Goal: Task Accomplishment & Management: Use online tool/utility

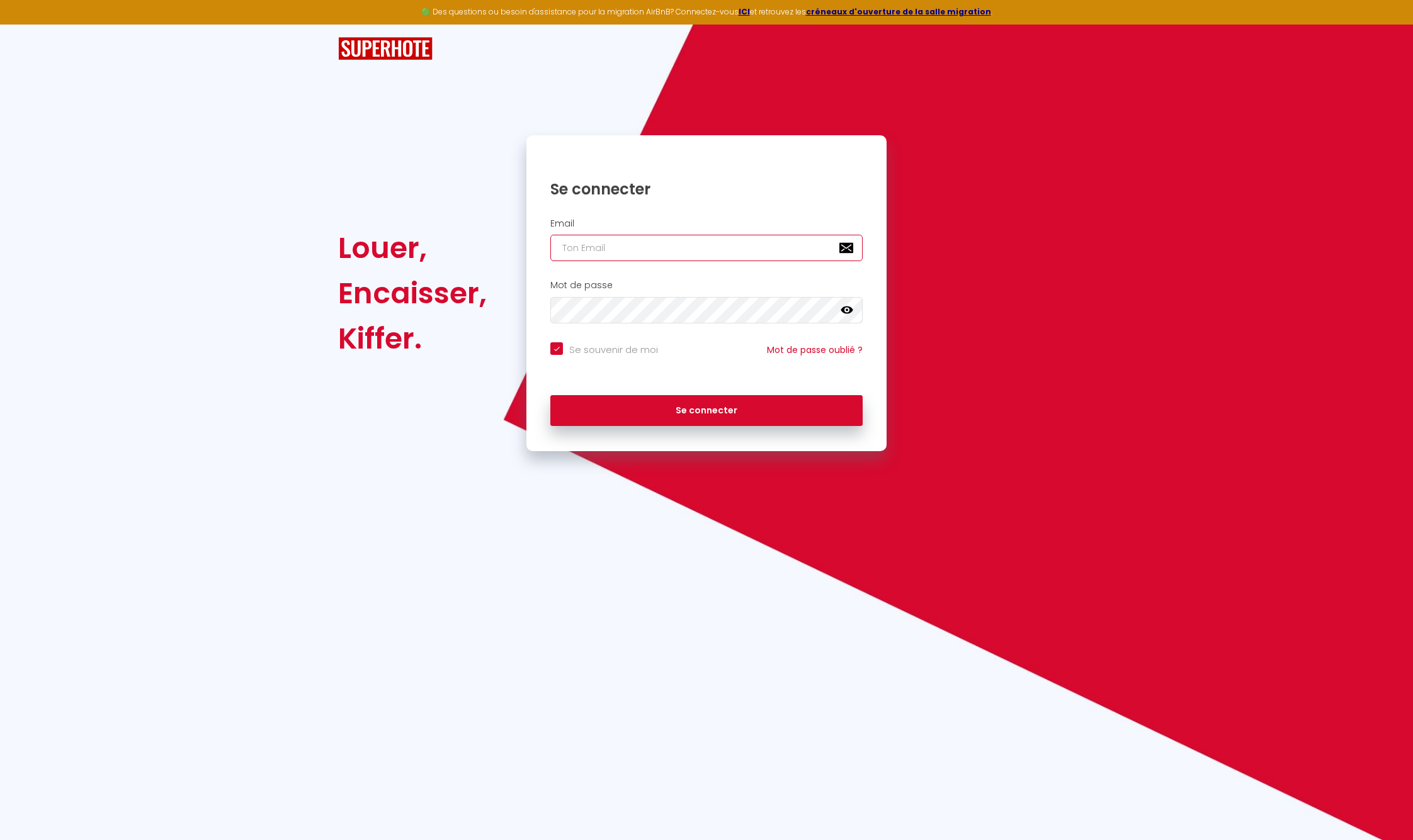
type input "[EMAIL_ADDRESS][DOMAIN_NAME]"
click at [697, 405] on button "Se connecter" at bounding box center [706, 411] width 312 height 32
checkbox input "true"
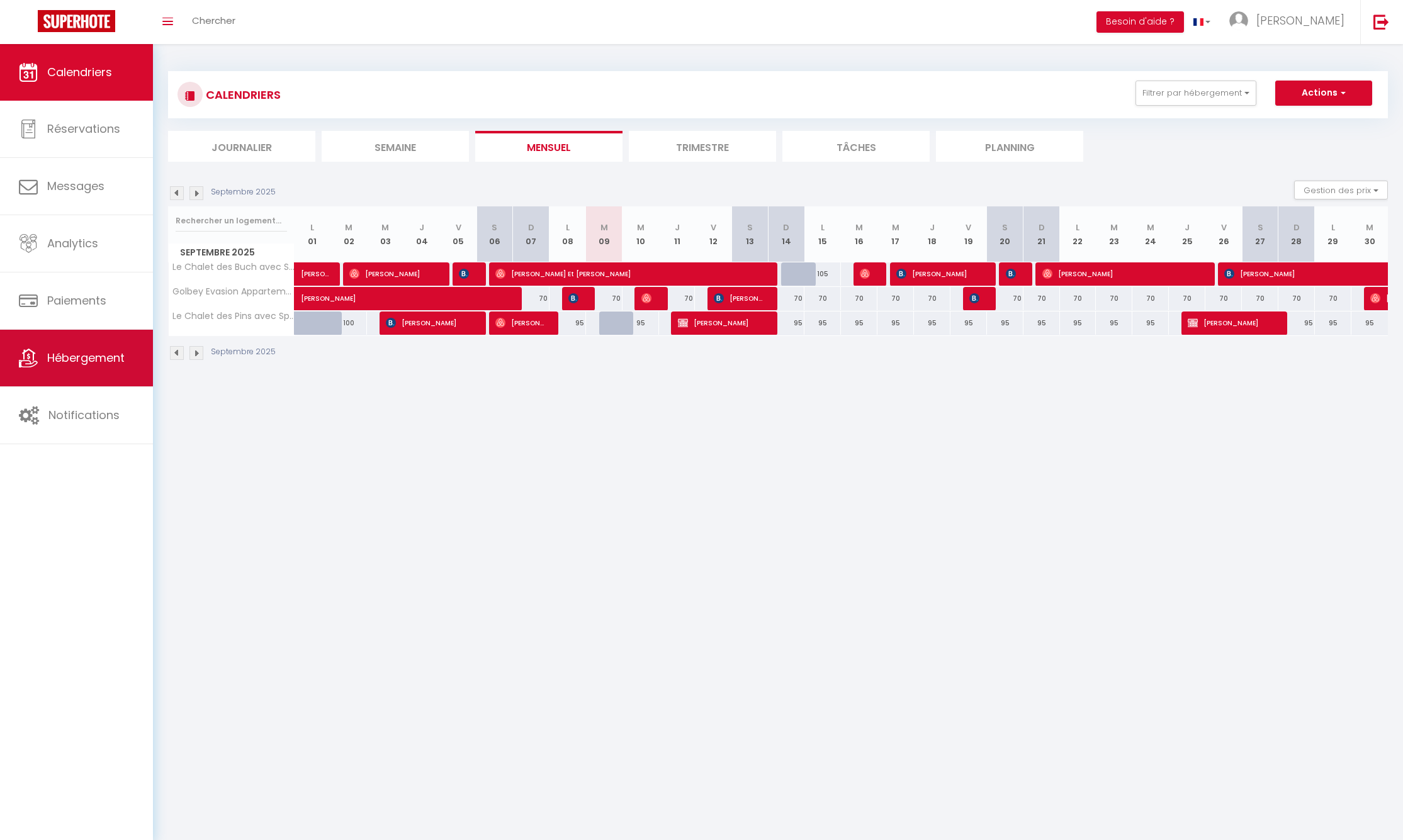
click at [115, 363] on span "Hébergement" at bounding box center [86, 358] width 78 height 16
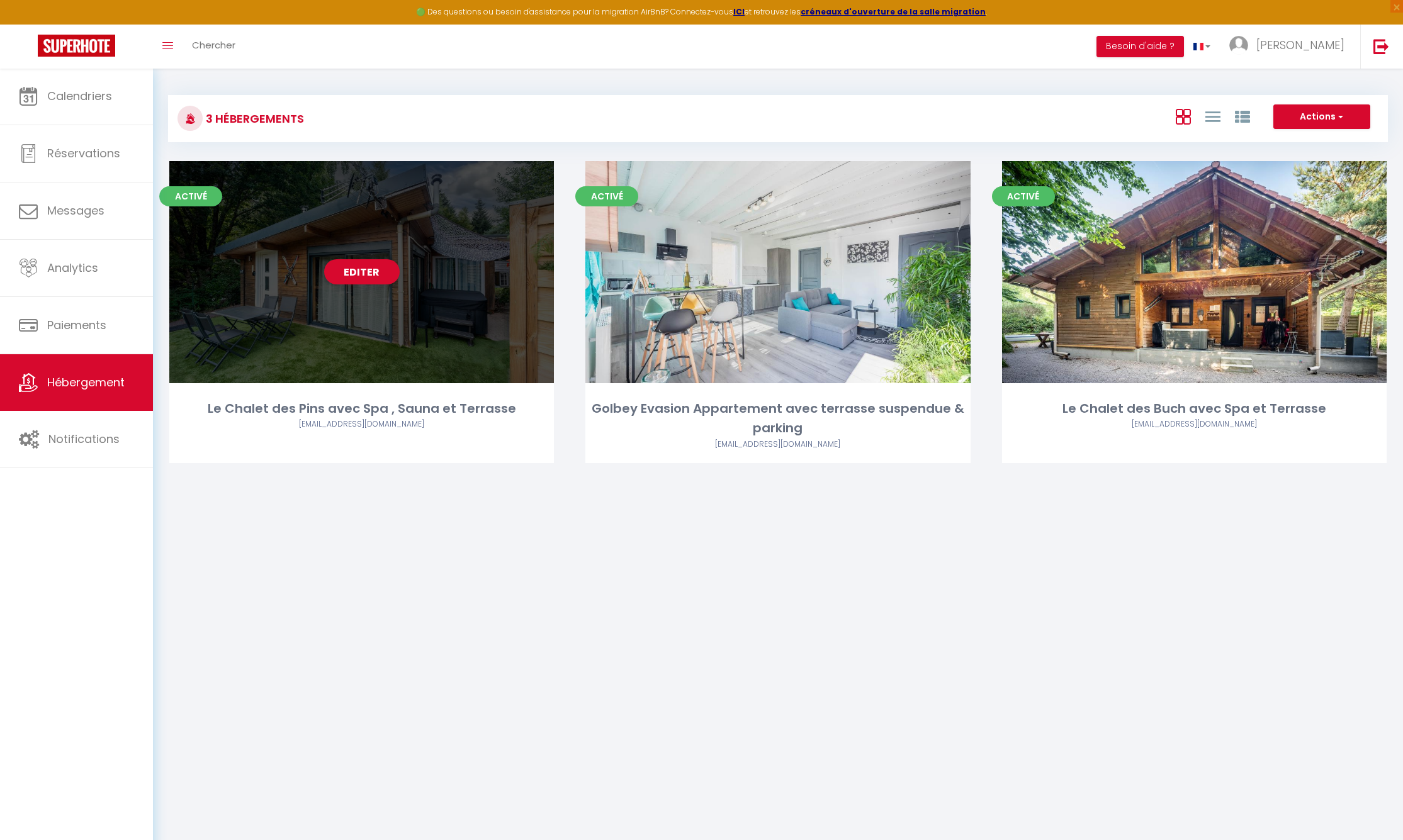
click at [376, 288] on div "Editer" at bounding box center [362, 272] width 385 height 222
click at [376, 274] on link "Editer" at bounding box center [362, 272] width 76 height 25
select select "3"
select select "2"
select select "1"
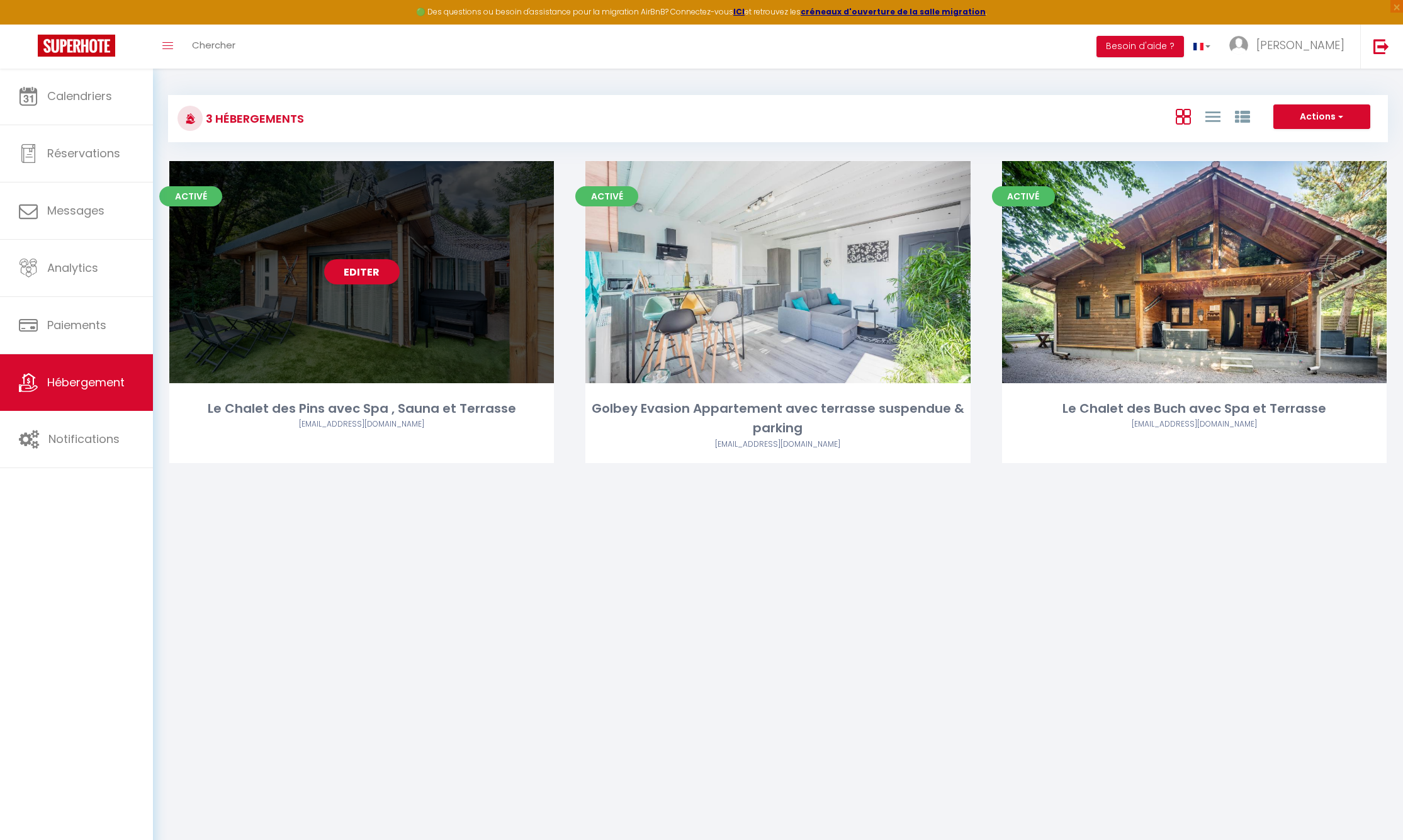
select select "1"
select select
select select "28"
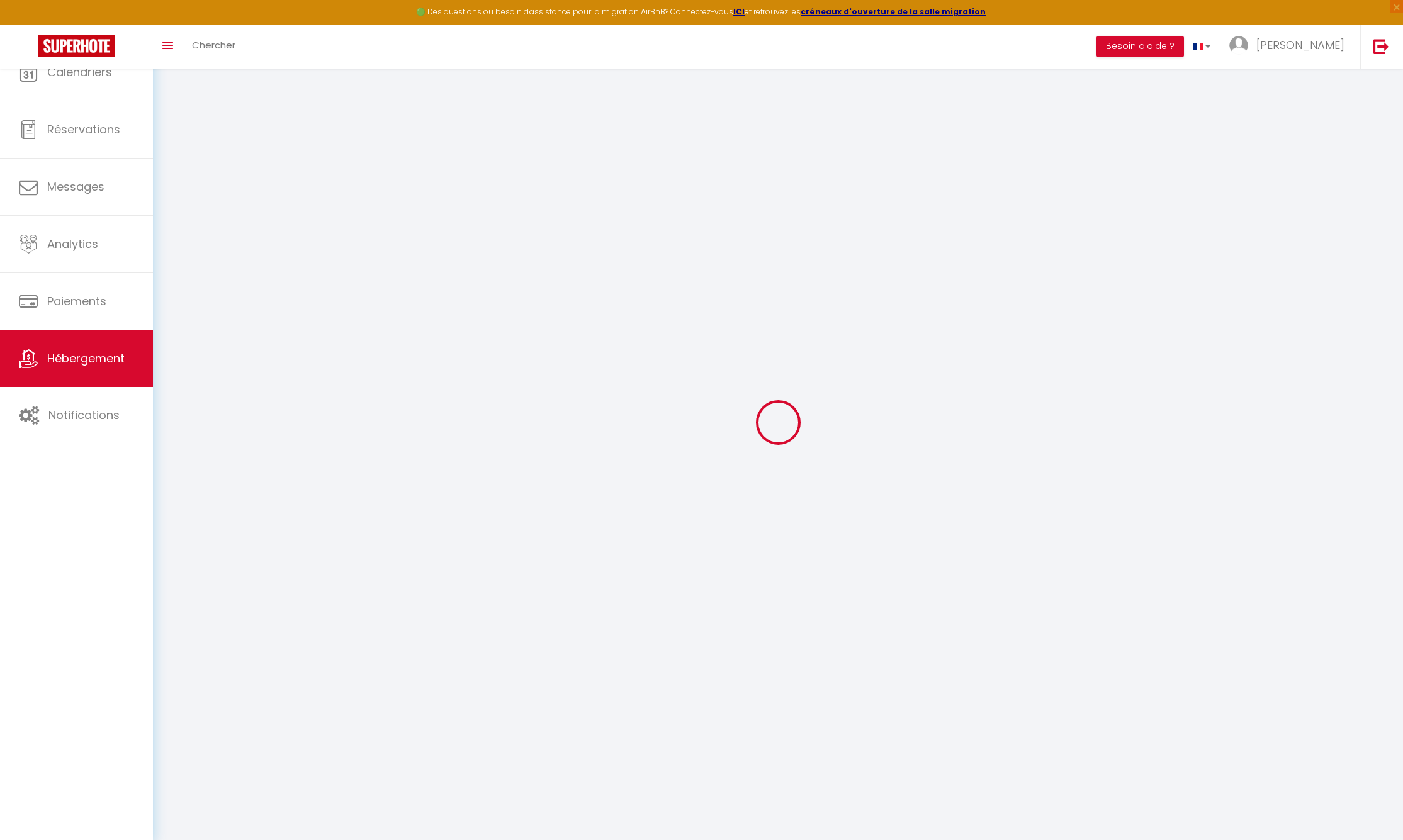
select select
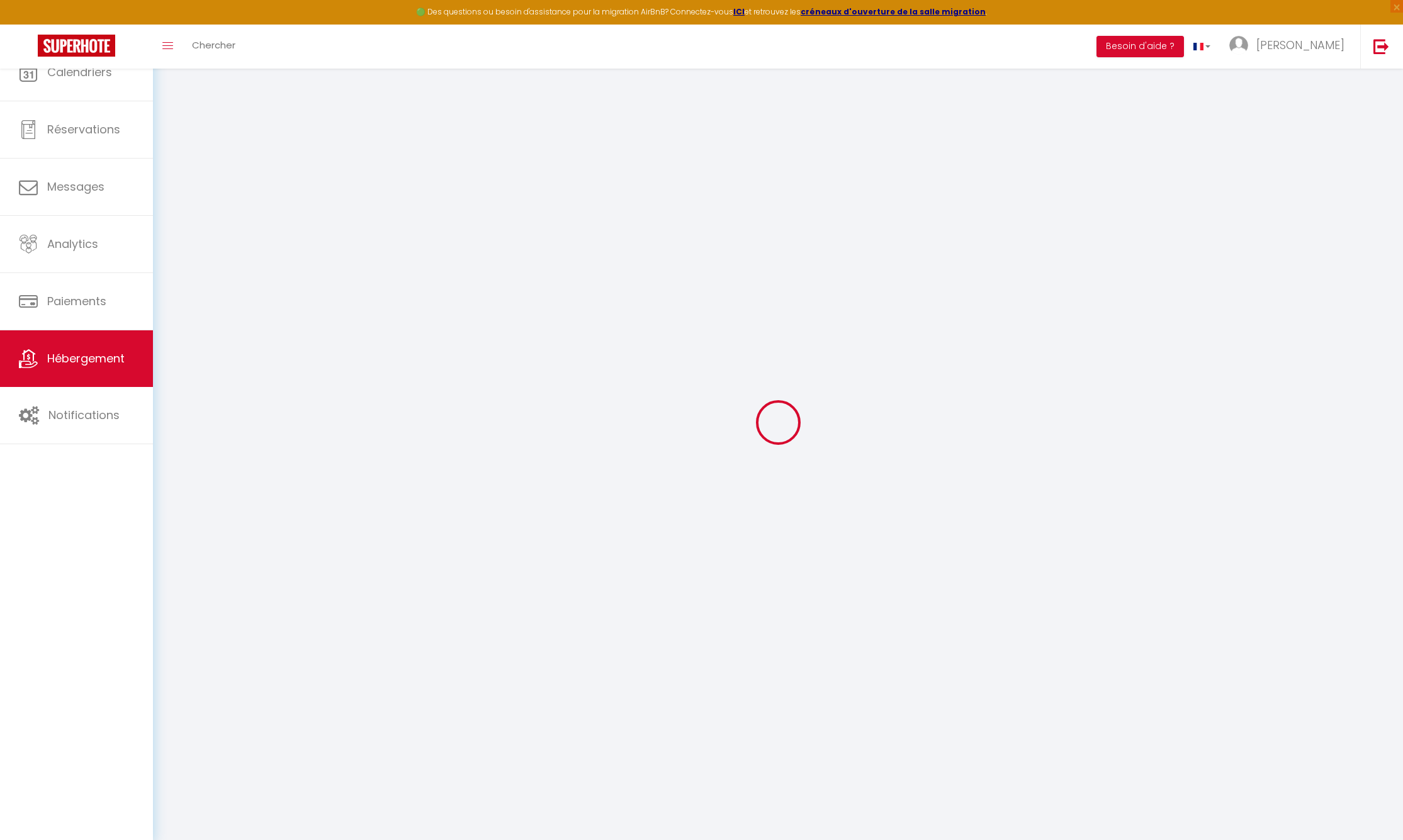
select select
checkbox input "false"
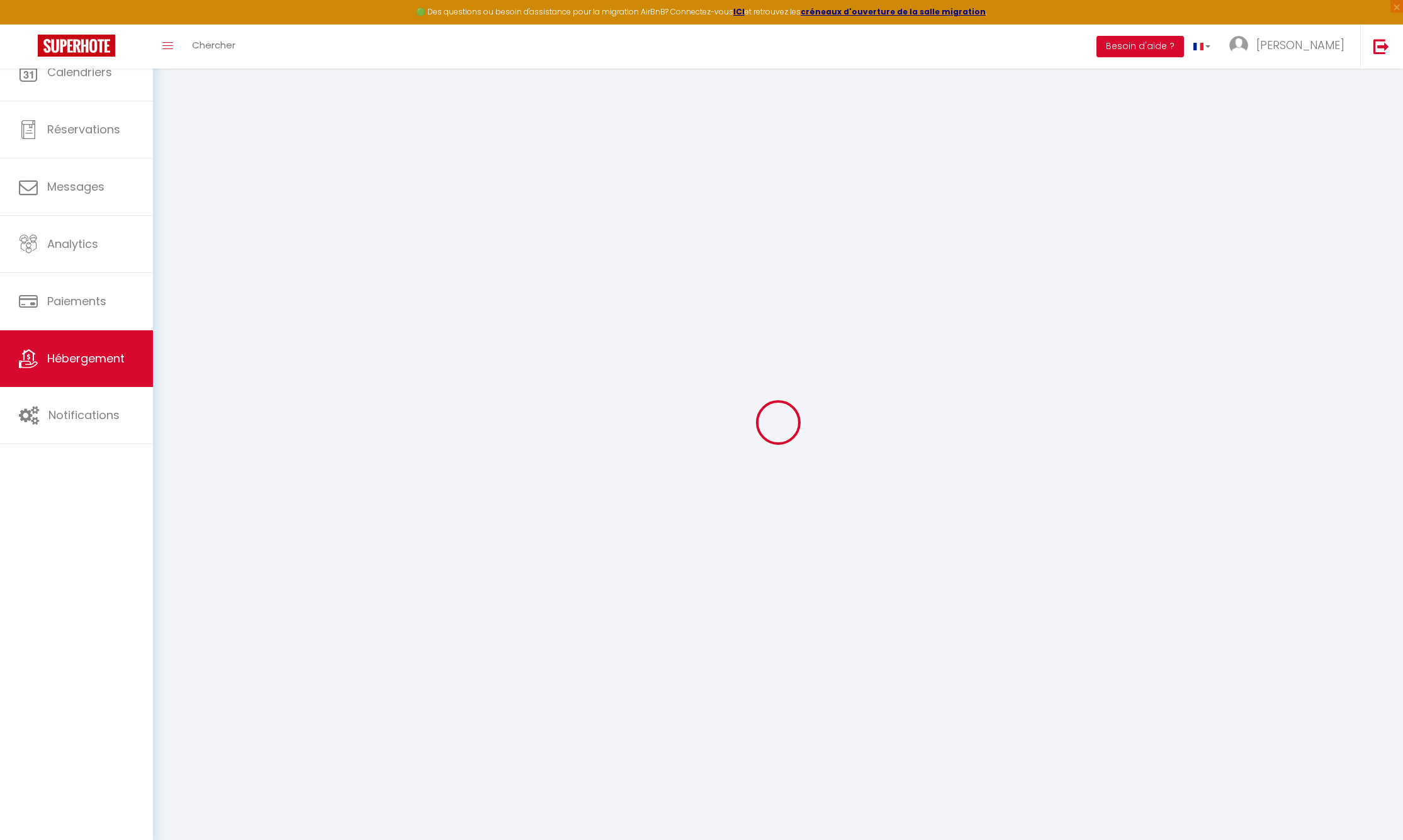
select select
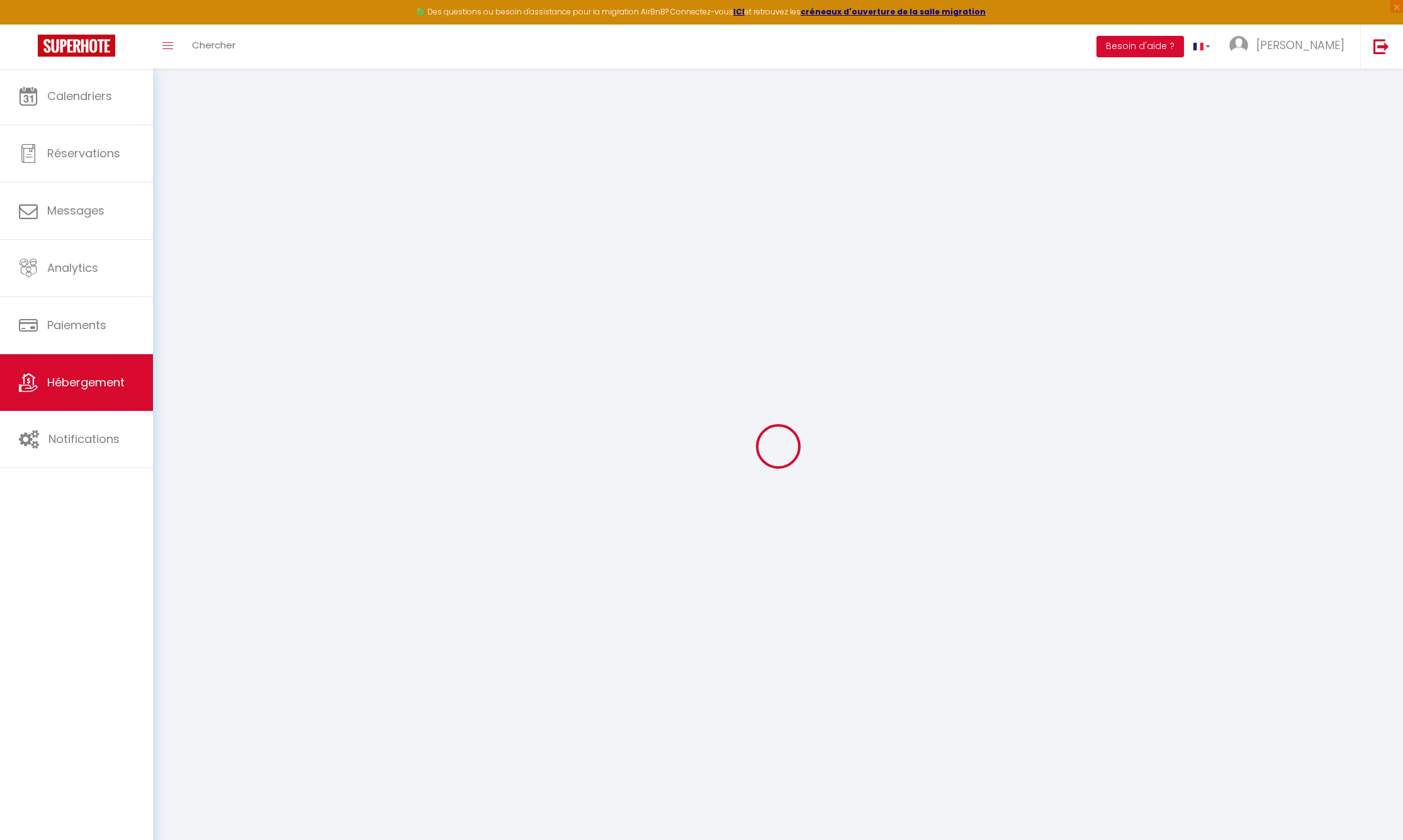
select select
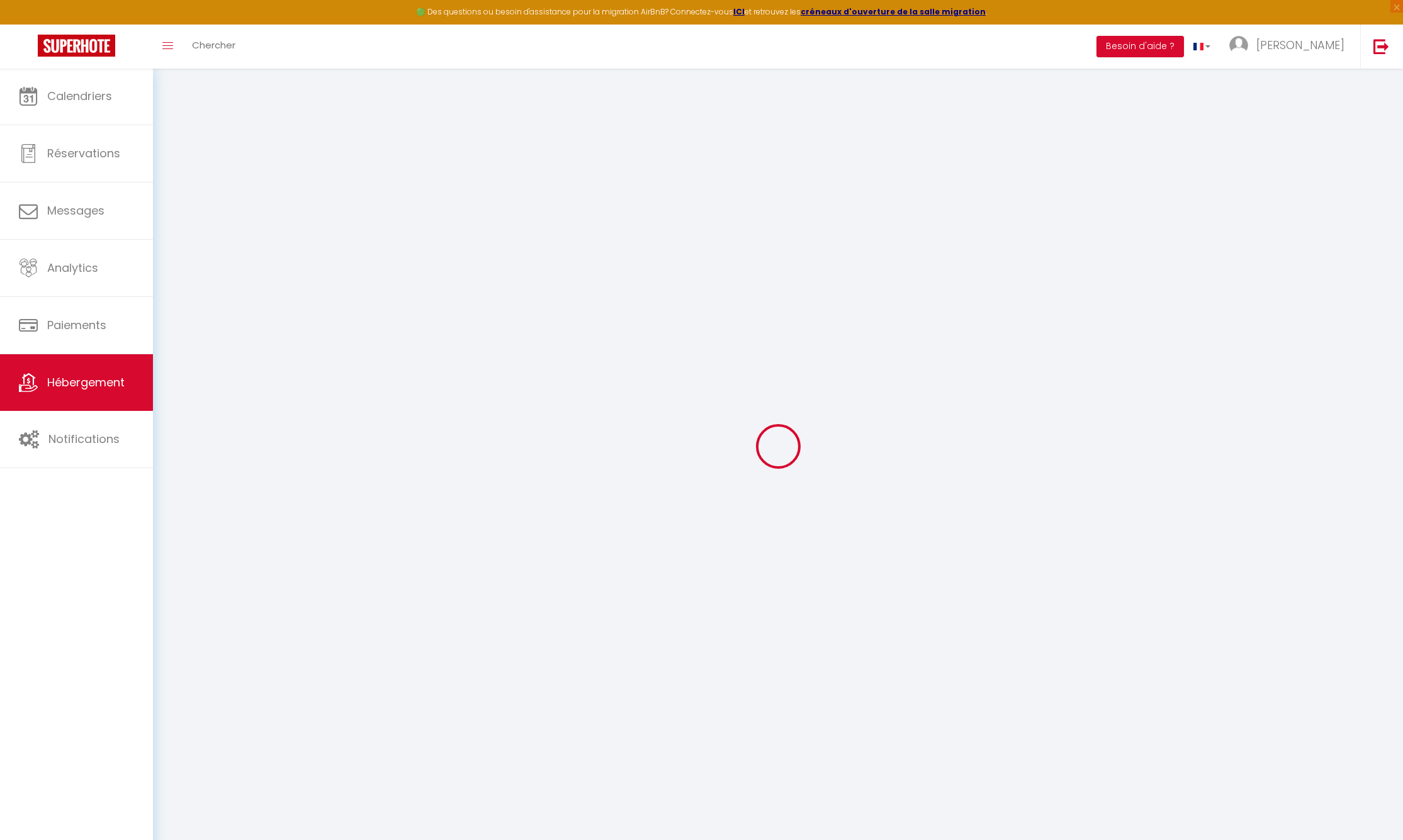
select select
checkbox input "false"
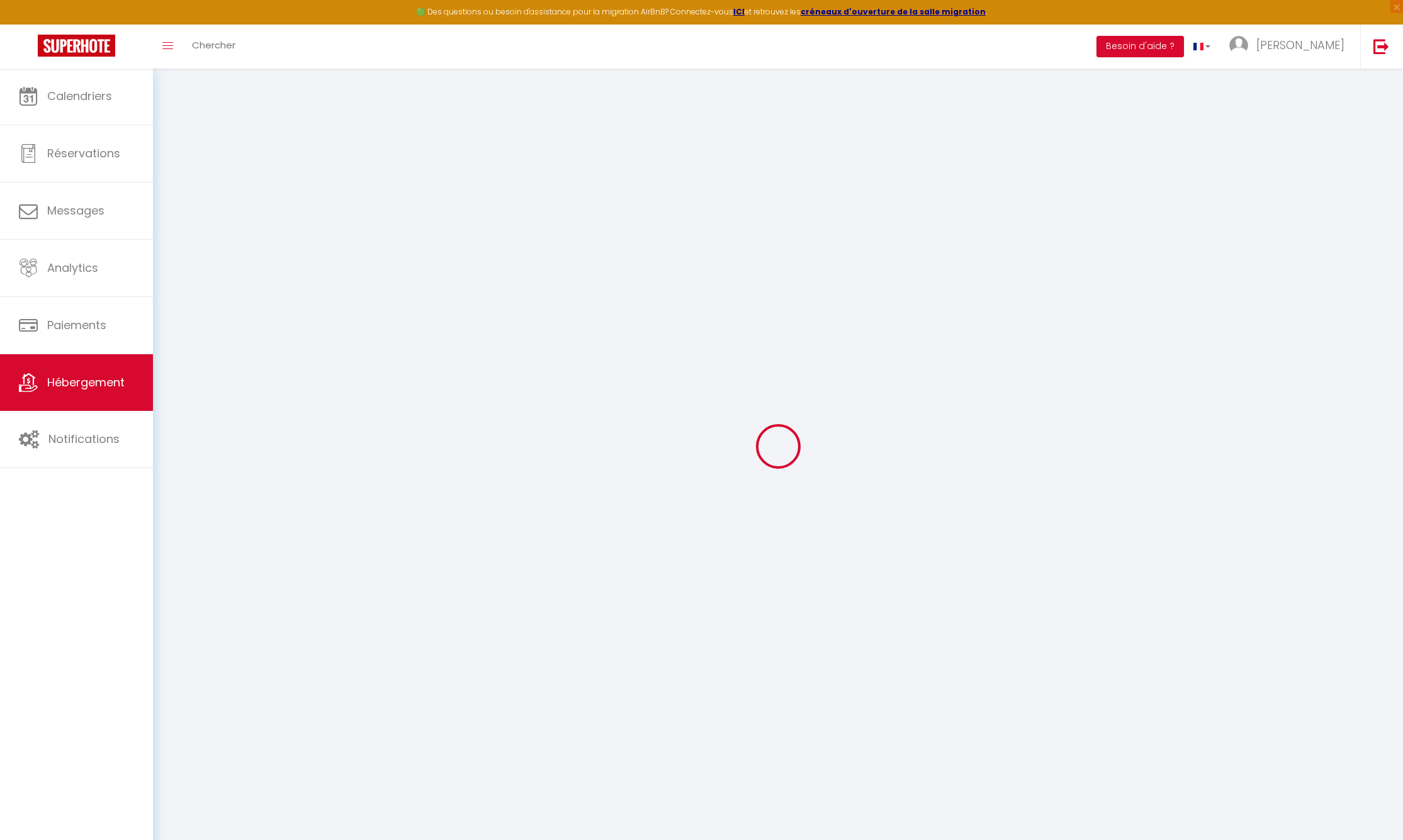
select select
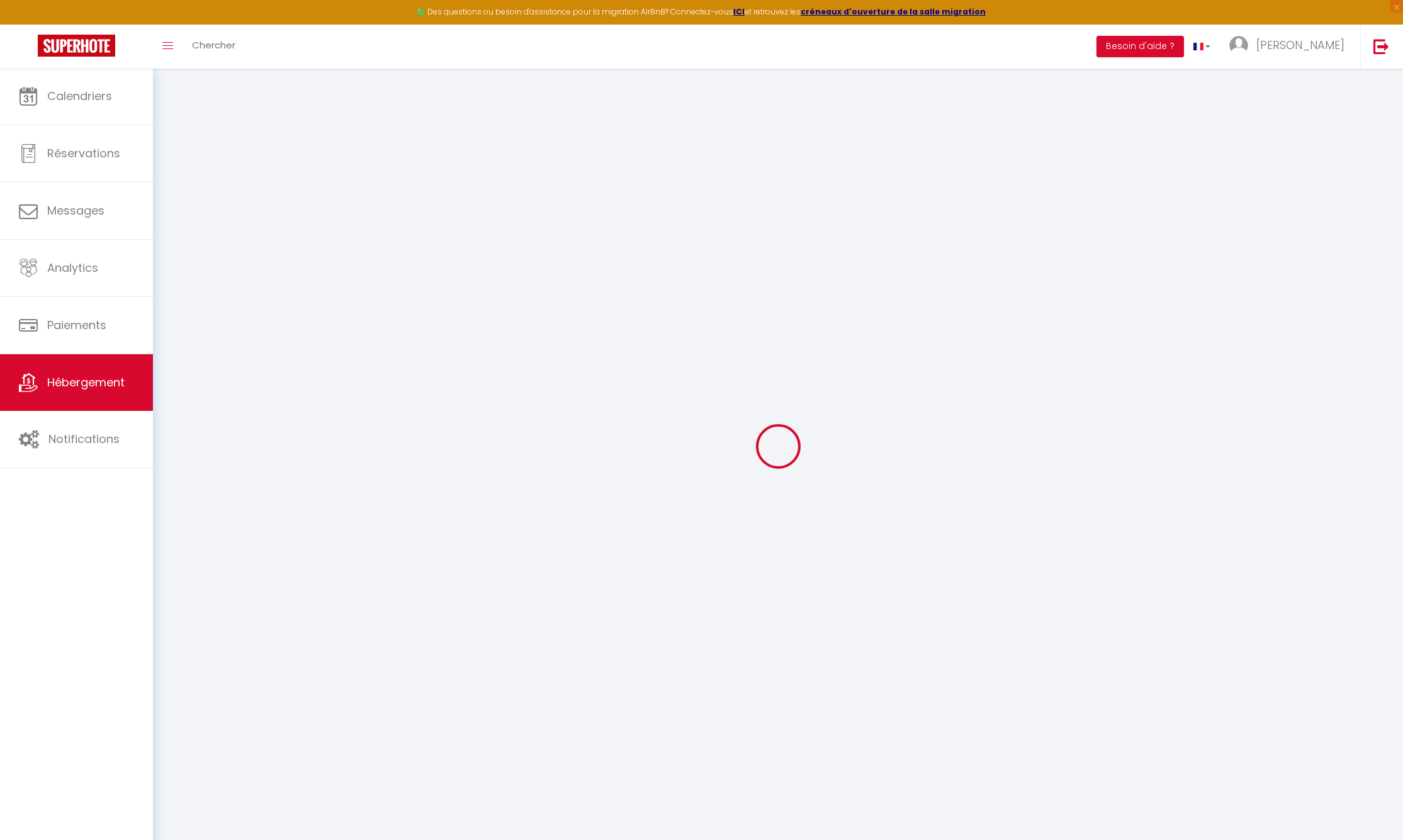
select select
checkbox input "false"
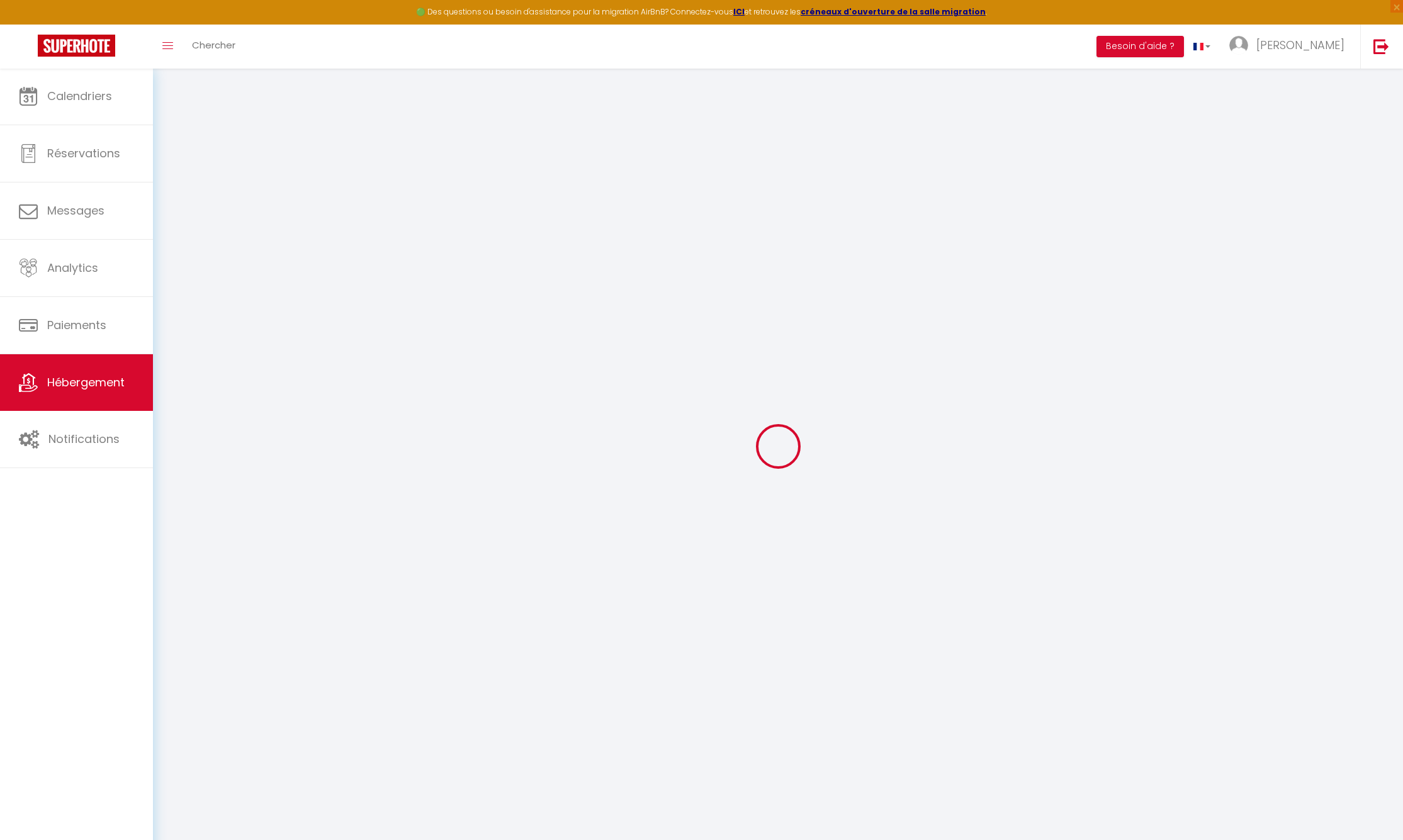
checkbox input "false"
select select
type input "Le Chalet des Pins avec Spa , Sauna et Terrasse"
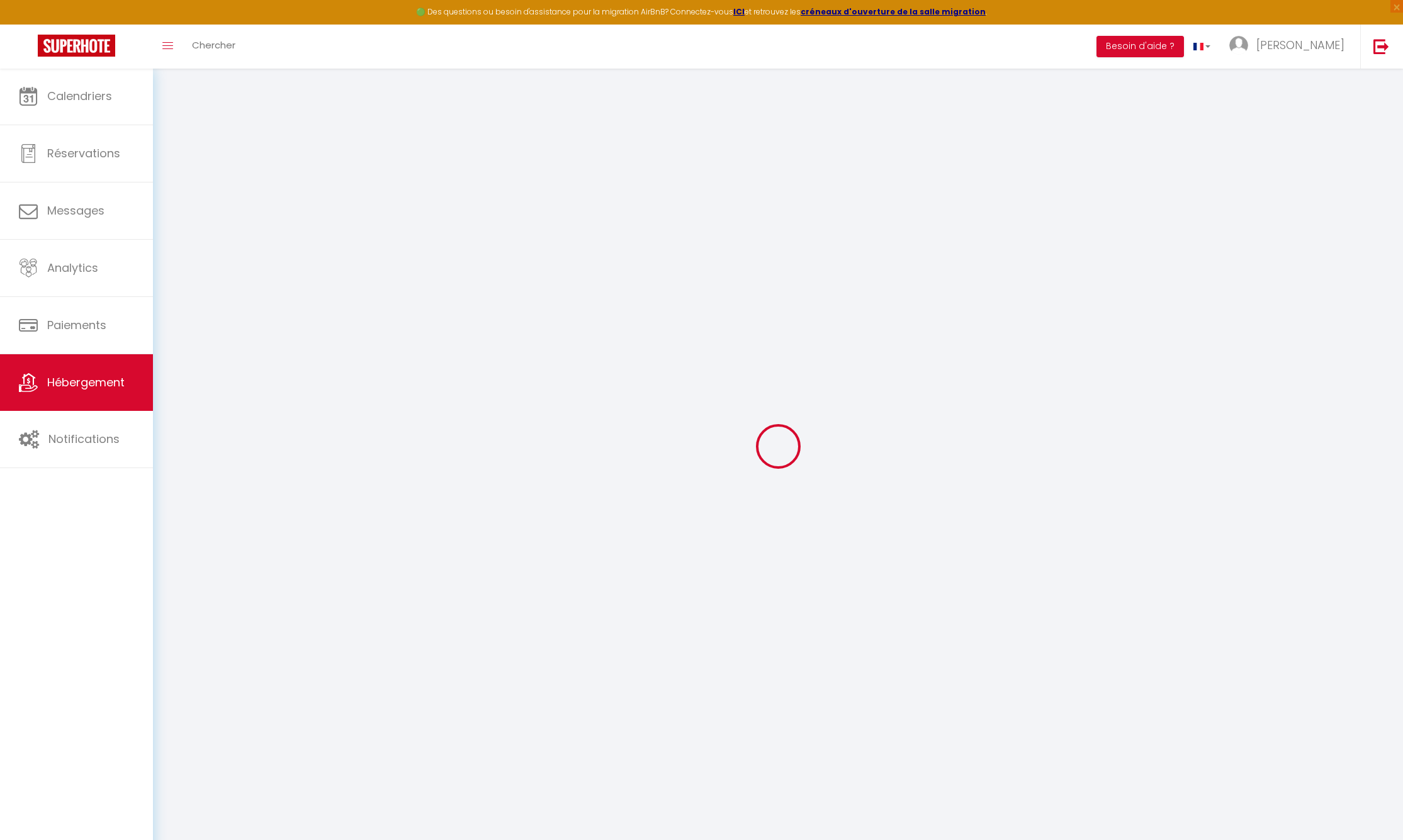
type input "[PERSON_NAME]"
type input "[STREET_ADDRESS]"
type input "88500"
type input "AMBACOURT"
select select "houses"
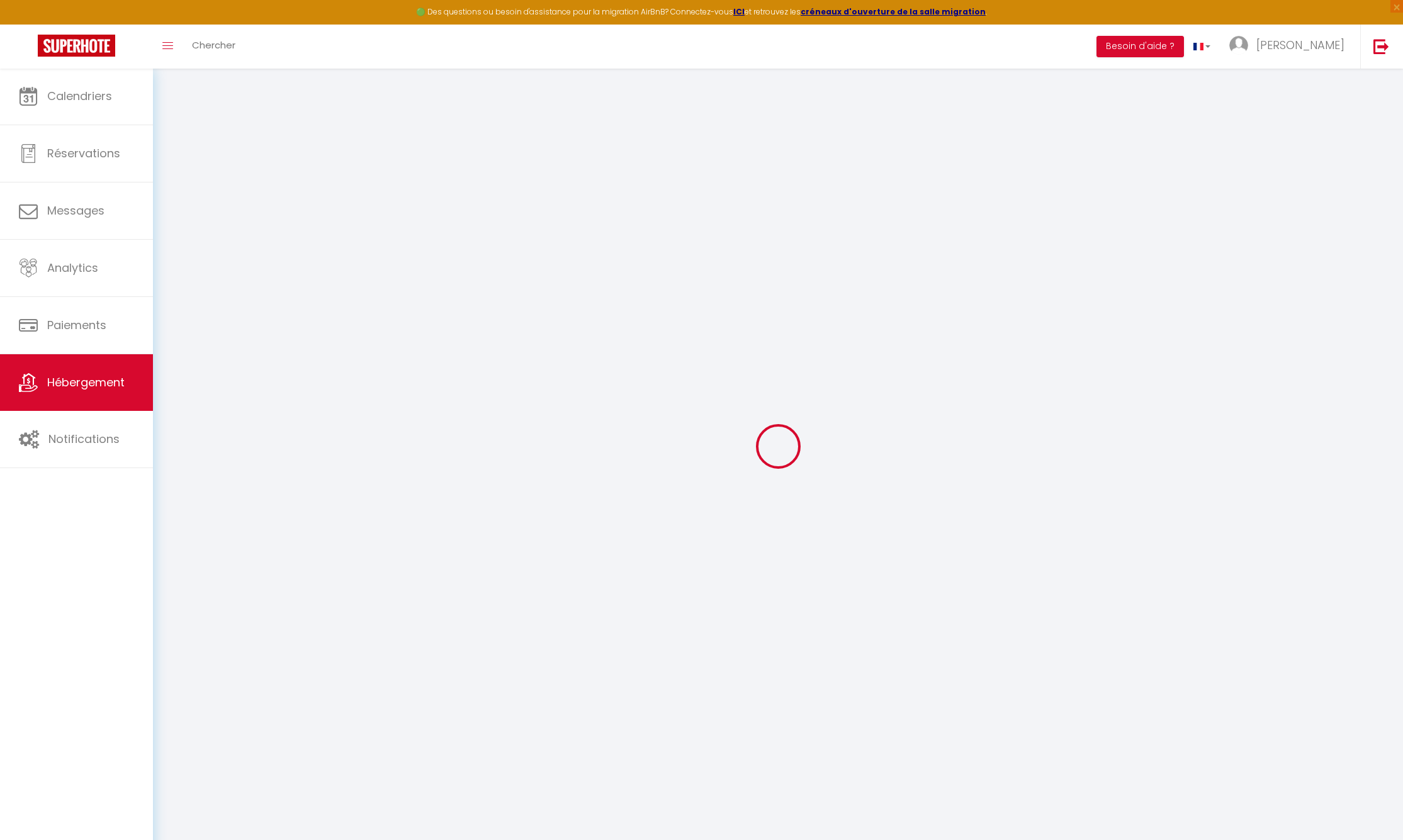
type input "85"
type input "10"
type input "50"
type input "3.00"
type input "100"
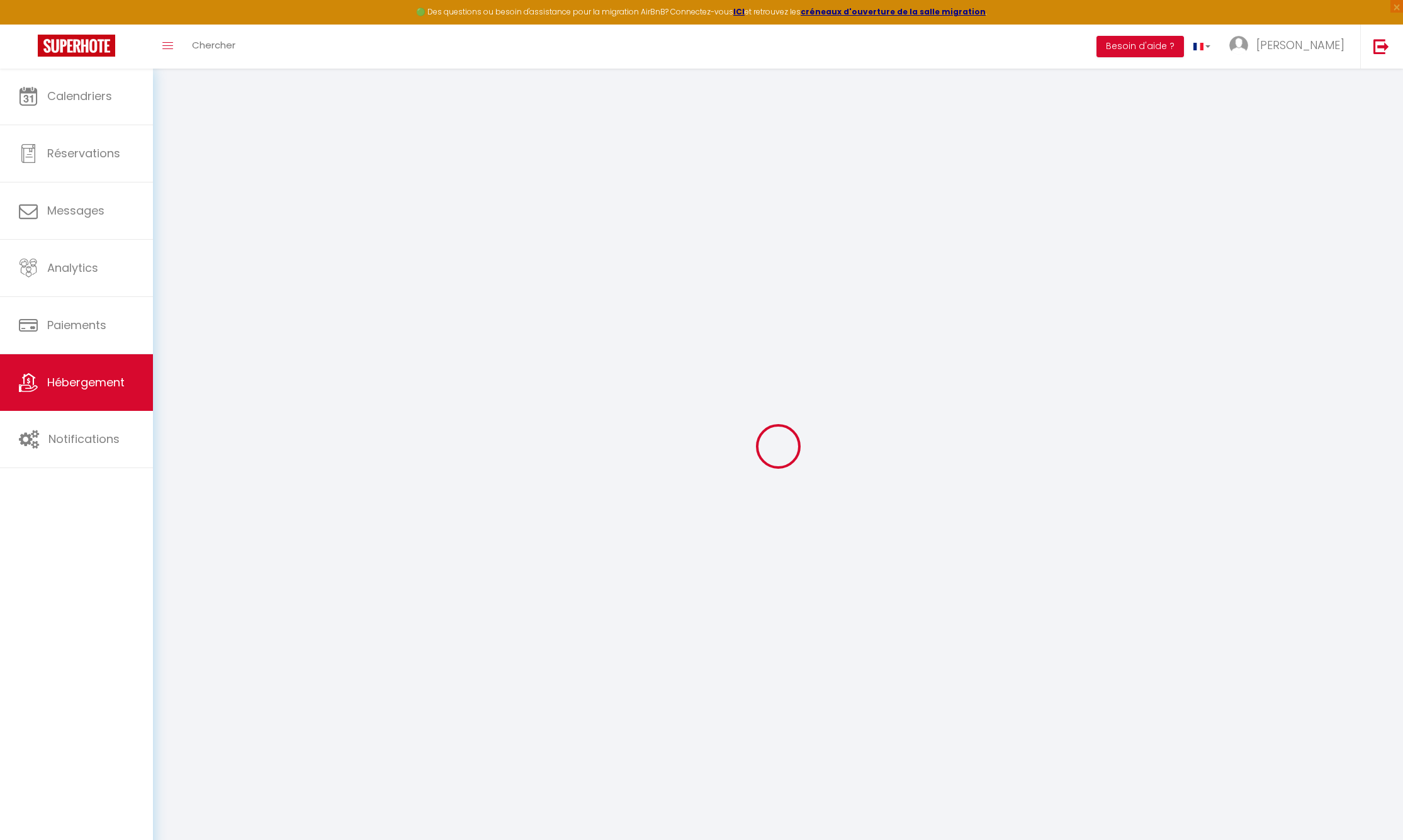
select select
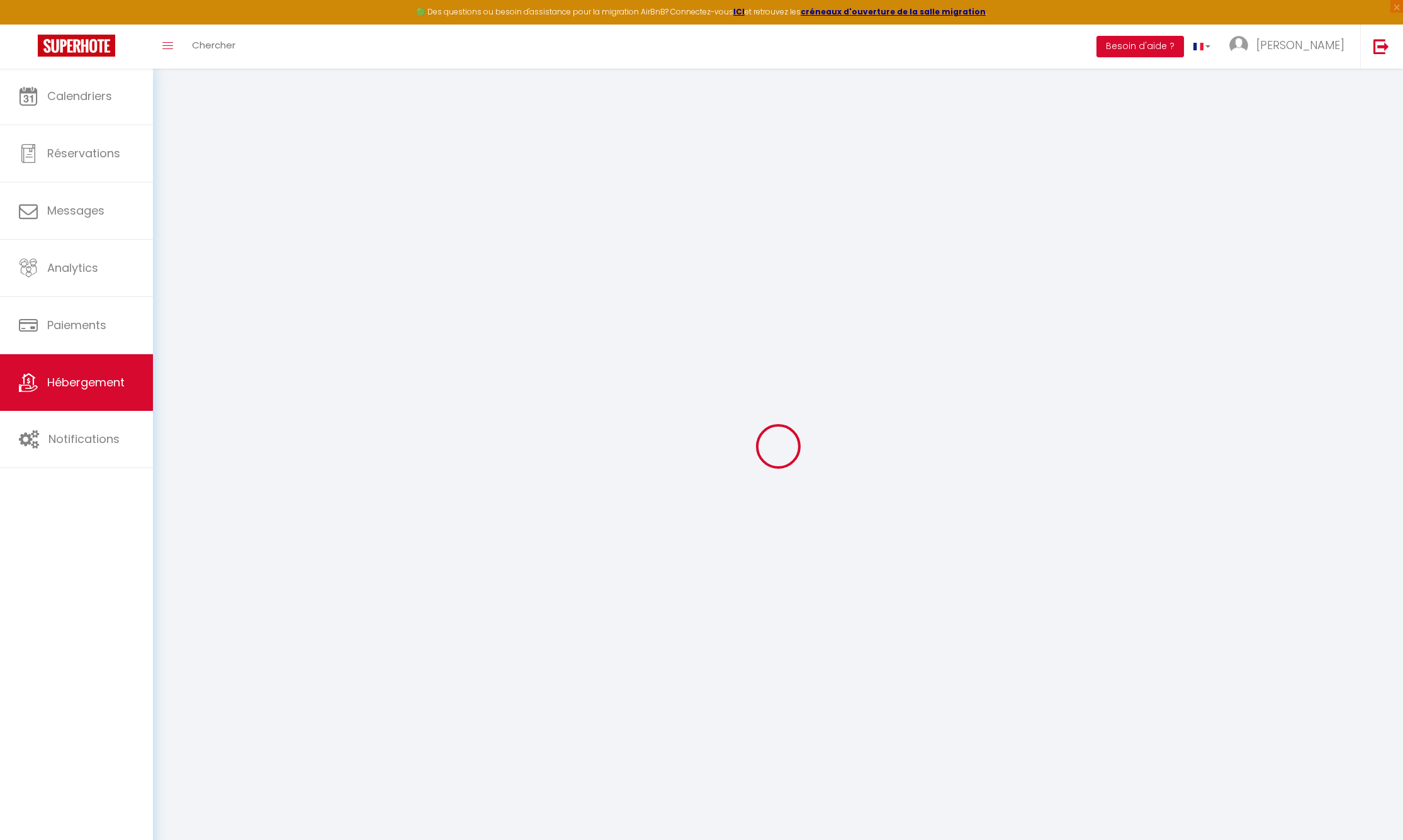
type input "647 route de [GEOGRAPHIC_DATA]"
type input "88390"
type input "RENAUVOID"
type input "[EMAIL_ADDRESS][DOMAIN_NAME]"
select select "13592"
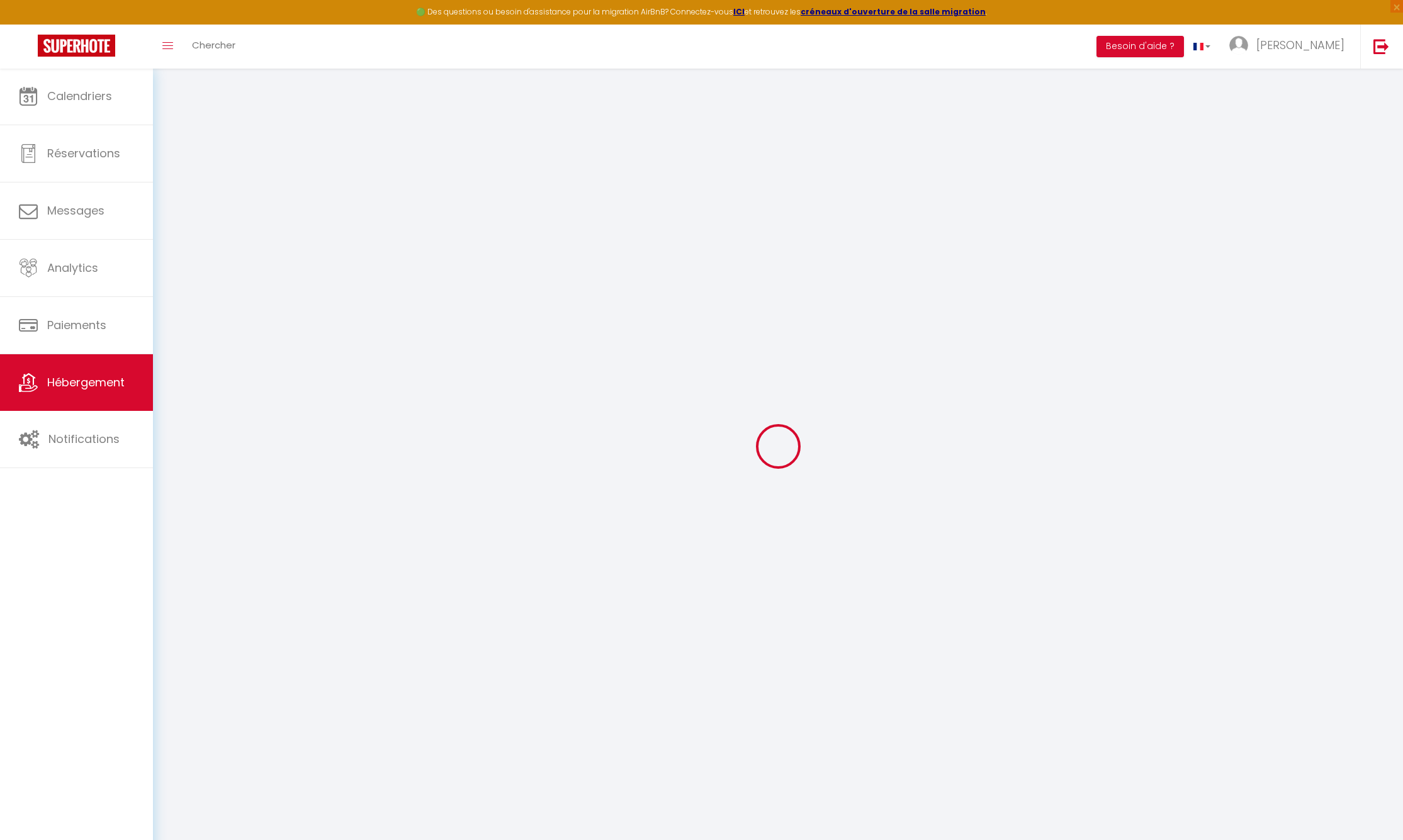
checkbox input "false"
checkbox input "true"
type input "0"
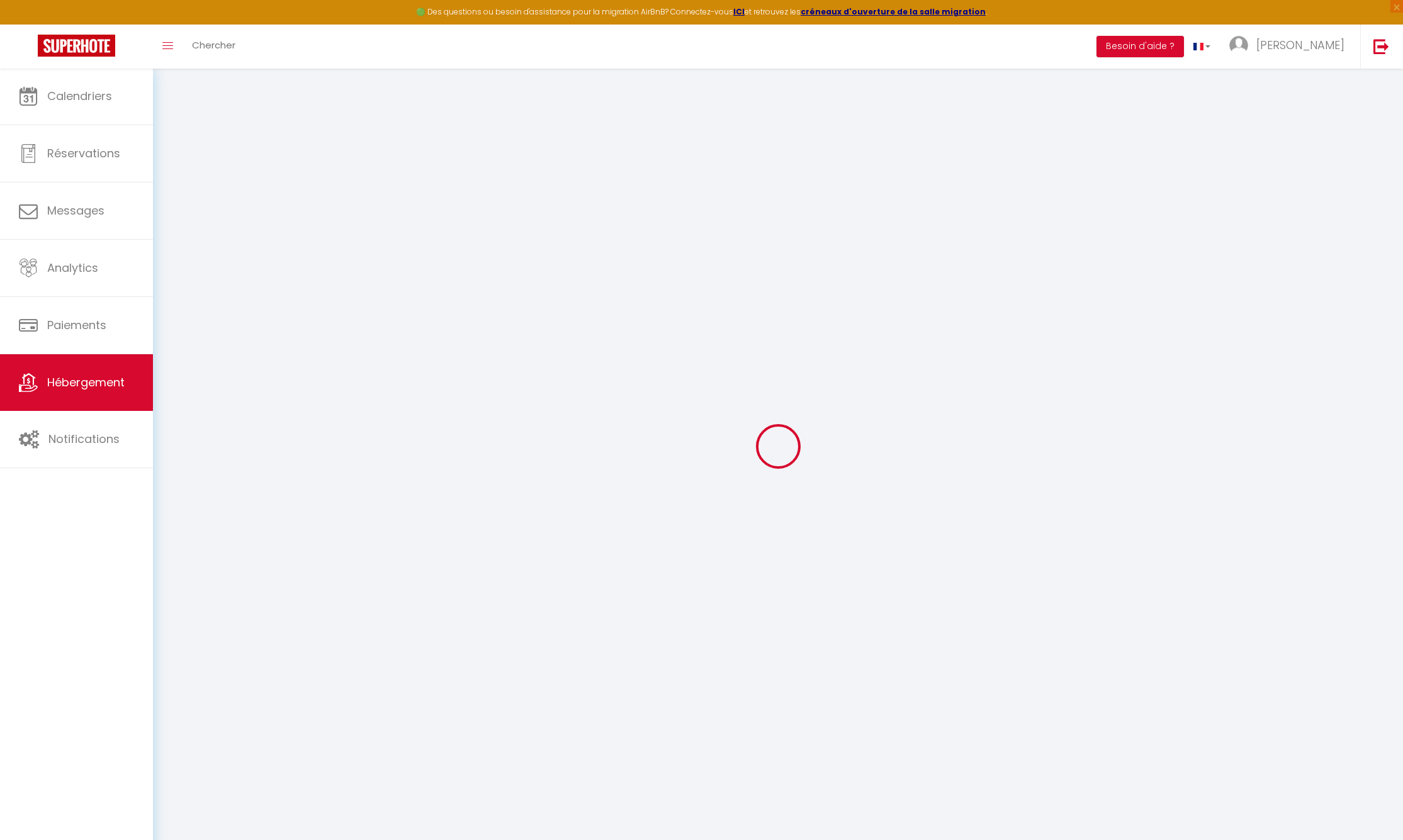
type input "0"
select select "chalet"
select select "49826"
select select
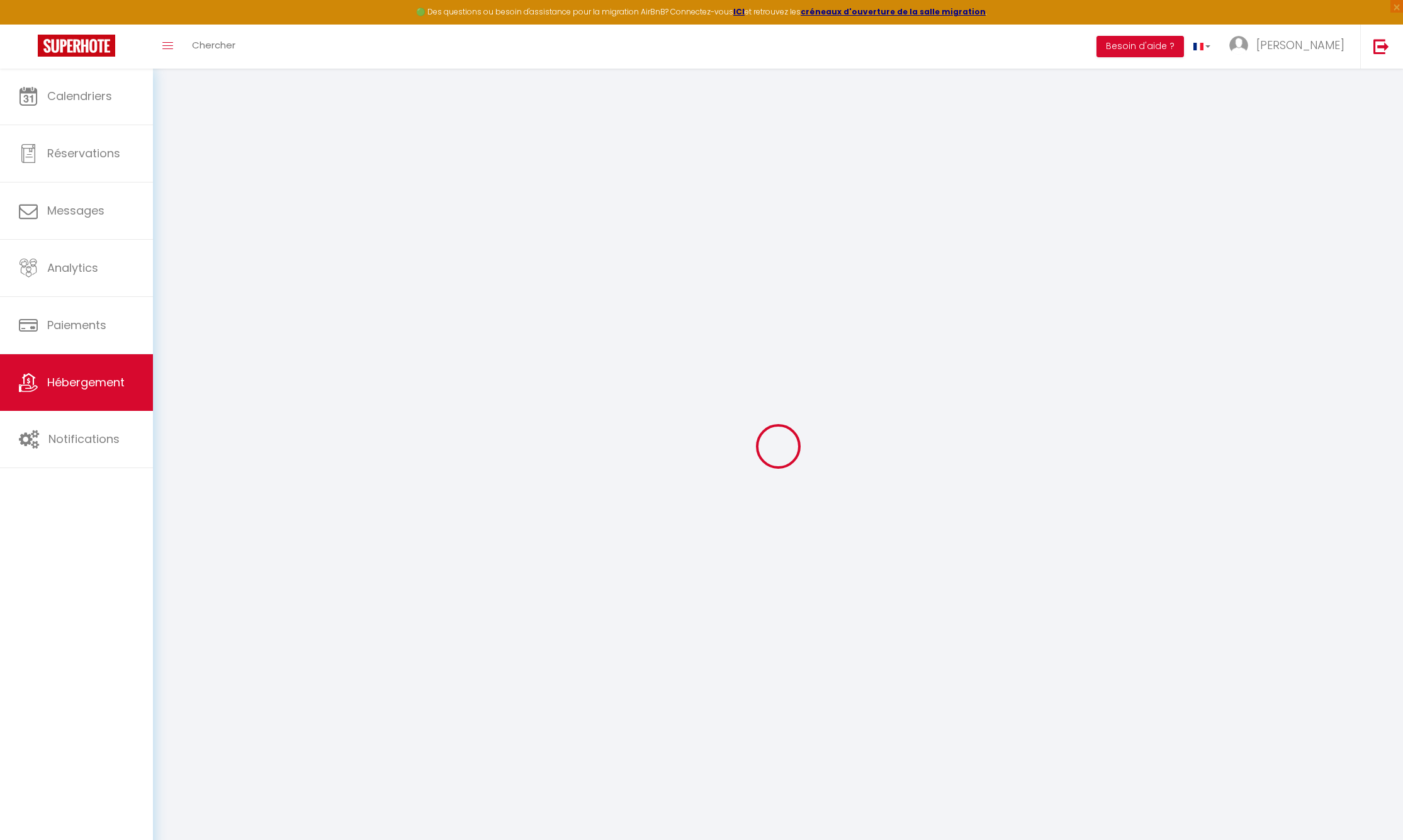
select select
checkbox input "false"
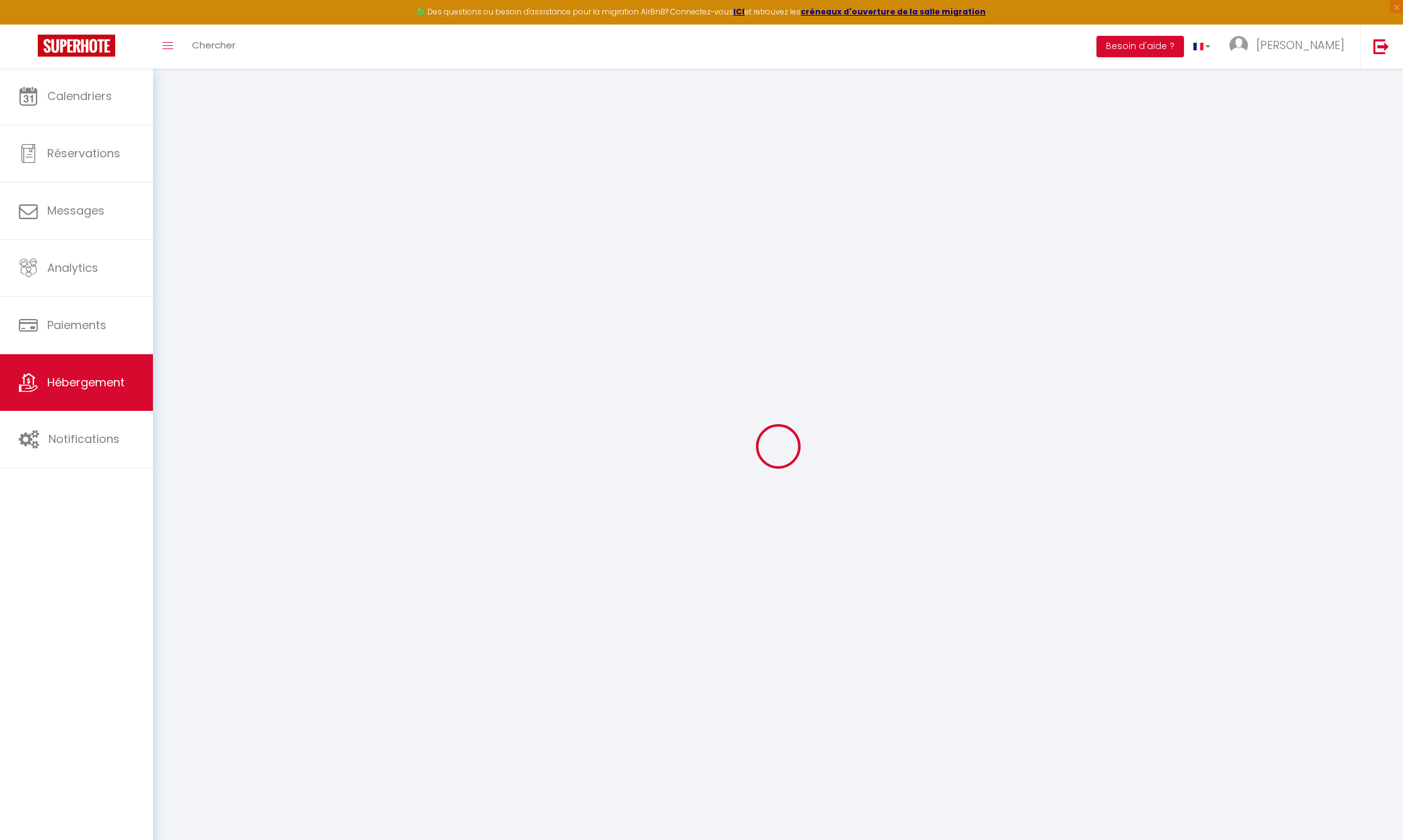
checkbox input "true"
checkbox input "false"
checkbox input "true"
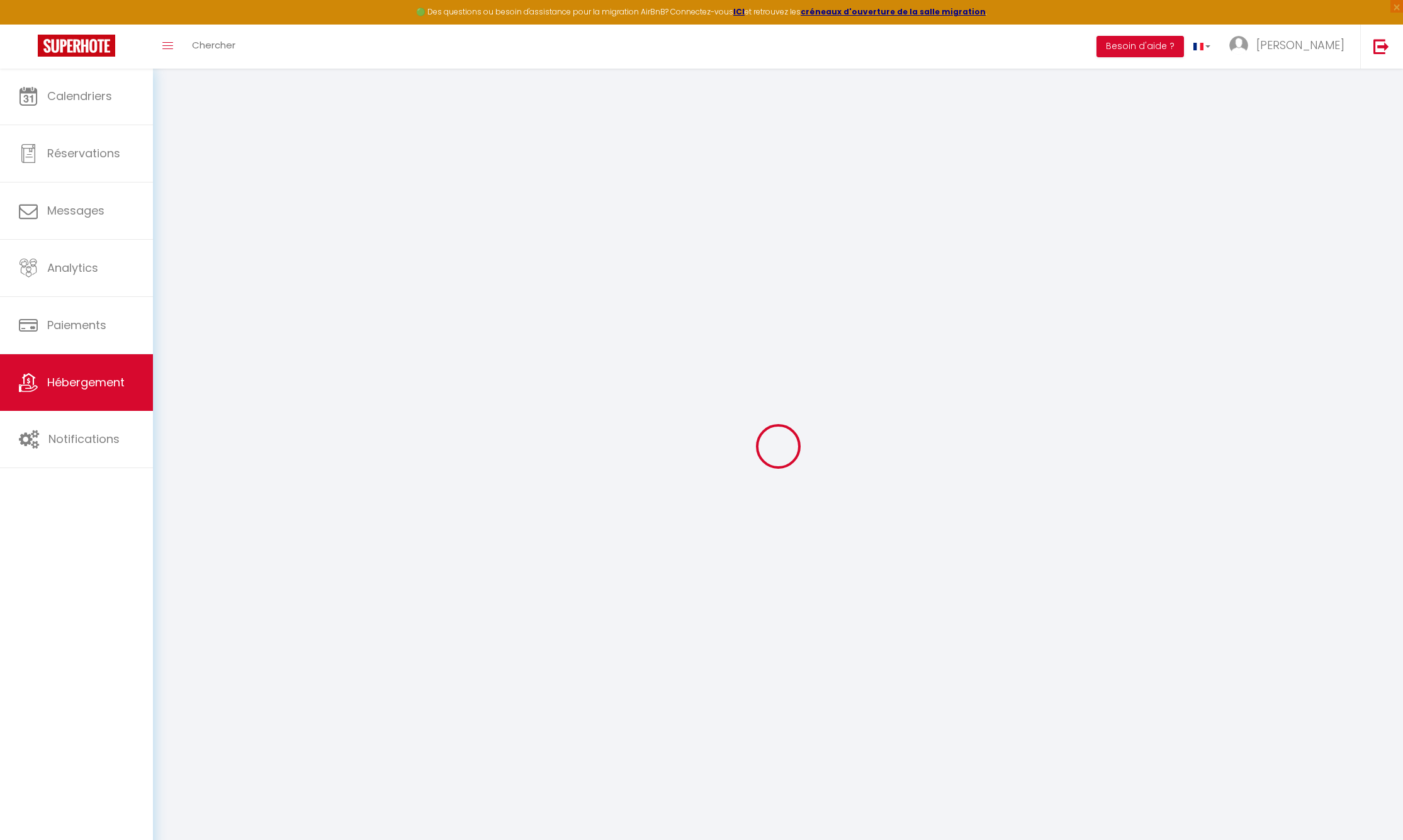
checkbox input "true"
select select "15:00"
select select "23:45"
select select "11:00"
select select "30"
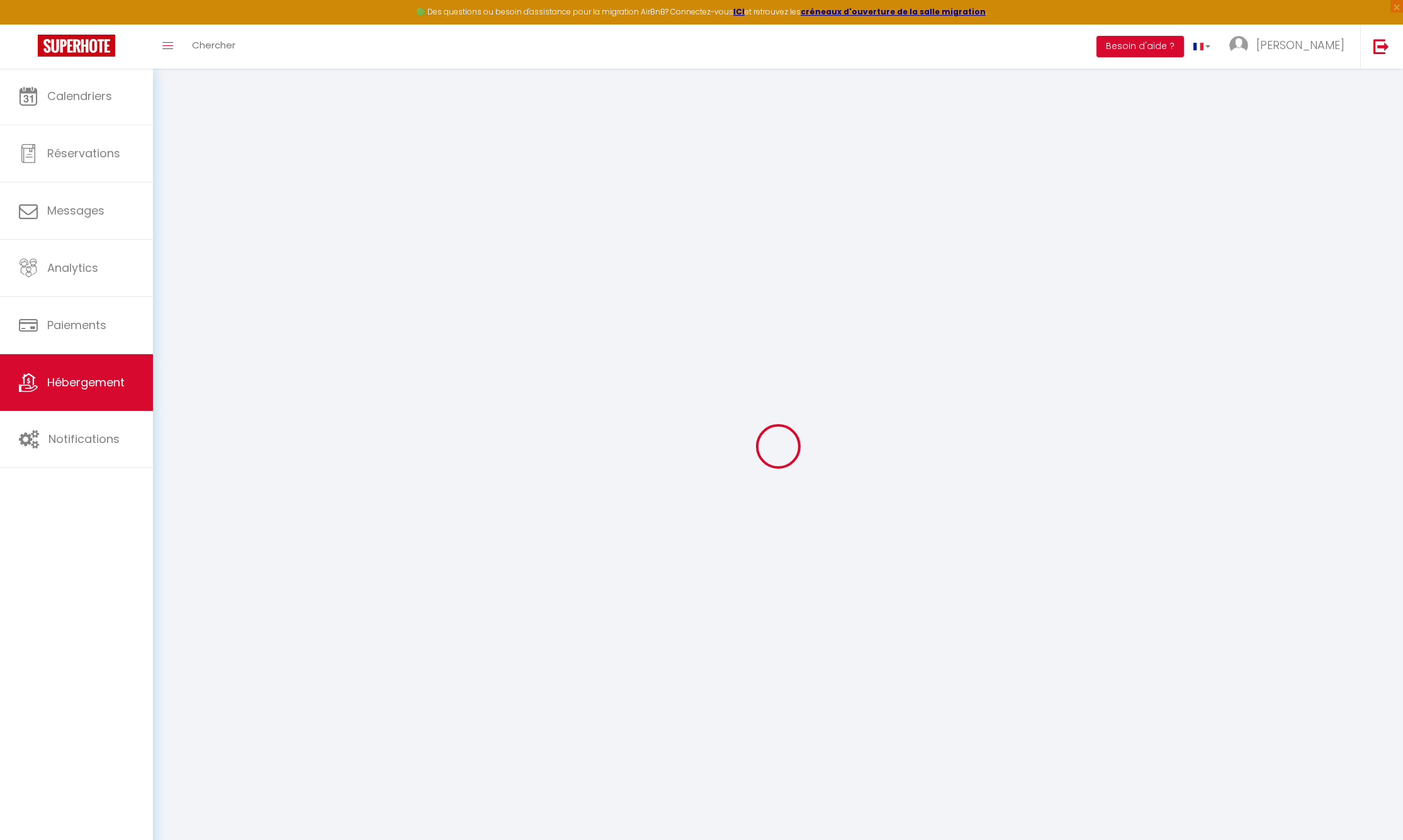
select select "120"
checkbox input "false"
checkbox input "true"
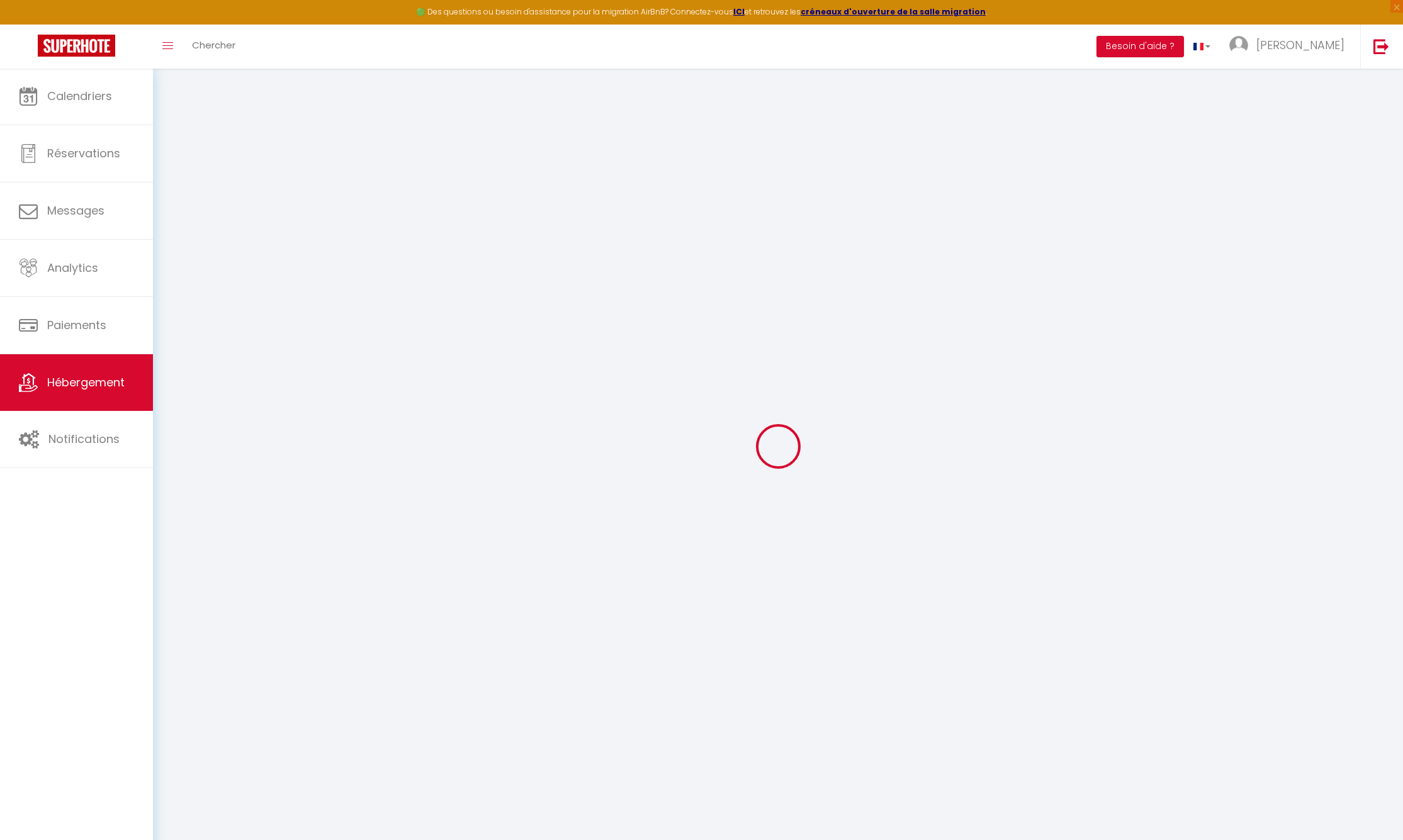
checkbox input "false"
checkbox input "true"
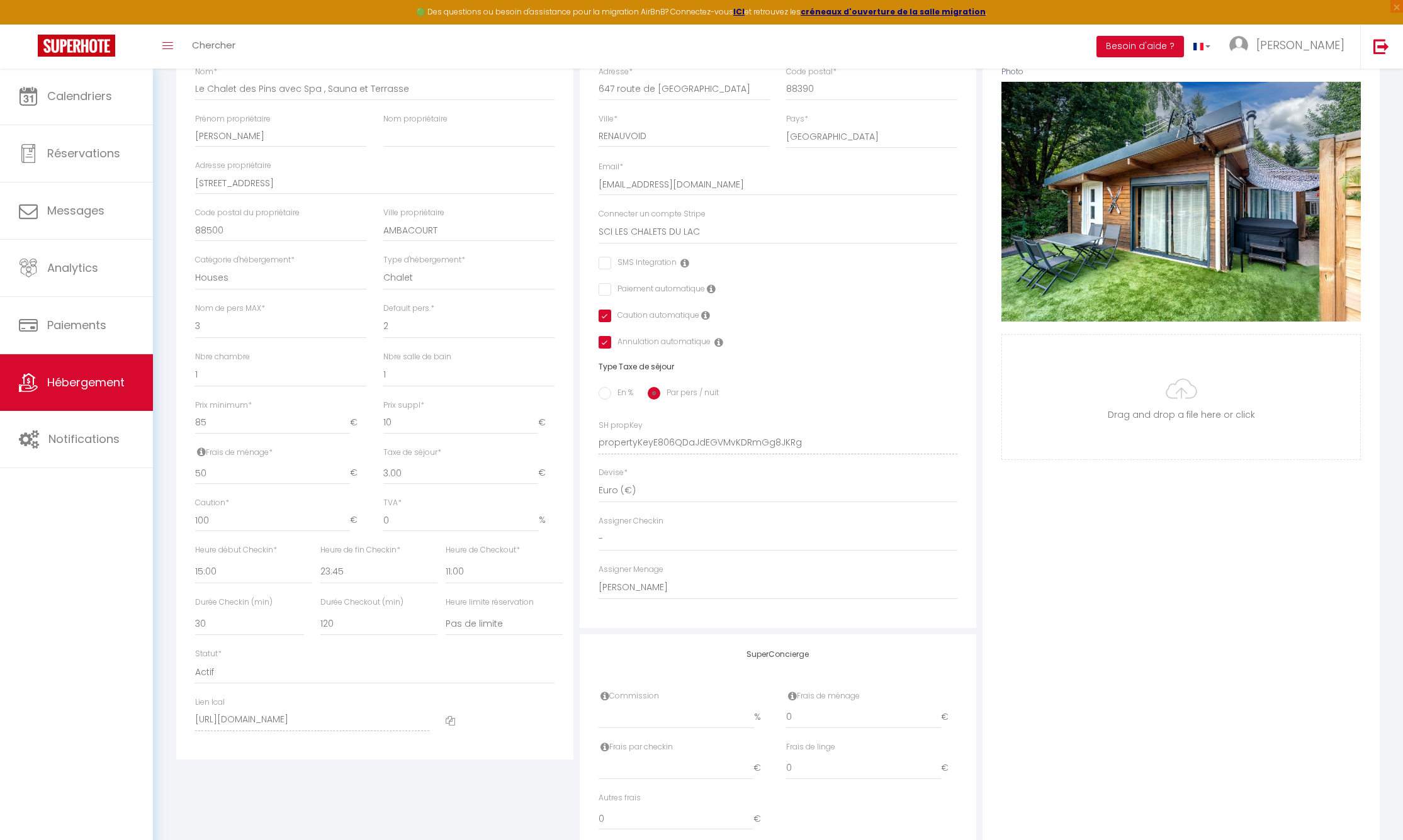
scroll to position [271, 0]
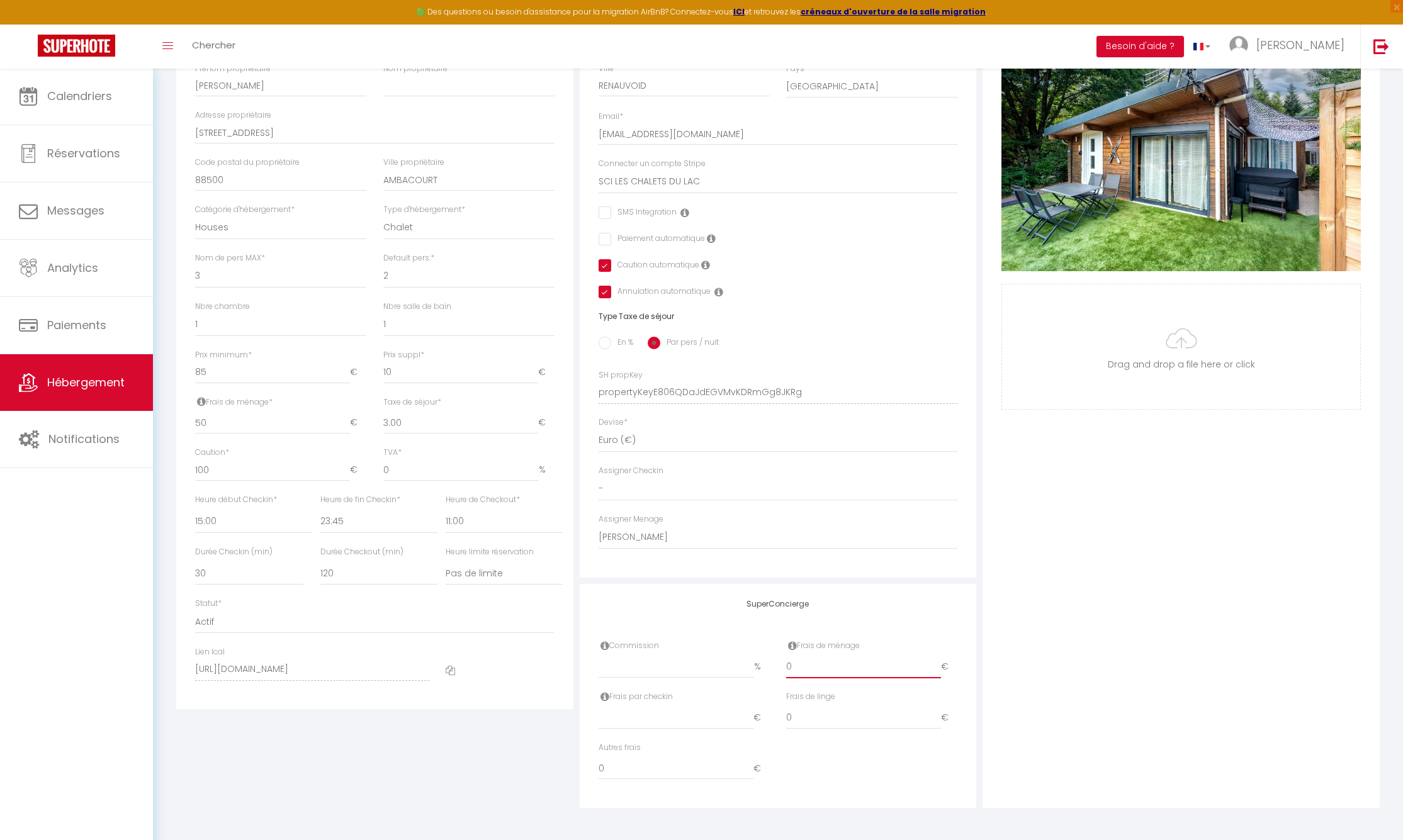
type input "1"
click at [938, 667] on input "1" at bounding box center [864, 667] width 155 height 23
checkbox input "false"
checkbox input "true"
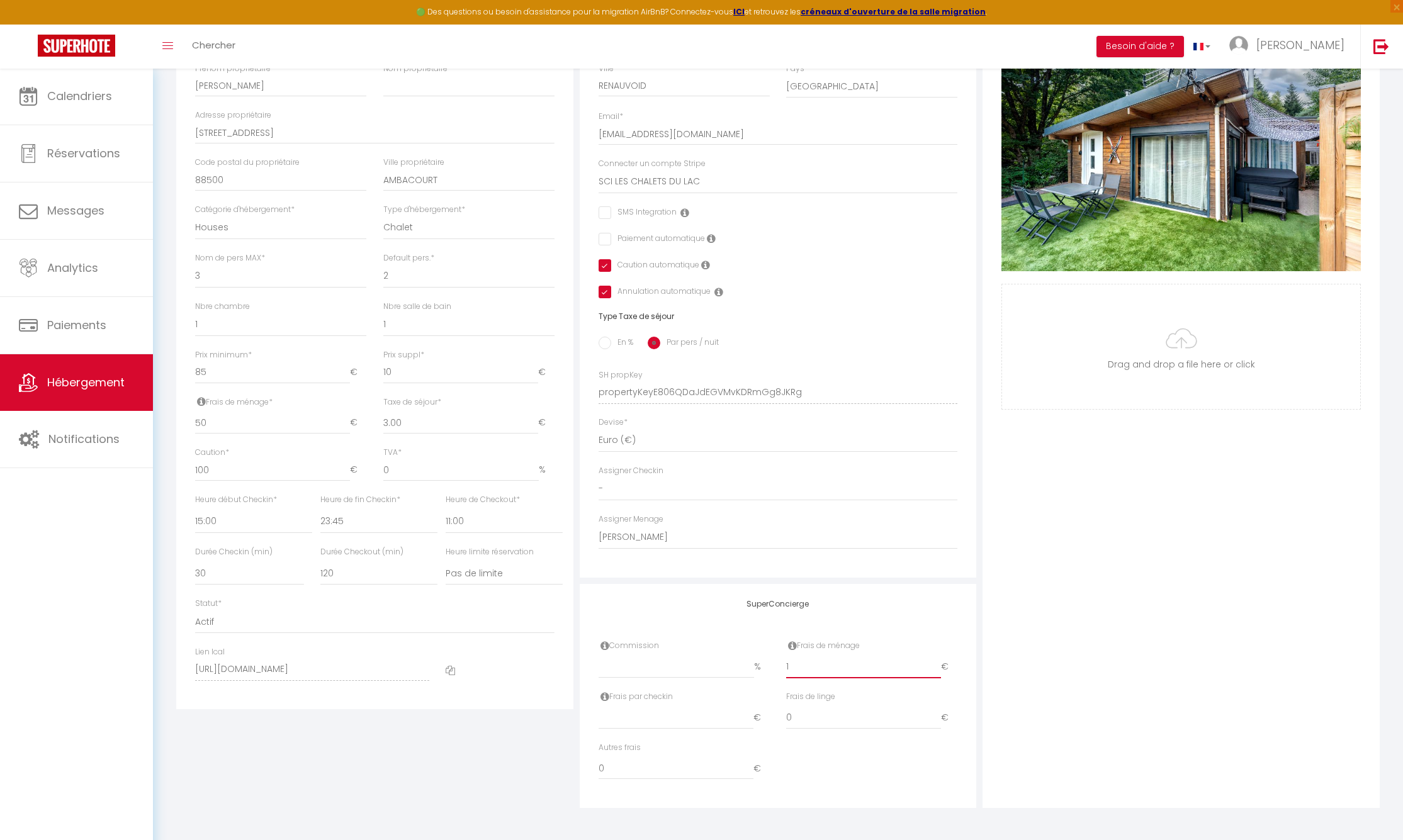
checkbox input "true"
type input "2"
checkbox input "false"
checkbox input "true"
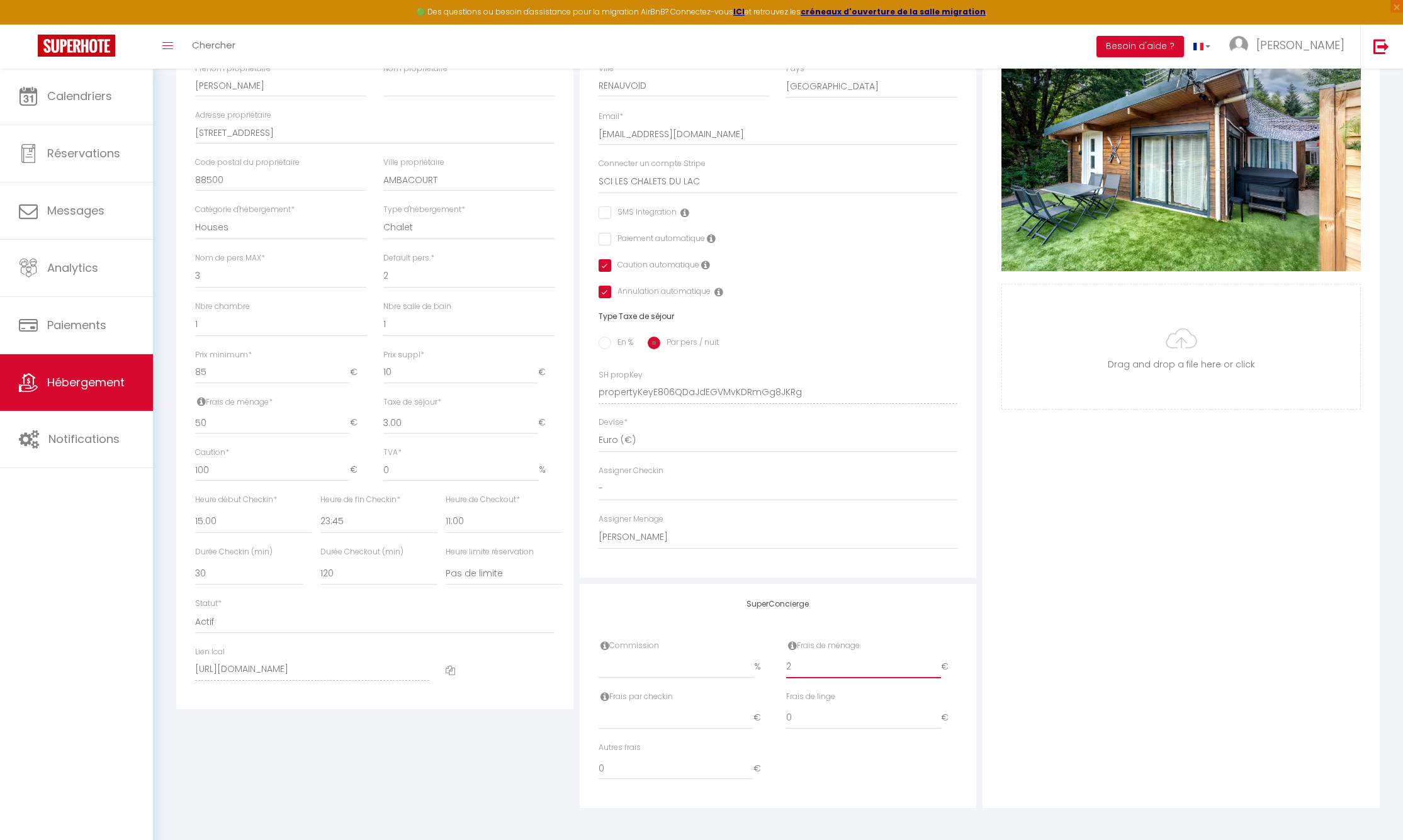
checkbox input "true"
click at [938, 667] on input "2" at bounding box center [864, 667] width 155 height 23
type input "3"
checkbox input "false"
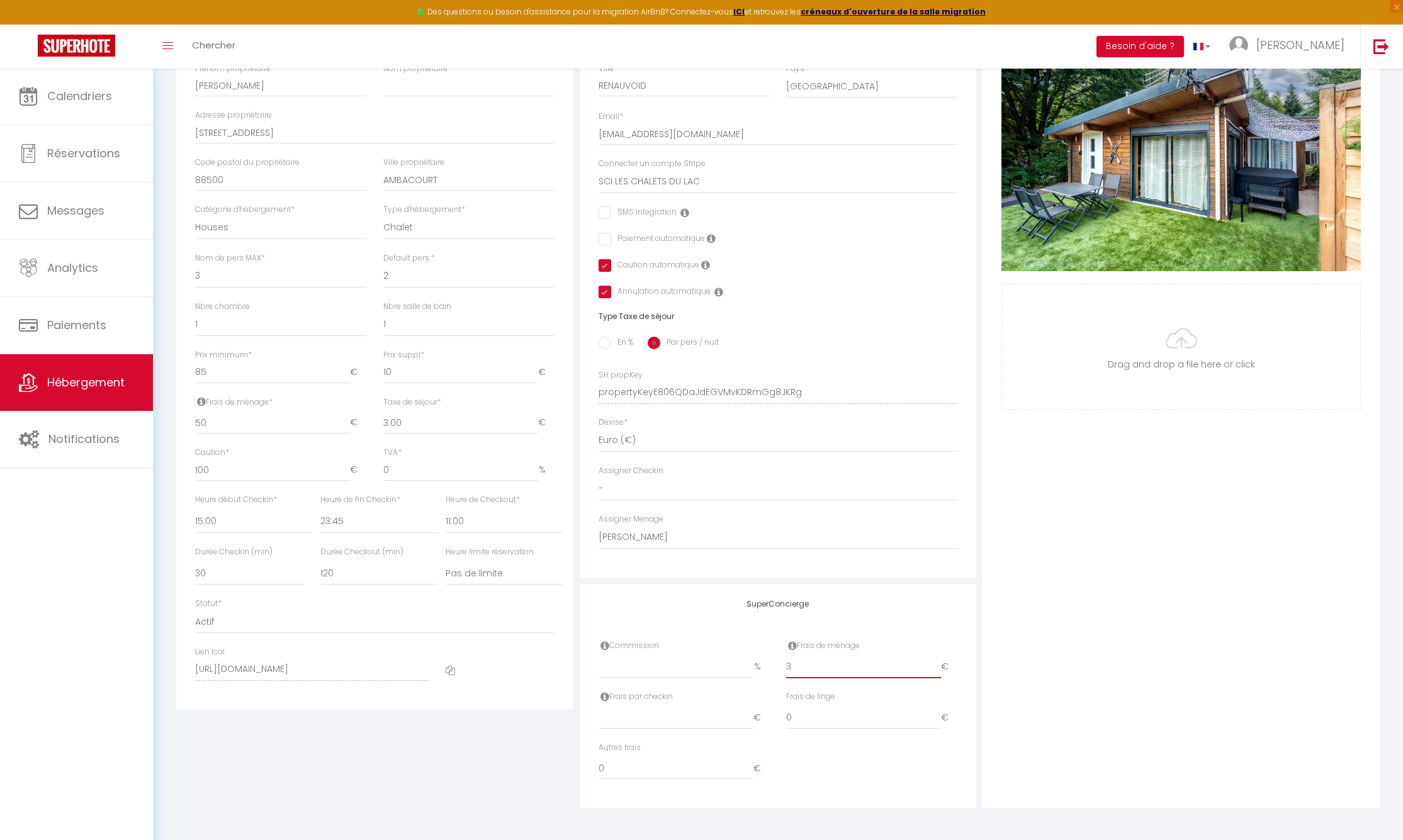
checkbox input "true"
click at [938, 667] on input "3" at bounding box center [864, 667] width 155 height 23
type input "4"
checkbox input "false"
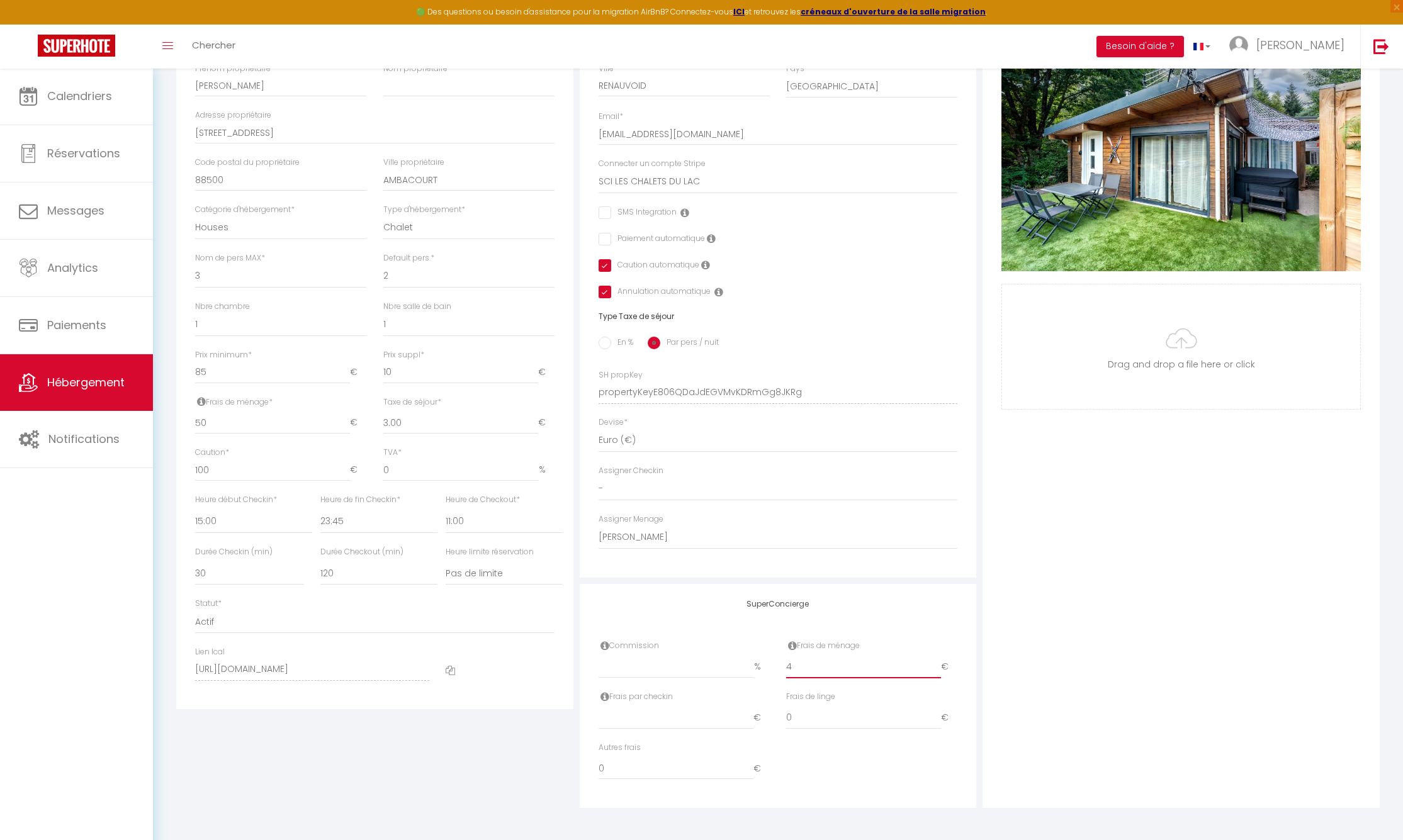
checkbox input "false"
checkbox input "true"
click at [938, 667] on input "4" at bounding box center [864, 667] width 155 height 23
type input "5"
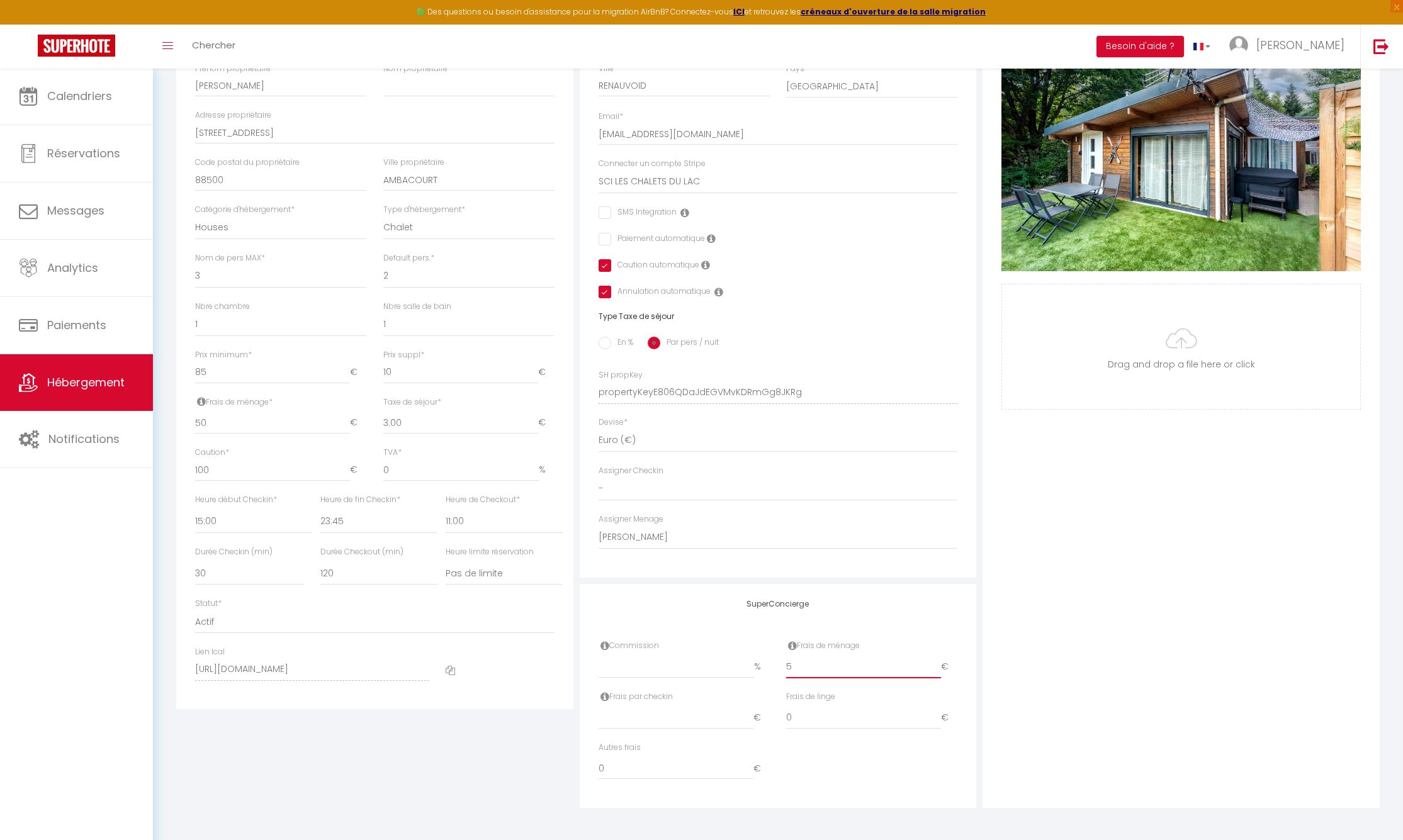
checkbox input "false"
checkbox input "true"
type input "6"
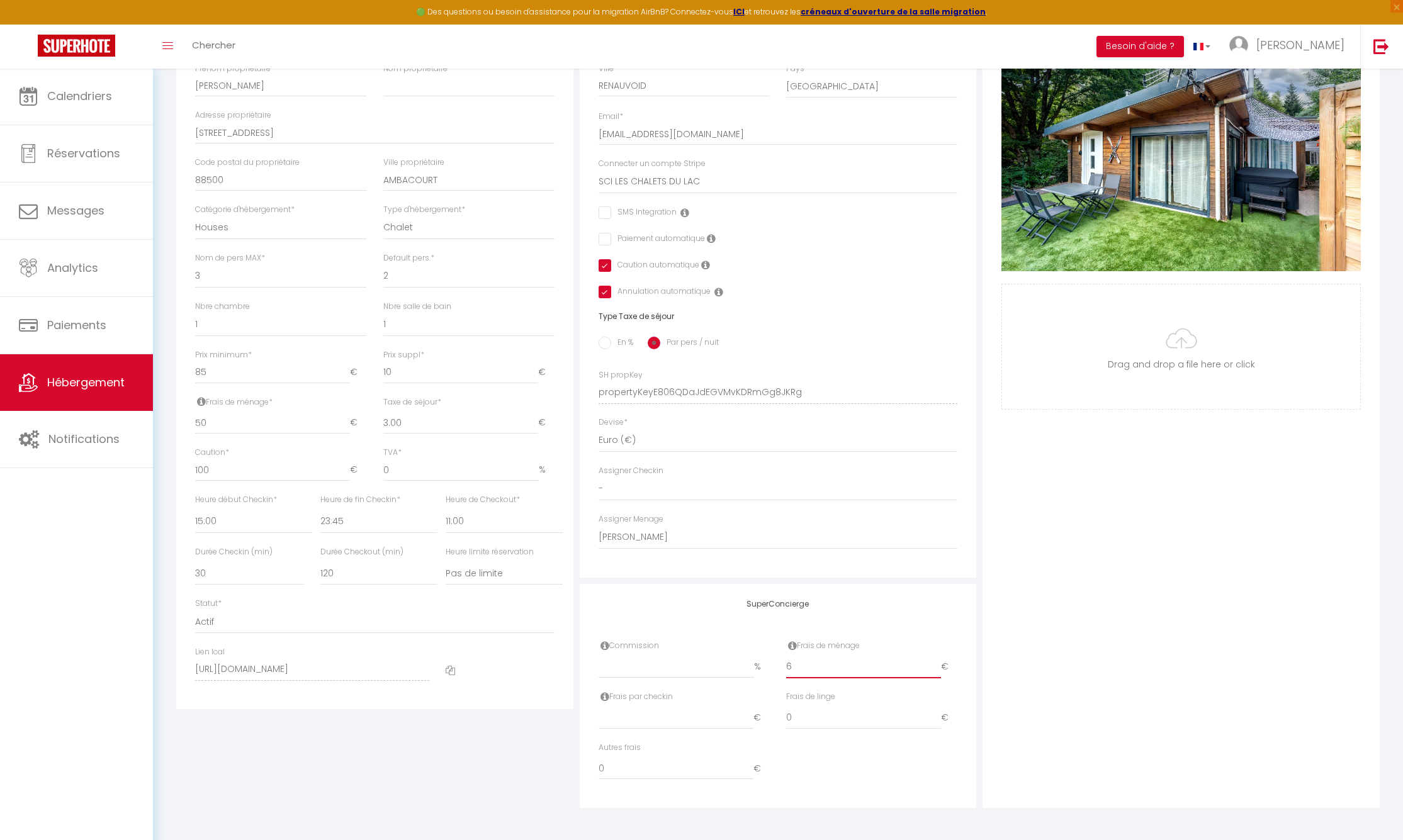
checkbox input "false"
checkbox input "true"
type input "7"
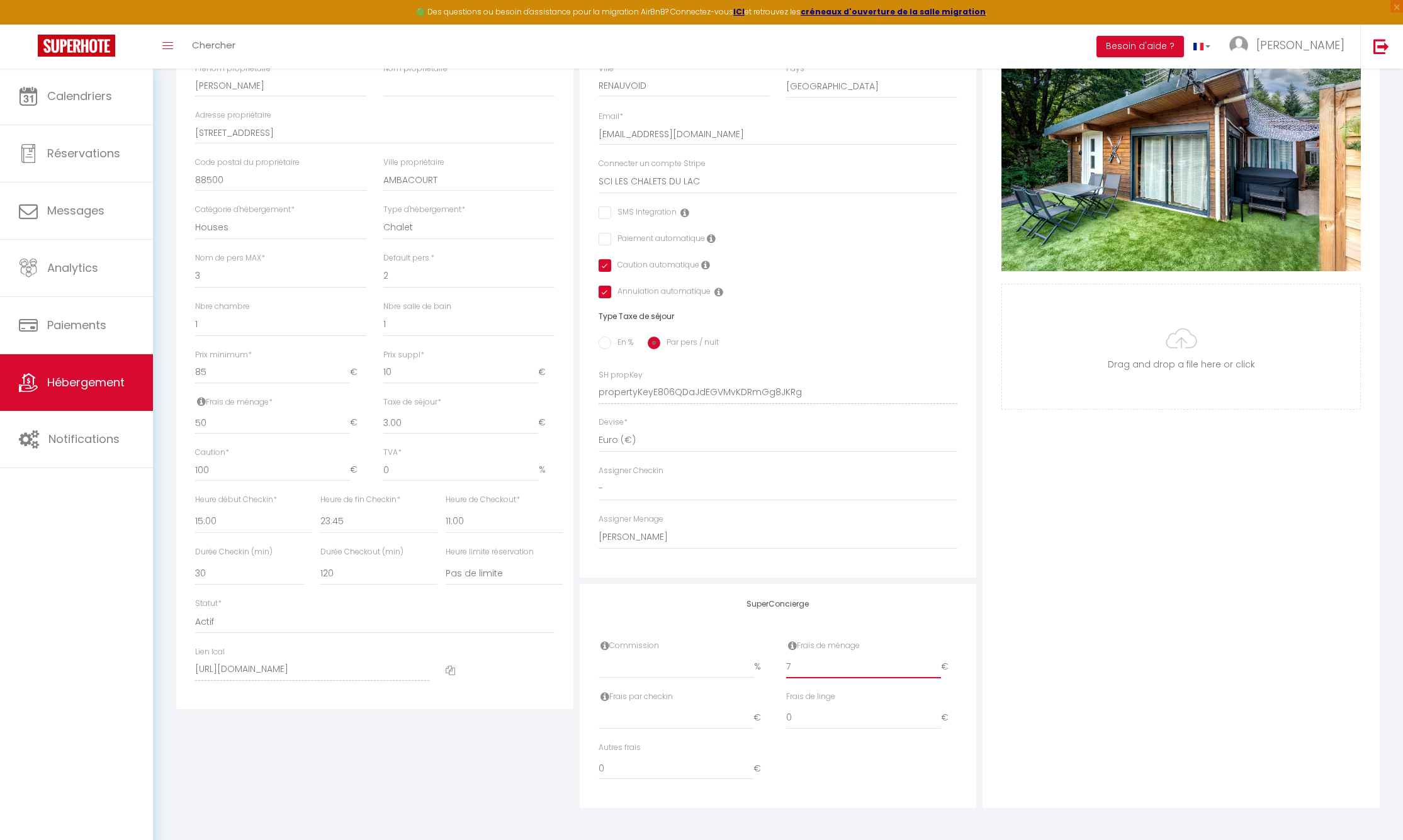
checkbox input "false"
checkbox input "true"
type input "8"
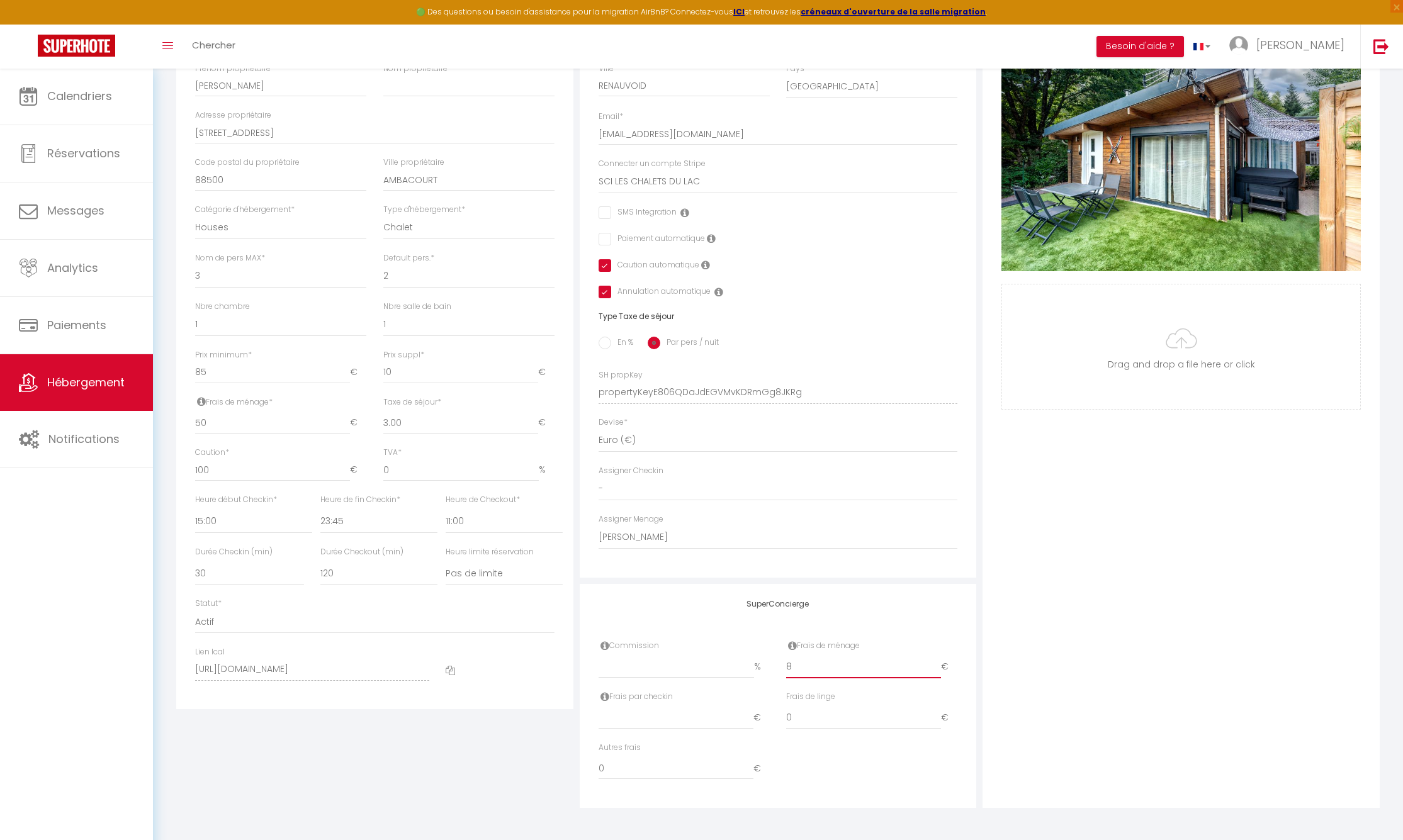
checkbox input "false"
checkbox input "true"
type input "9"
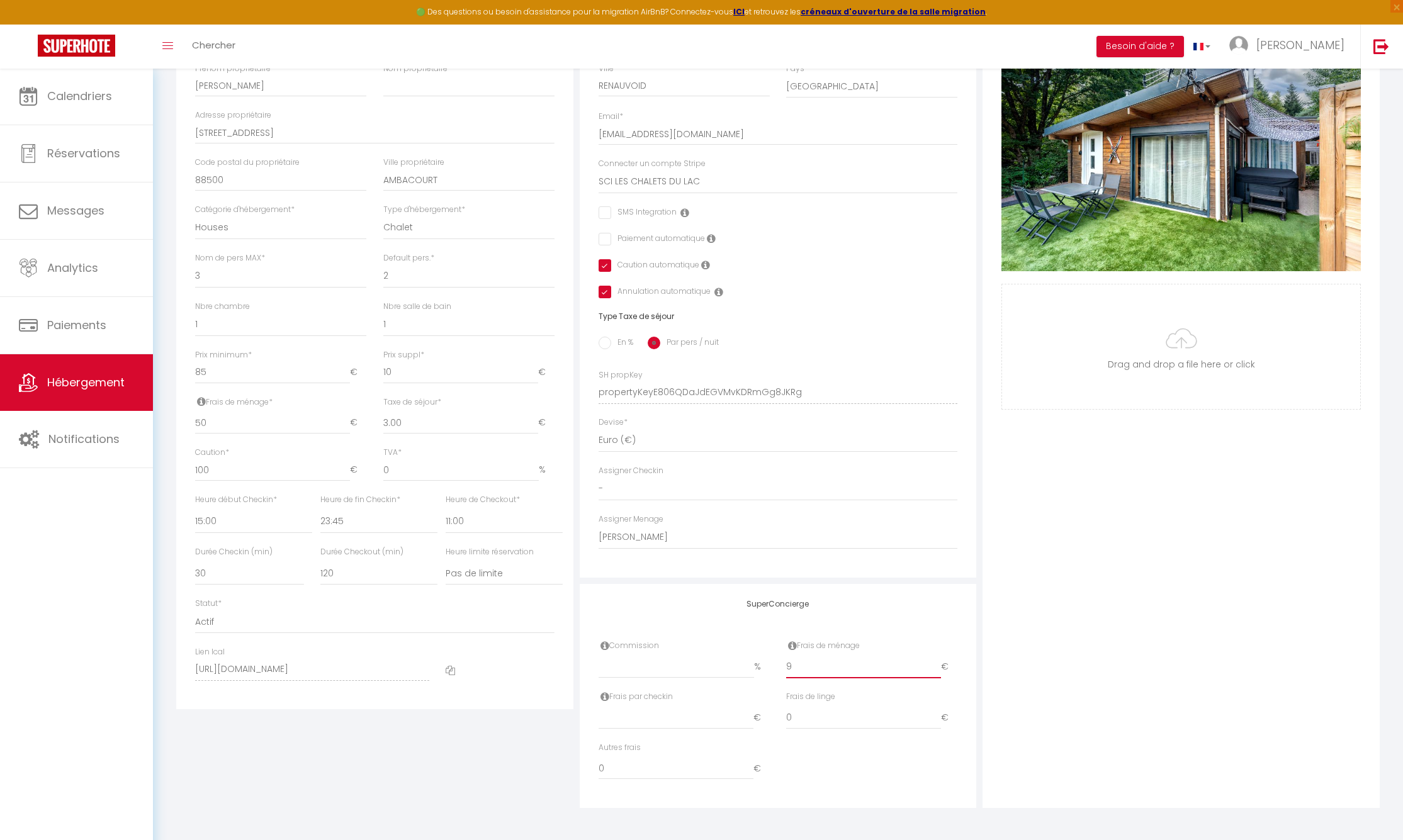
checkbox input "false"
checkbox input "true"
type input "10"
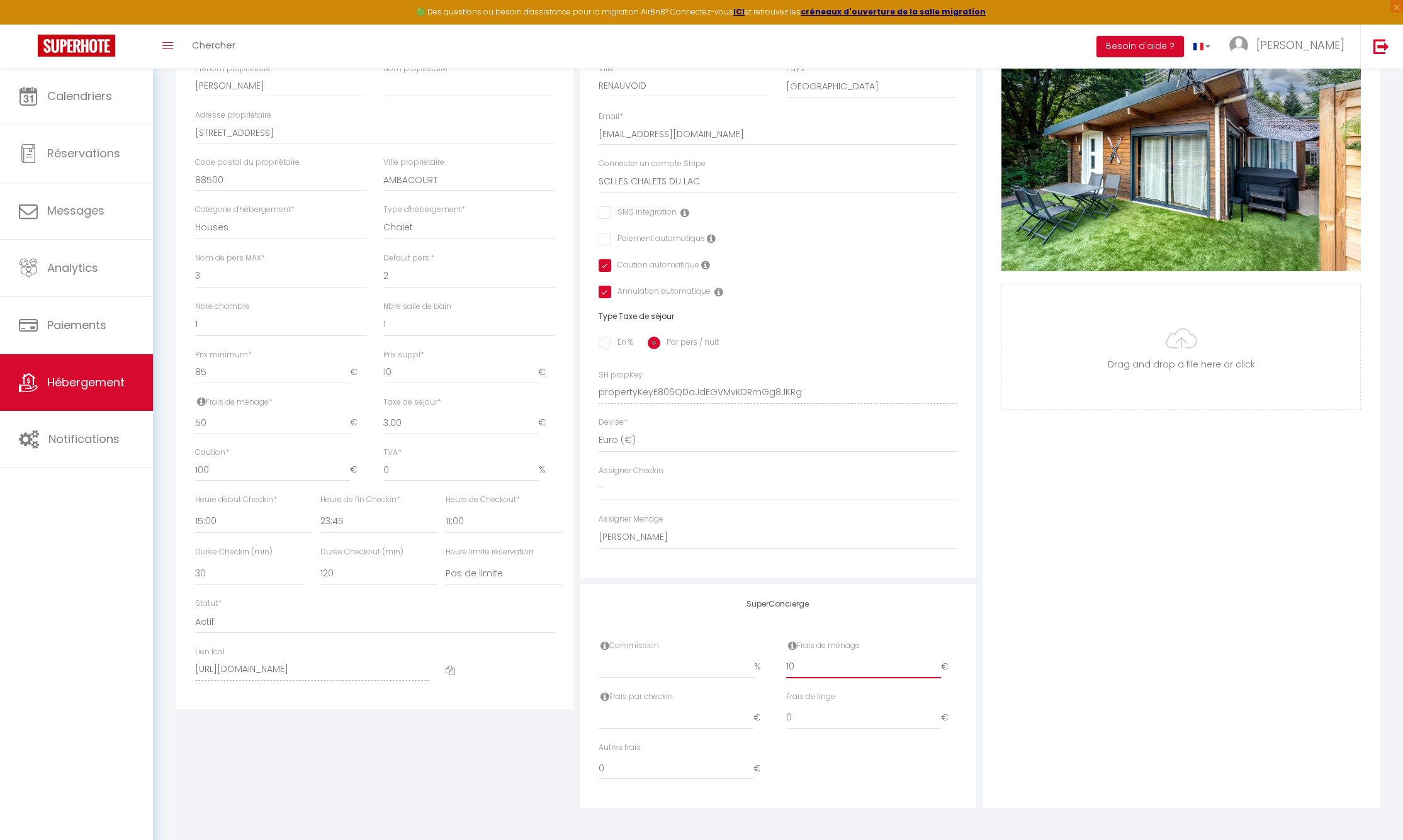
checkbox input "false"
checkbox input "true"
type input "11"
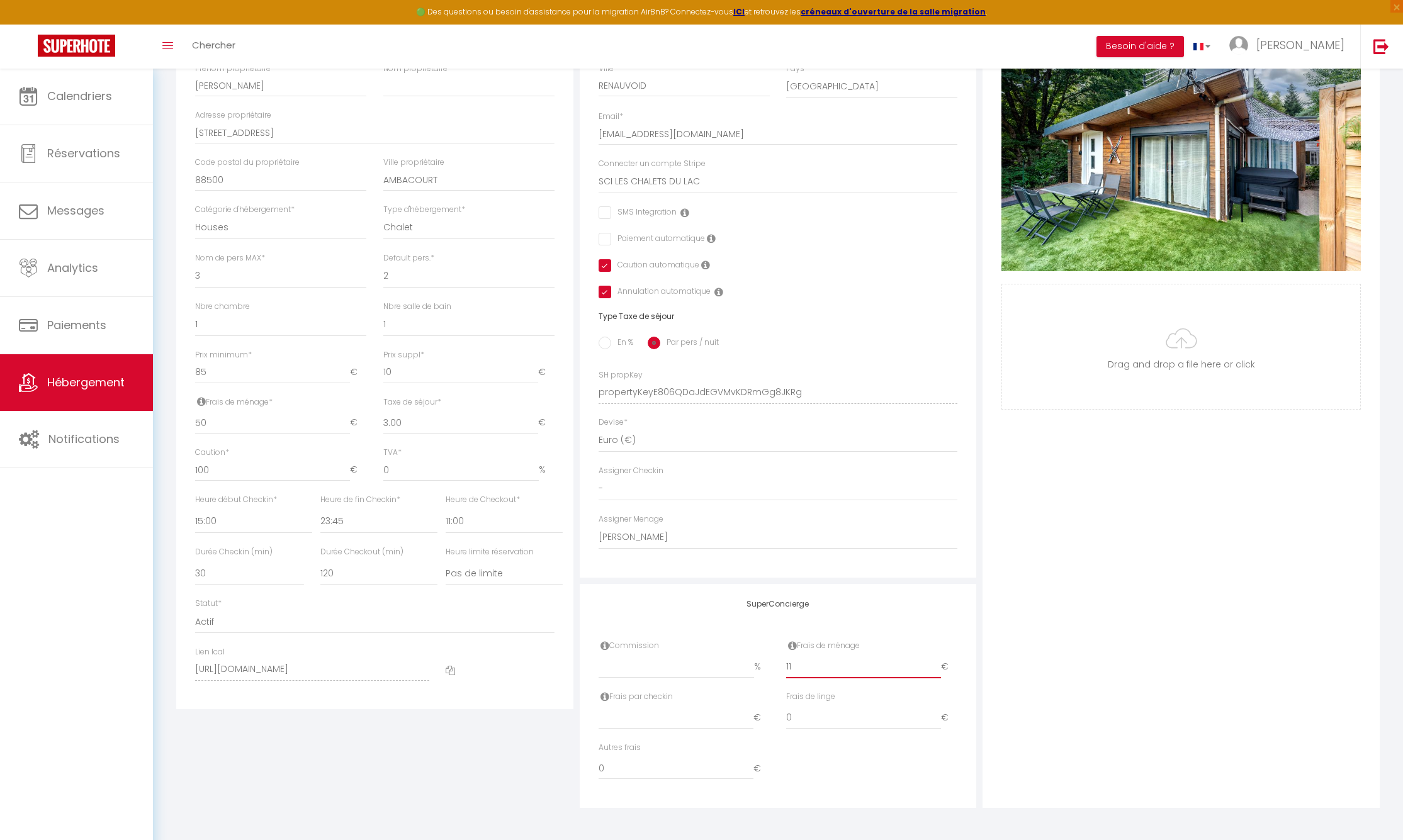
checkbox input "false"
checkbox input "true"
type input "12"
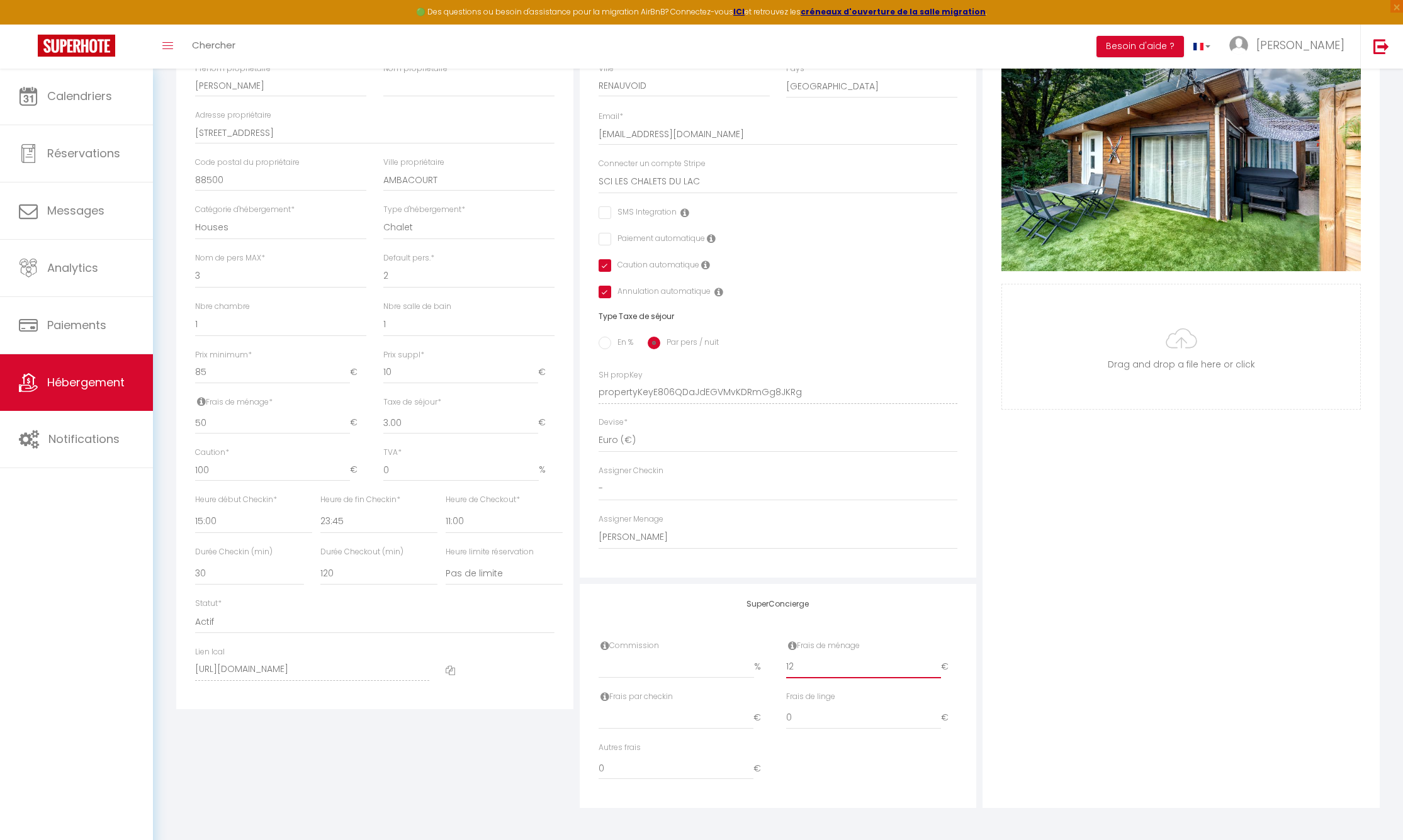
checkbox input "false"
checkbox input "true"
type input "13"
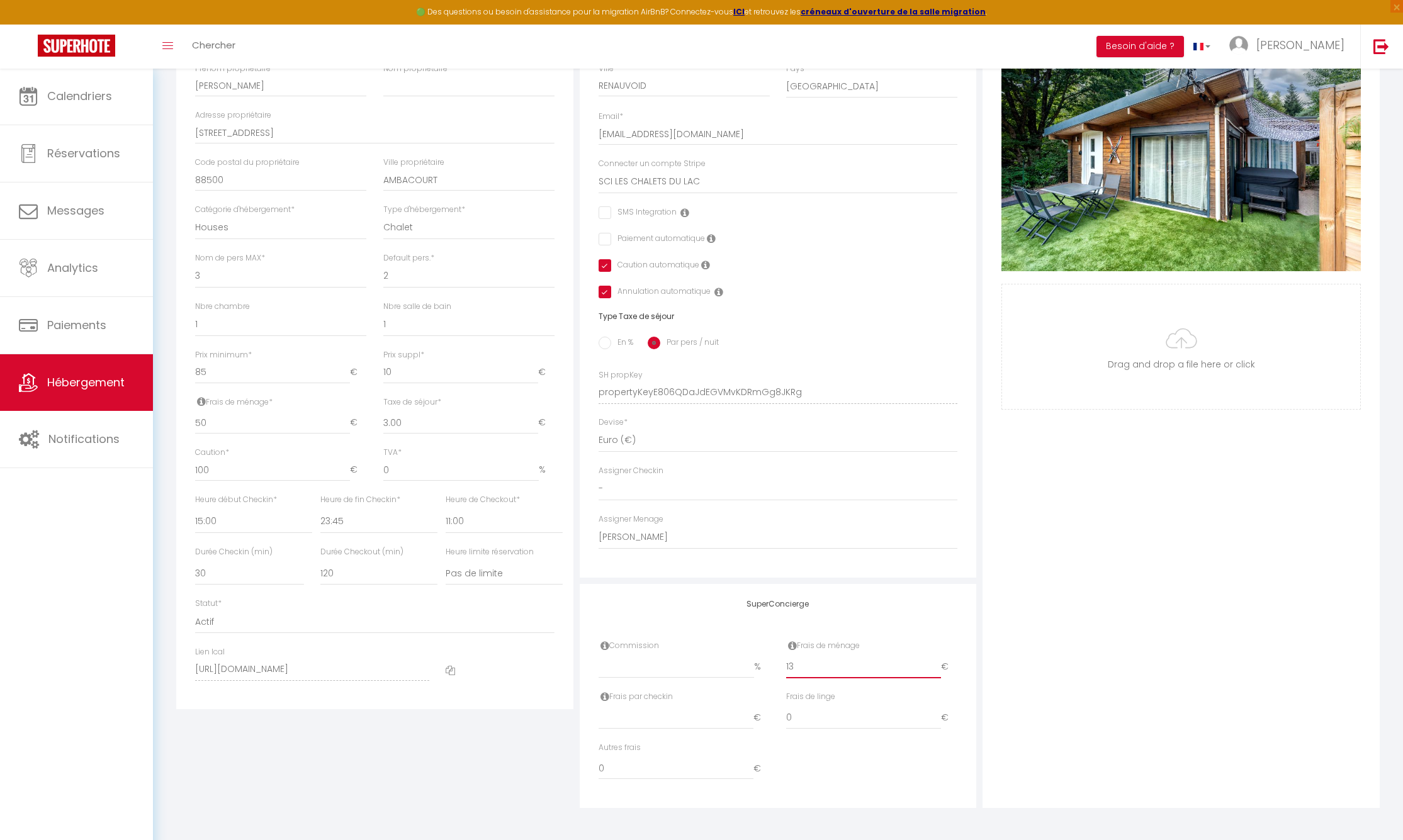
checkbox input "false"
checkbox input "true"
type input "14"
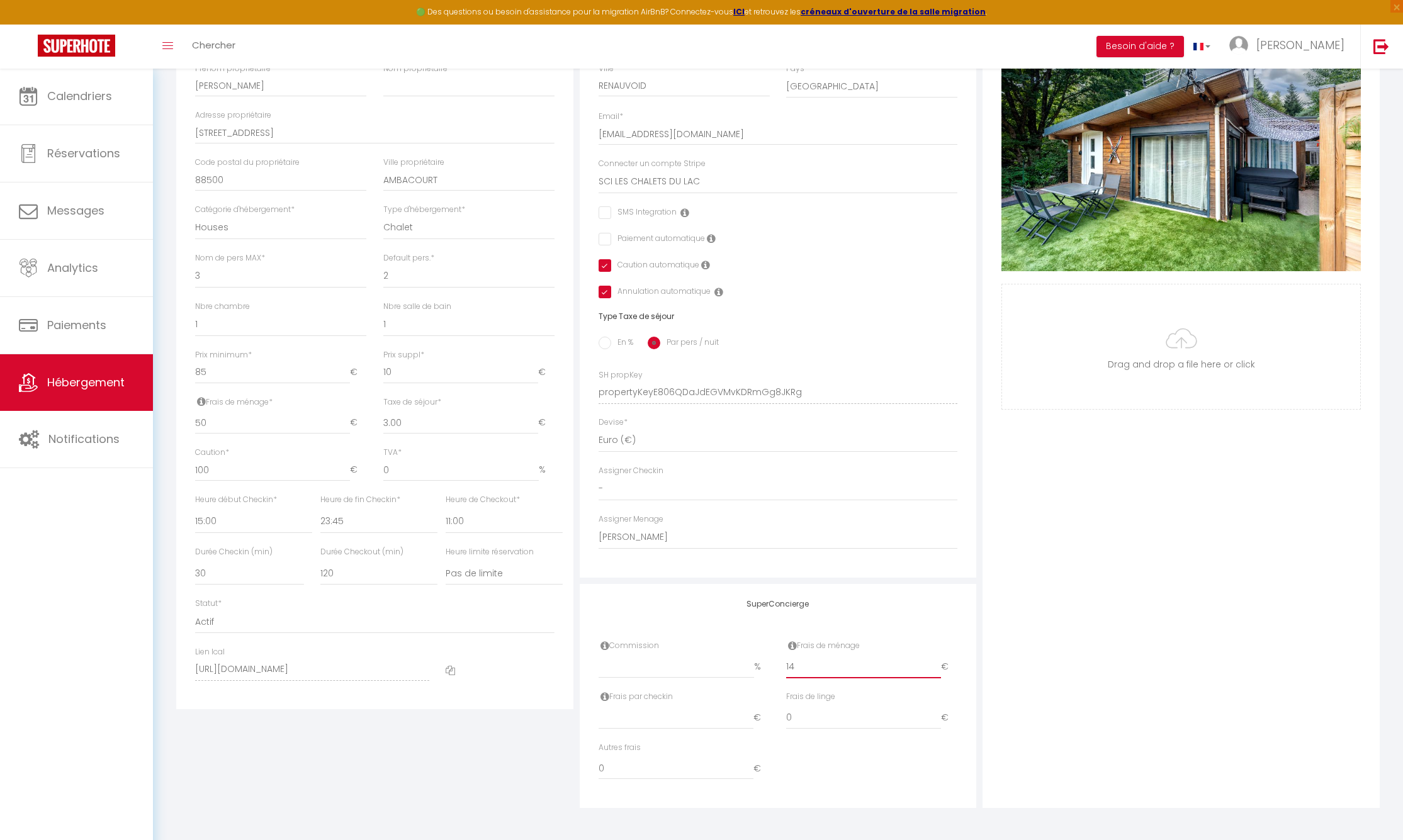
checkbox input "false"
checkbox input "true"
type input "15"
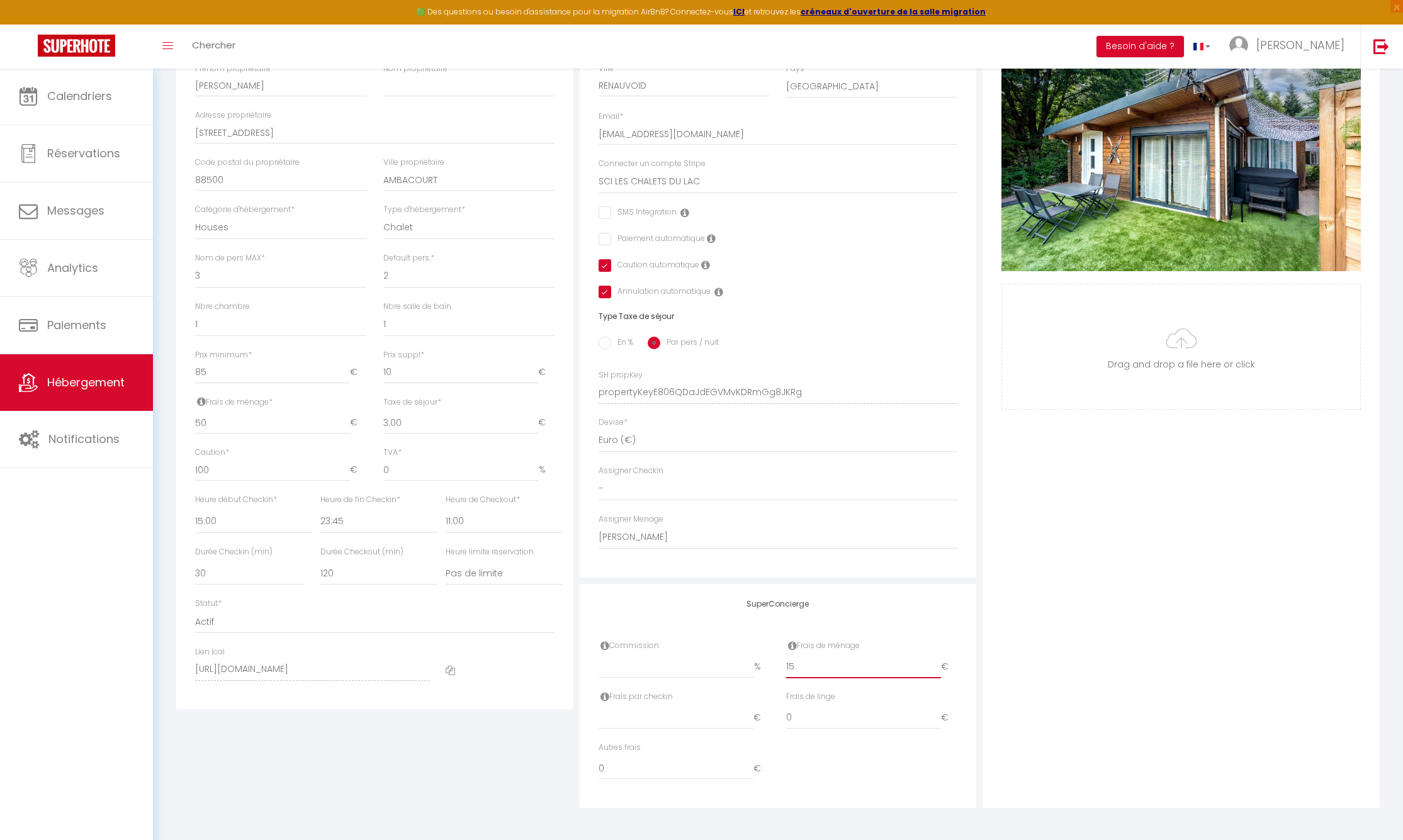
checkbox input "false"
checkbox input "true"
type input "16"
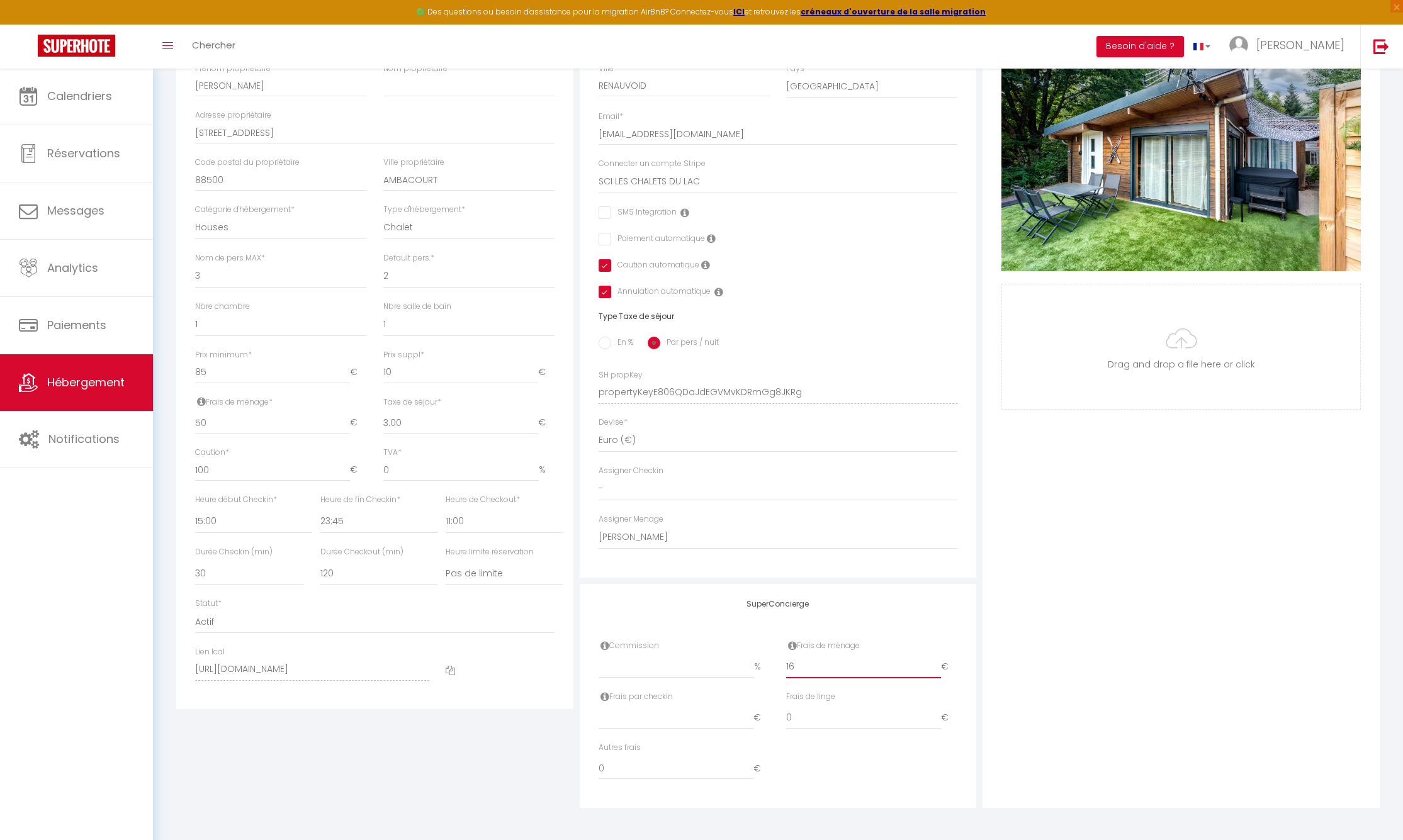
checkbox input "false"
checkbox input "true"
type input "17"
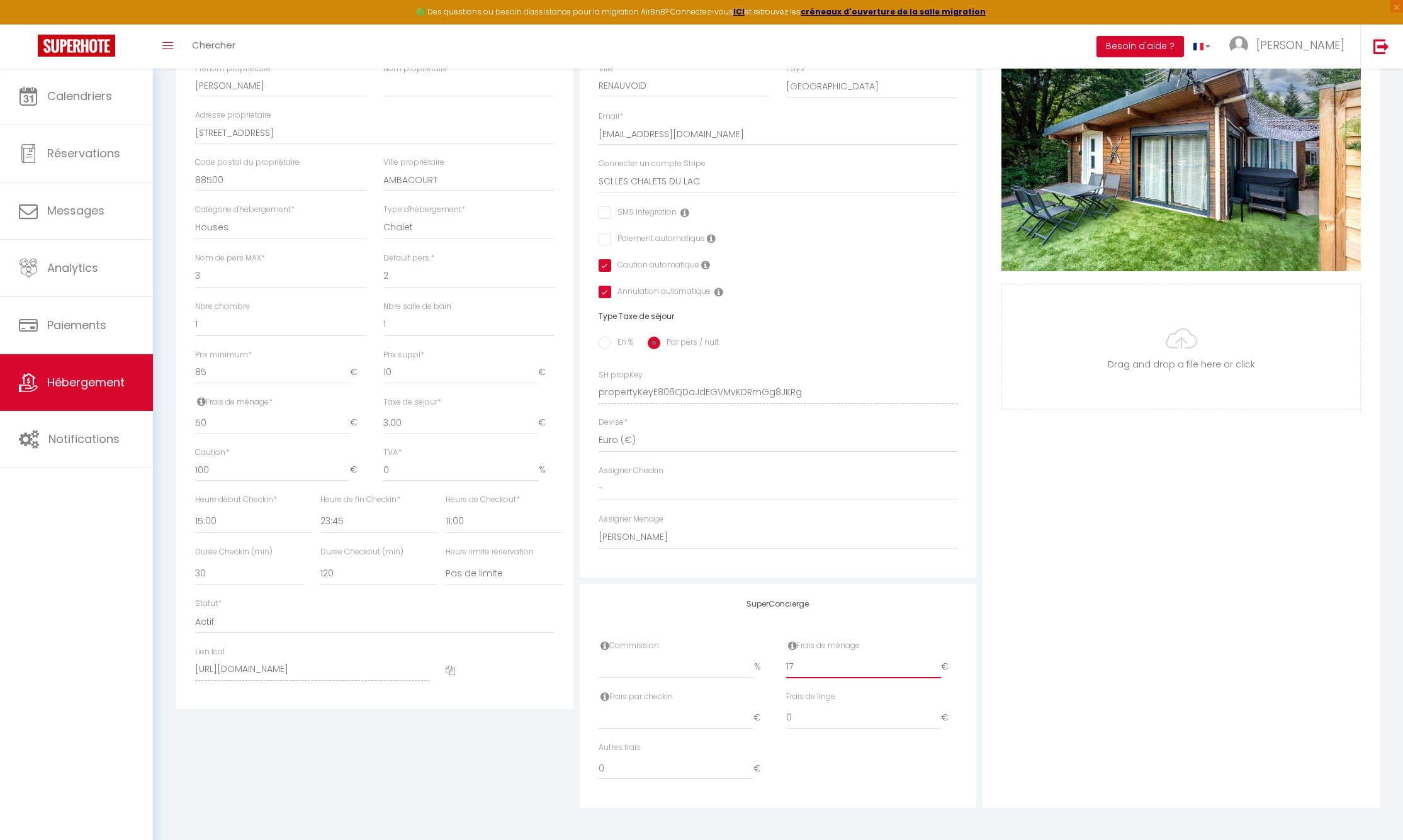
checkbox input "false"
checkbox input "true"
type input "18"
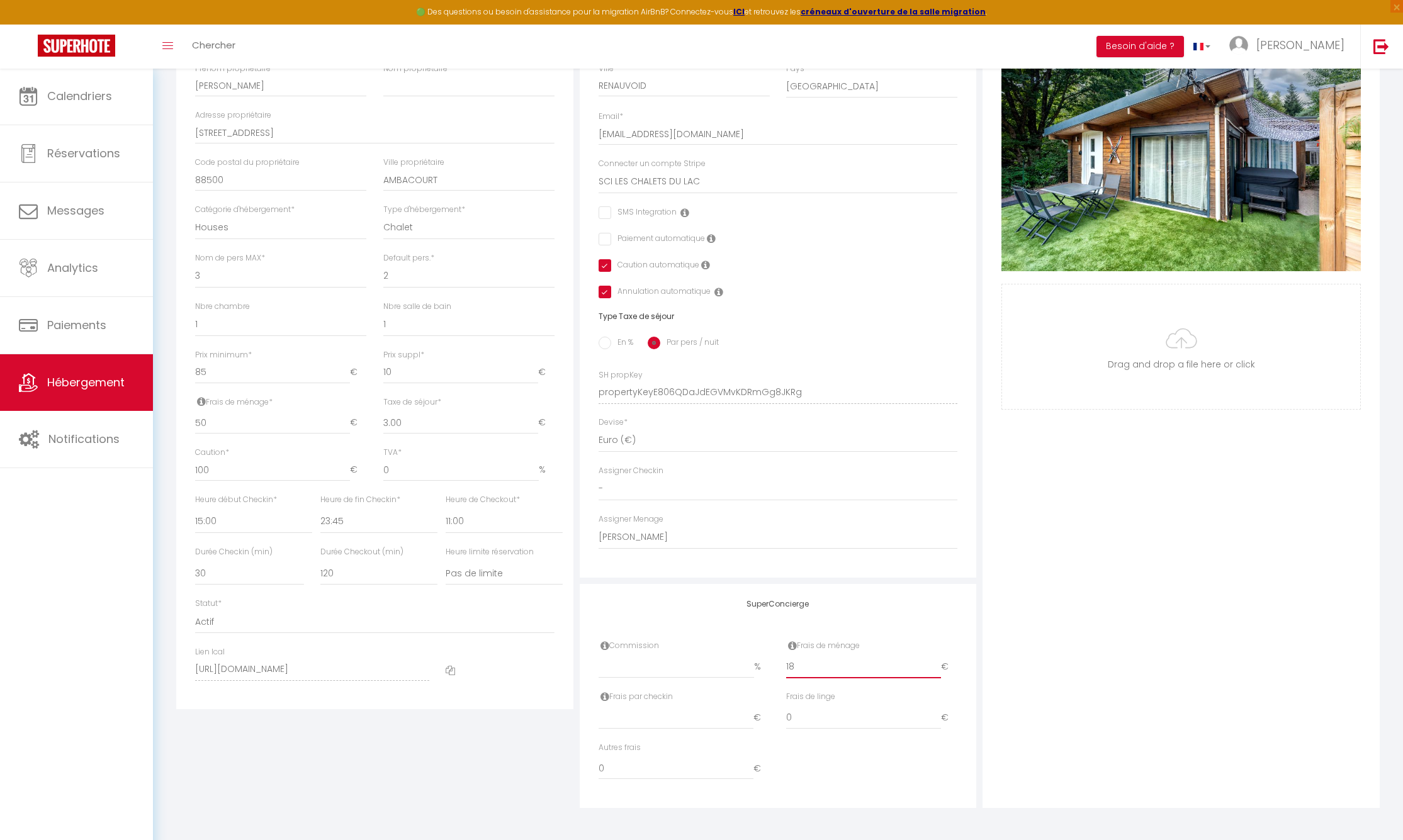
checkbox input "false"
checkbox input "true"
type input "19"
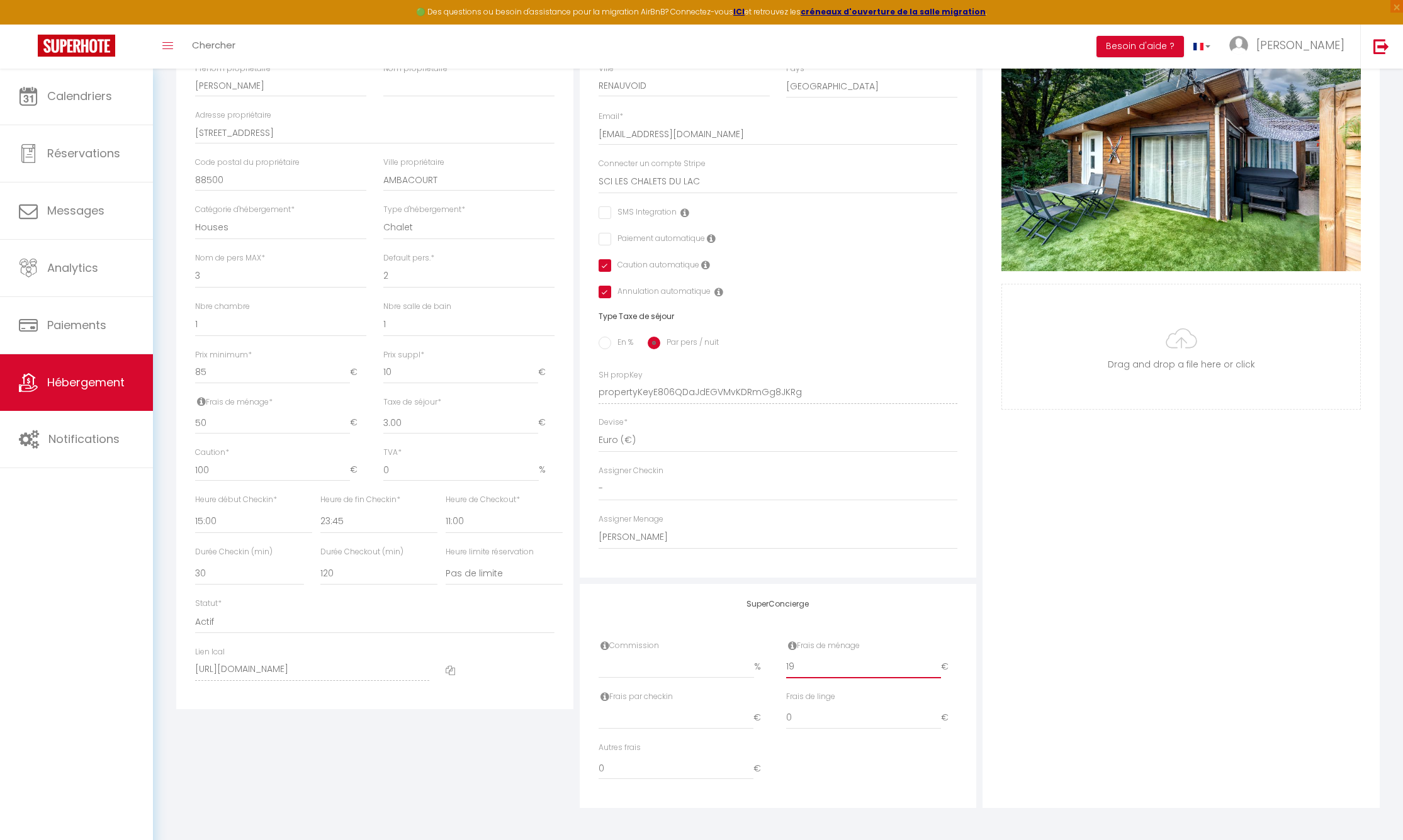
checkbox input "false"
checkbox input "true"
type input "20"
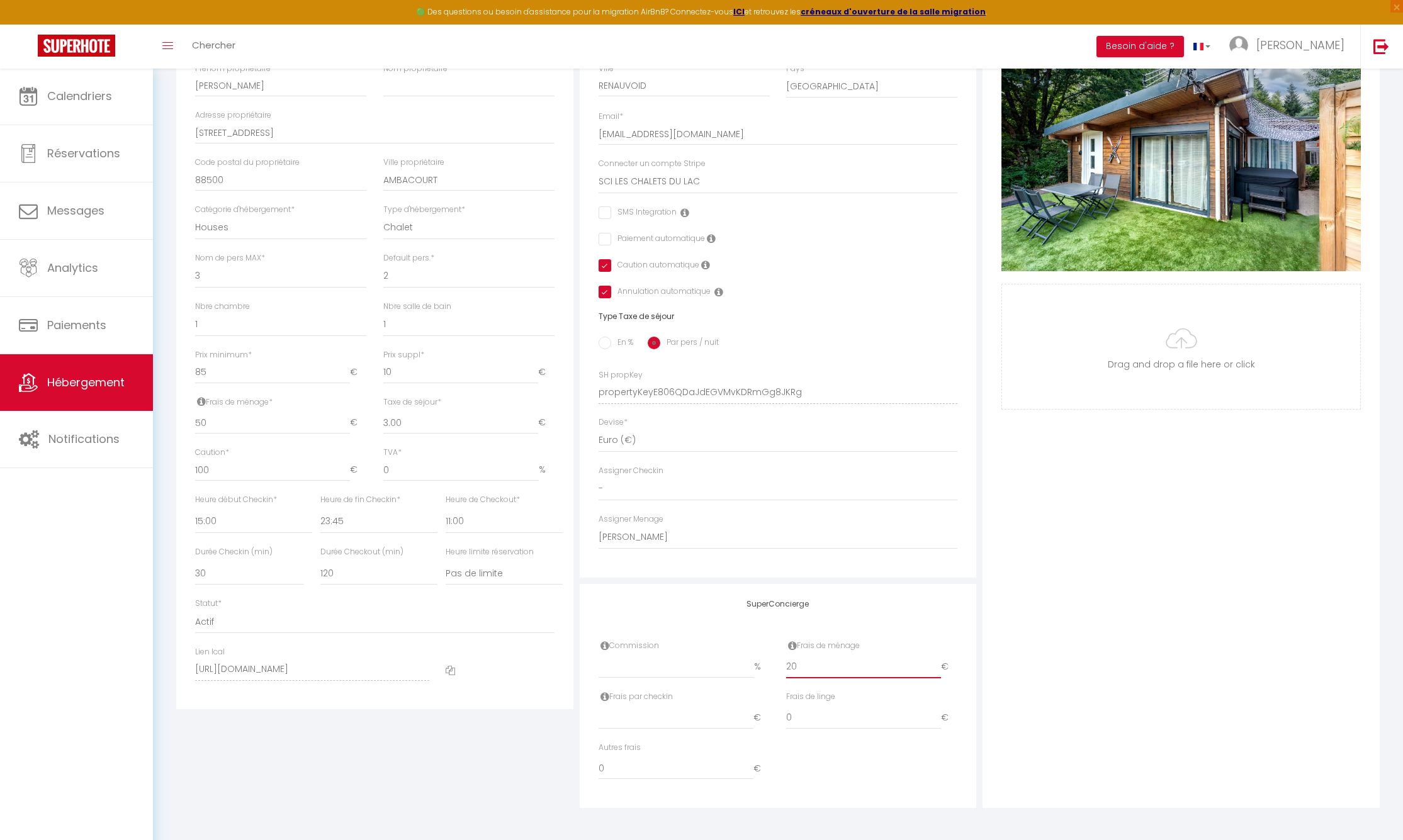
checkbox input "false"
checkbox input "true"
click at [938, 667] on input "40" at bounding box center [864, 667] width 155 height 23
click at [938, 667] on input "41" at bounding box center [864, 667] width 155 height 23
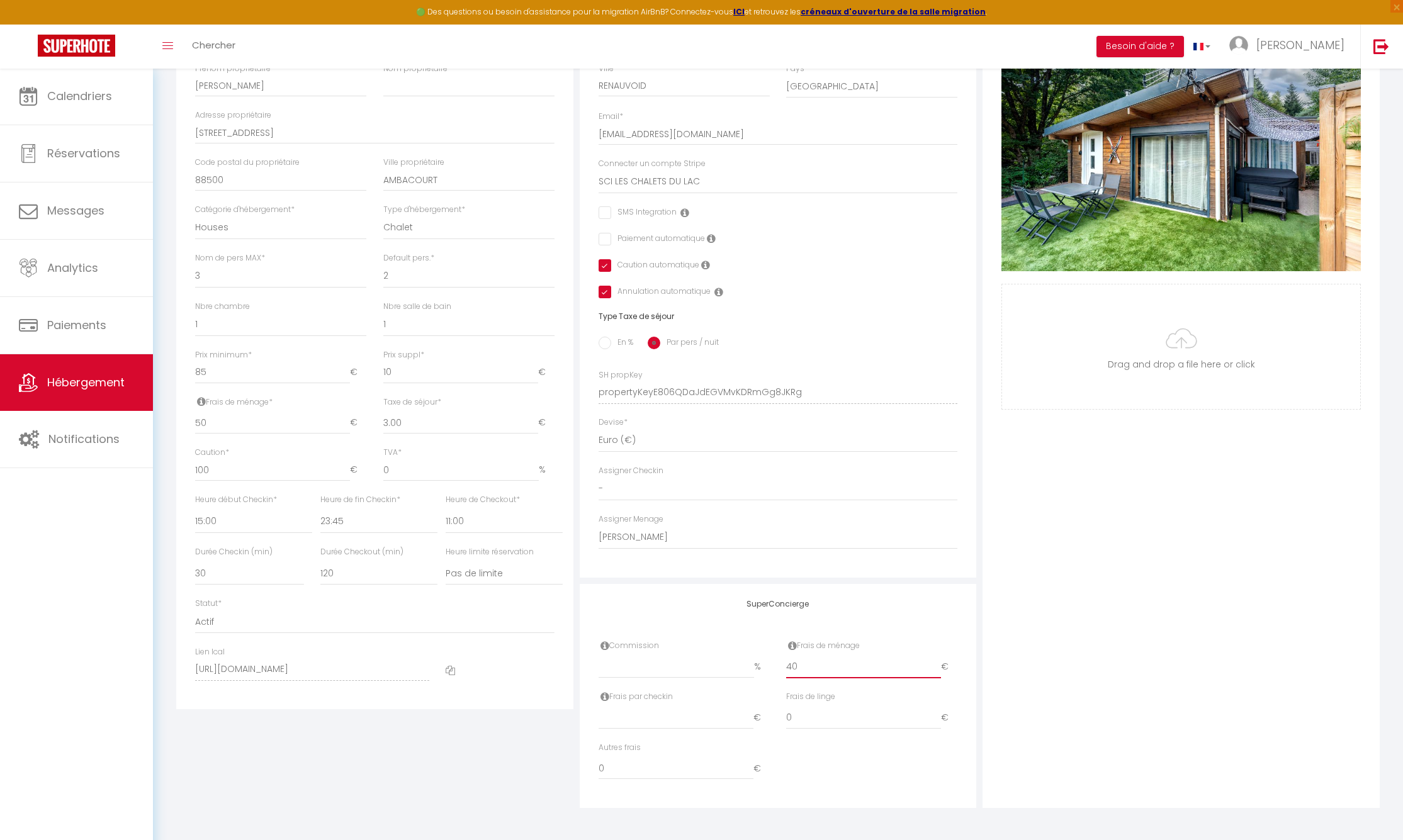
click at [937, 673] on input "40" at bounding box center [864, 667] width 155 height 23
click at [1330, 46] on span "[PERSON_NAME]" at bounding box center [1301, 45] width 88 height 16
click at [1309, 83] on link "Paramètres" at bounding box center [1310, 87] width 93 height 21
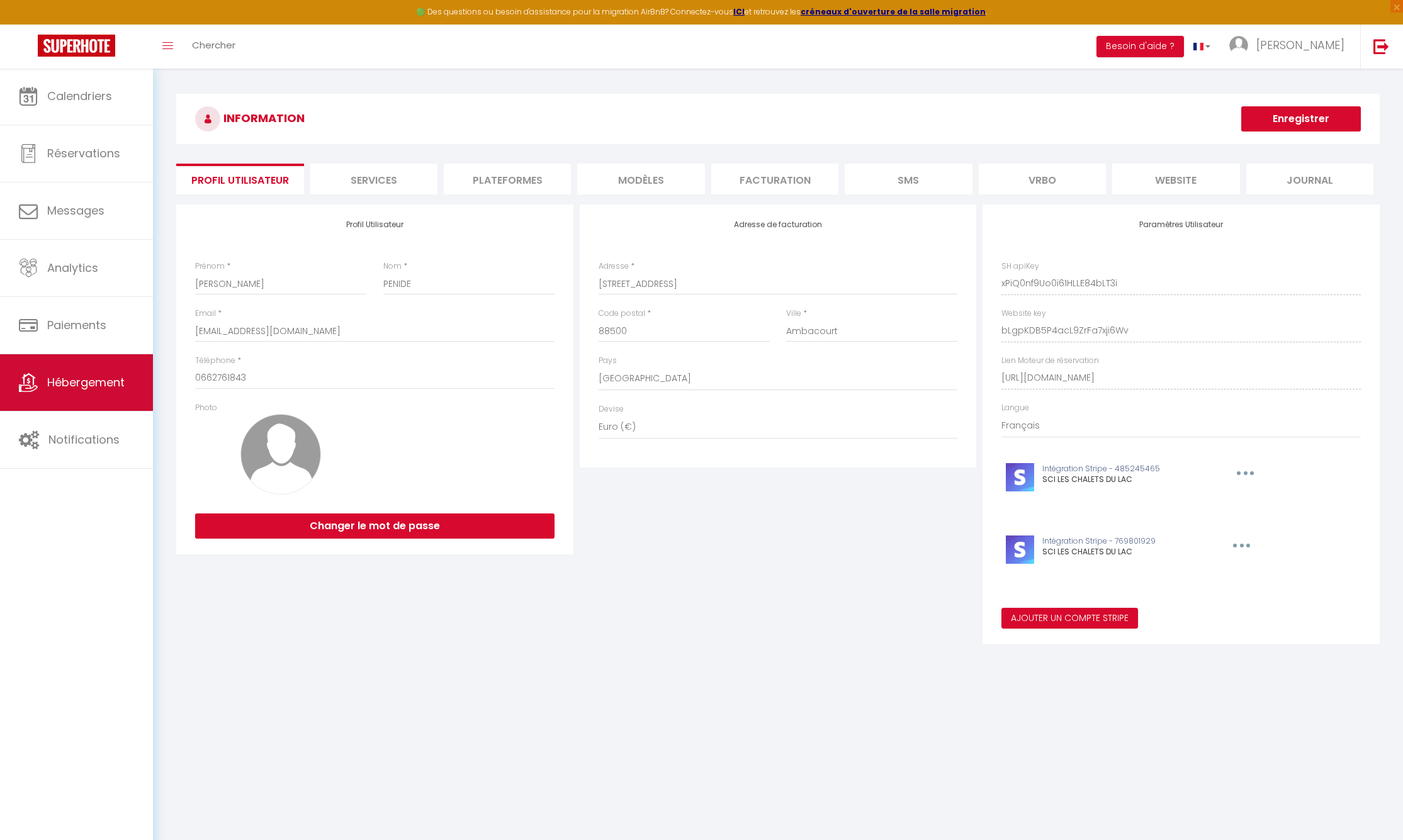
click at [74, 394] on link "Hébergement" at bounding box center [76, 383] width 153 height 57
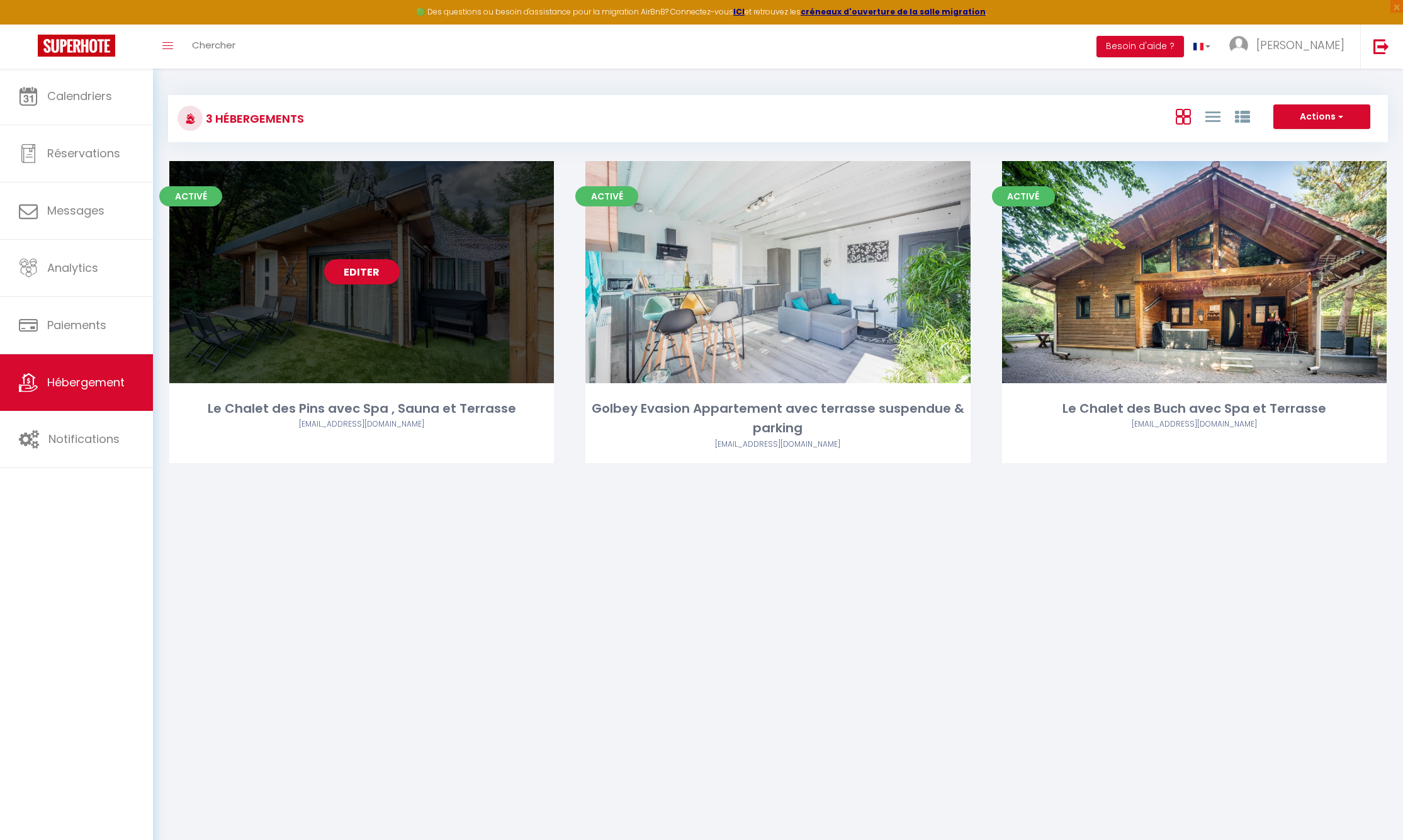
click at [435, 268] on div "Editer" at bounding box center [362, 272] width 385 height 222
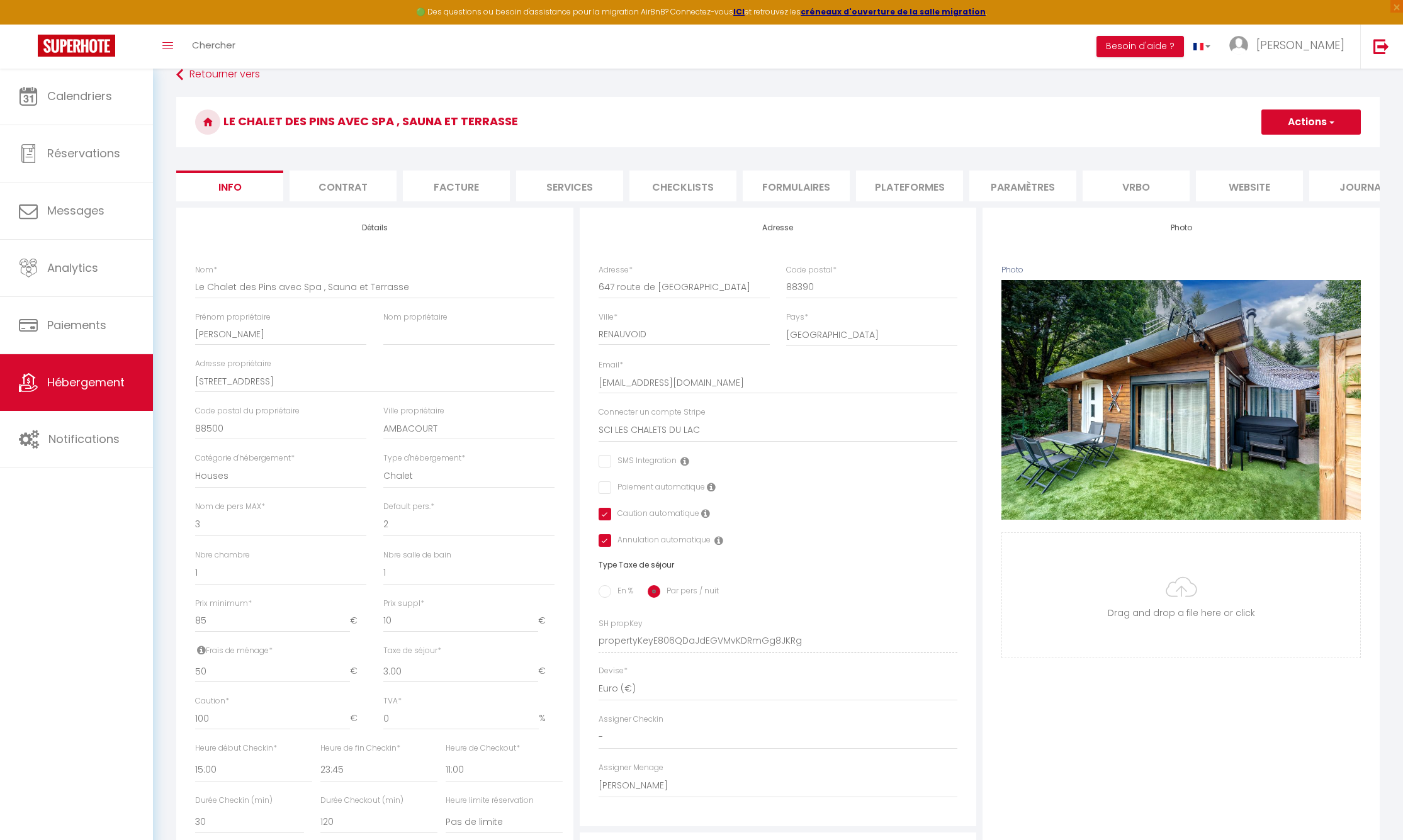
scroll to position [271, 0]
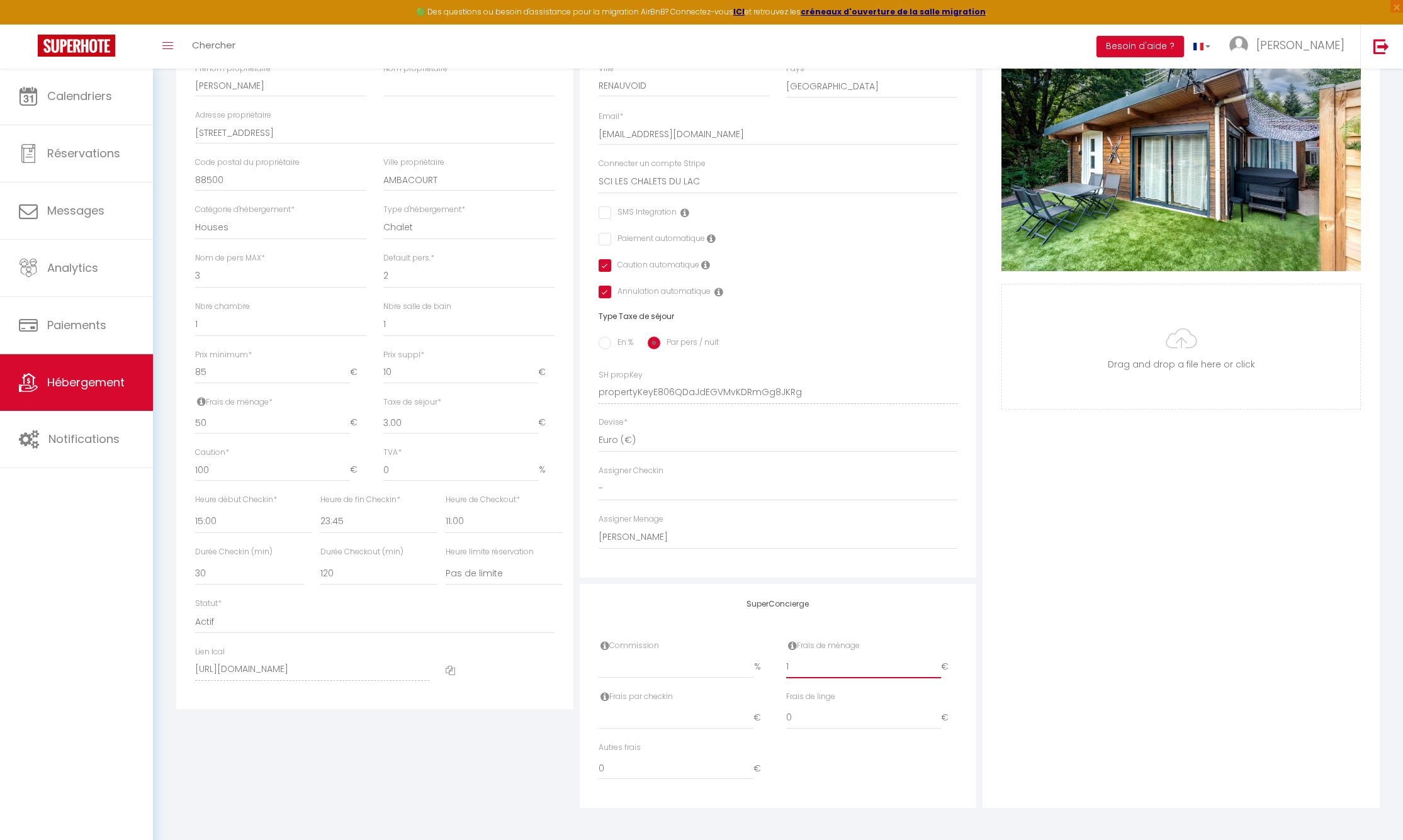
click at [939, 664] on input "1" at bounding box center [864, 667] width 155 height 23
click at [939, 664] on input "2" at bounding box center [864, 667] width 155 height 23
click at [939, 664] on input "3" at bounding box center [864, 667] width 155 height 23
click at [939, 664] on input "4" at bounding box center [864, 667] width 155 height 23
click at [939, 664] on input "5" at bounding box center [864, 667] width 155 height 23
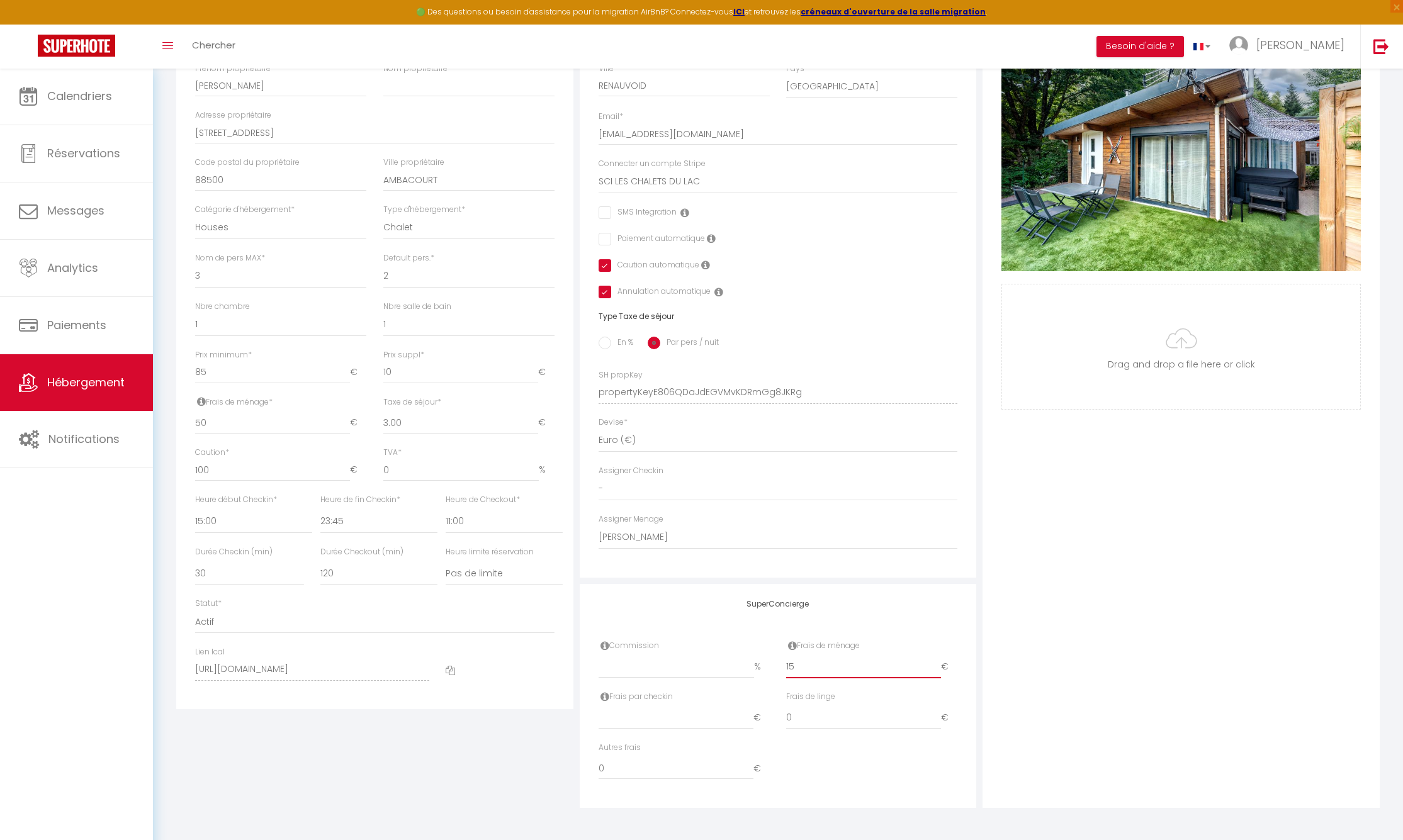
click at [939, 664] on input "15" at bounding box center [864, 667] width 155 height 23
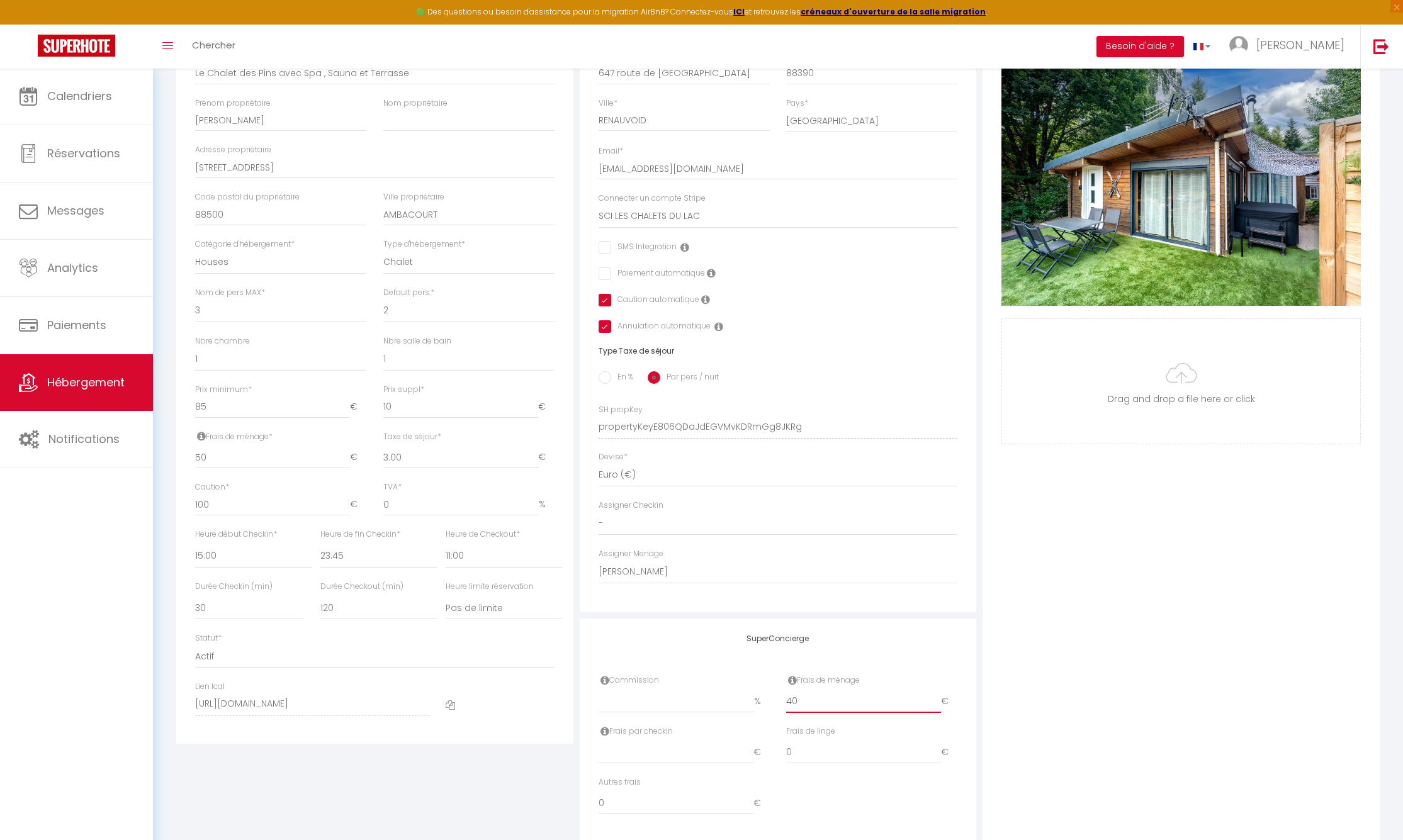
scroll to position [0, 0]
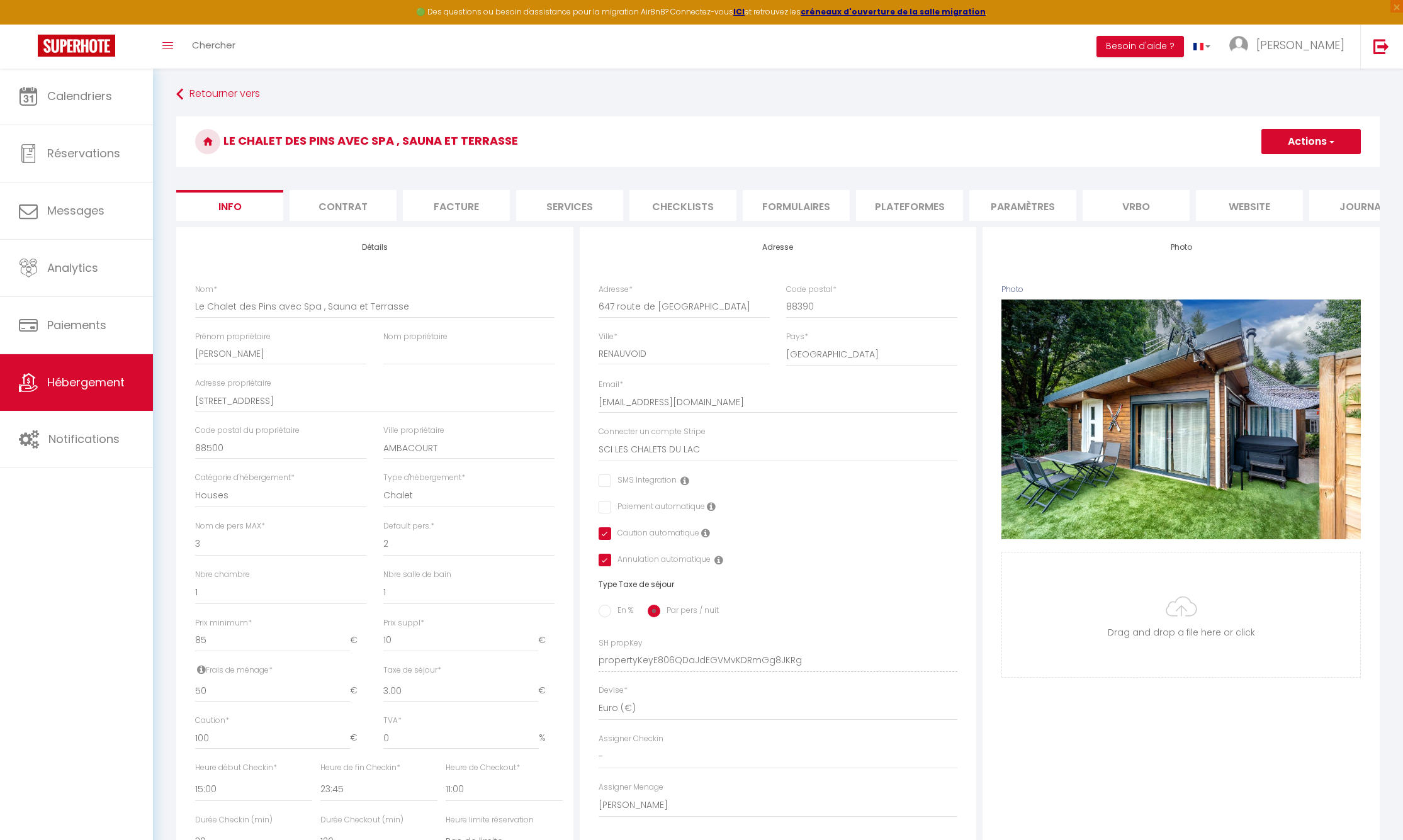
click at [1302, 137] on button "Actions" at bounding box center [1311, 142] width 100 height 25
click at [1269, 167] on input "Enregistrer" at bounding box center [1261, 169] width 47 height 12
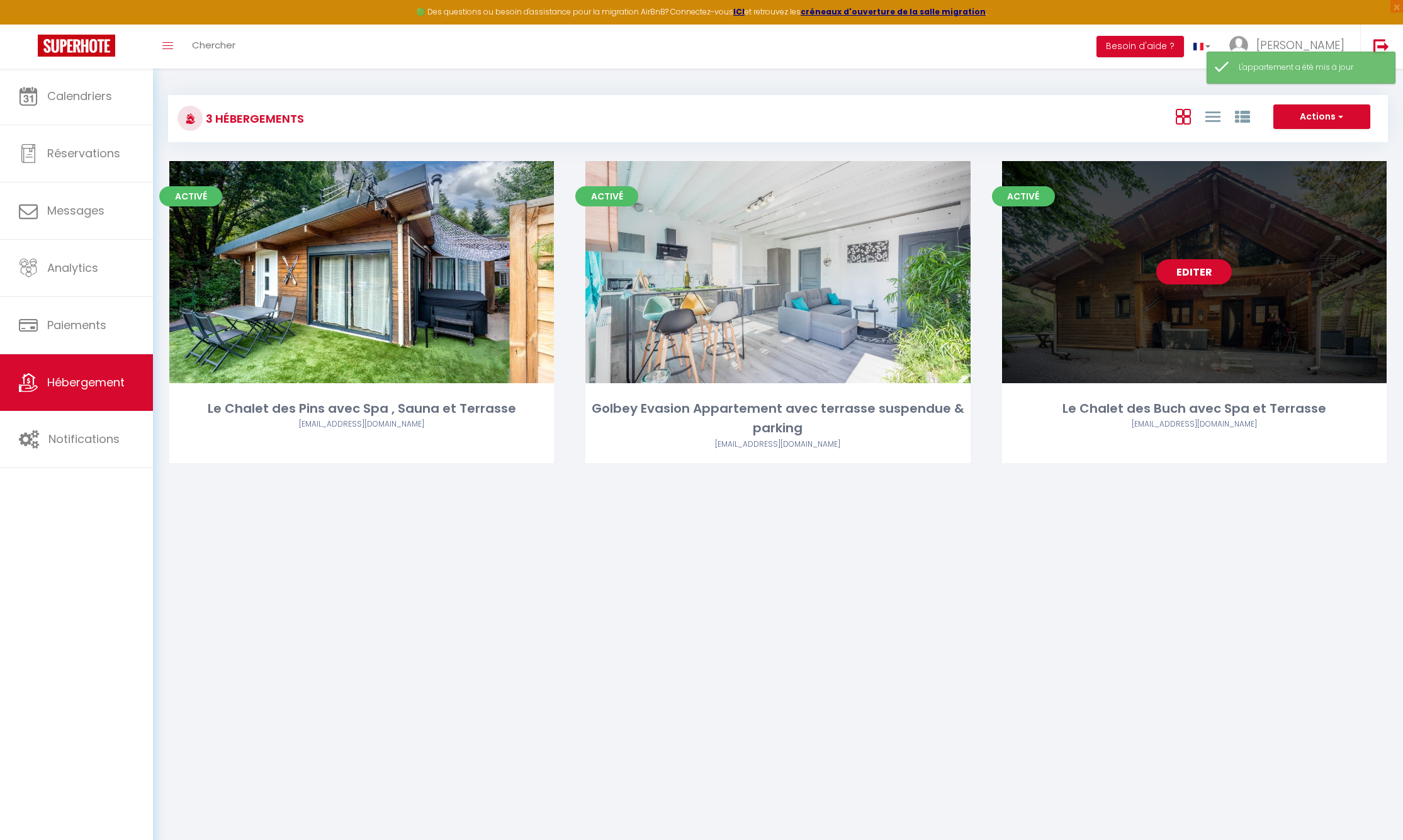
click at [1122, 257] on div "Editer" at bounding box center [1194, 272] width 385 height 222
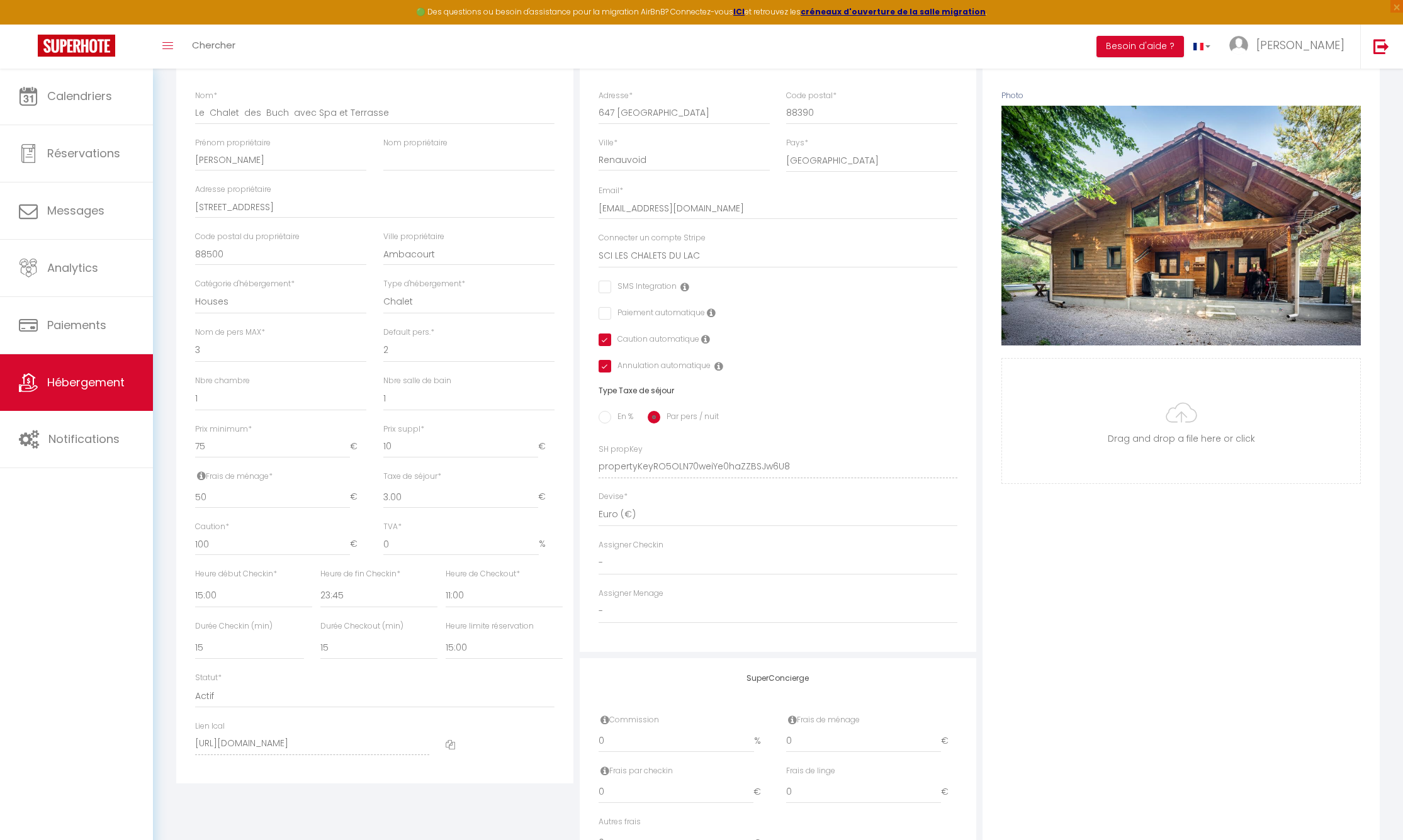
scroll to position [219, 0]
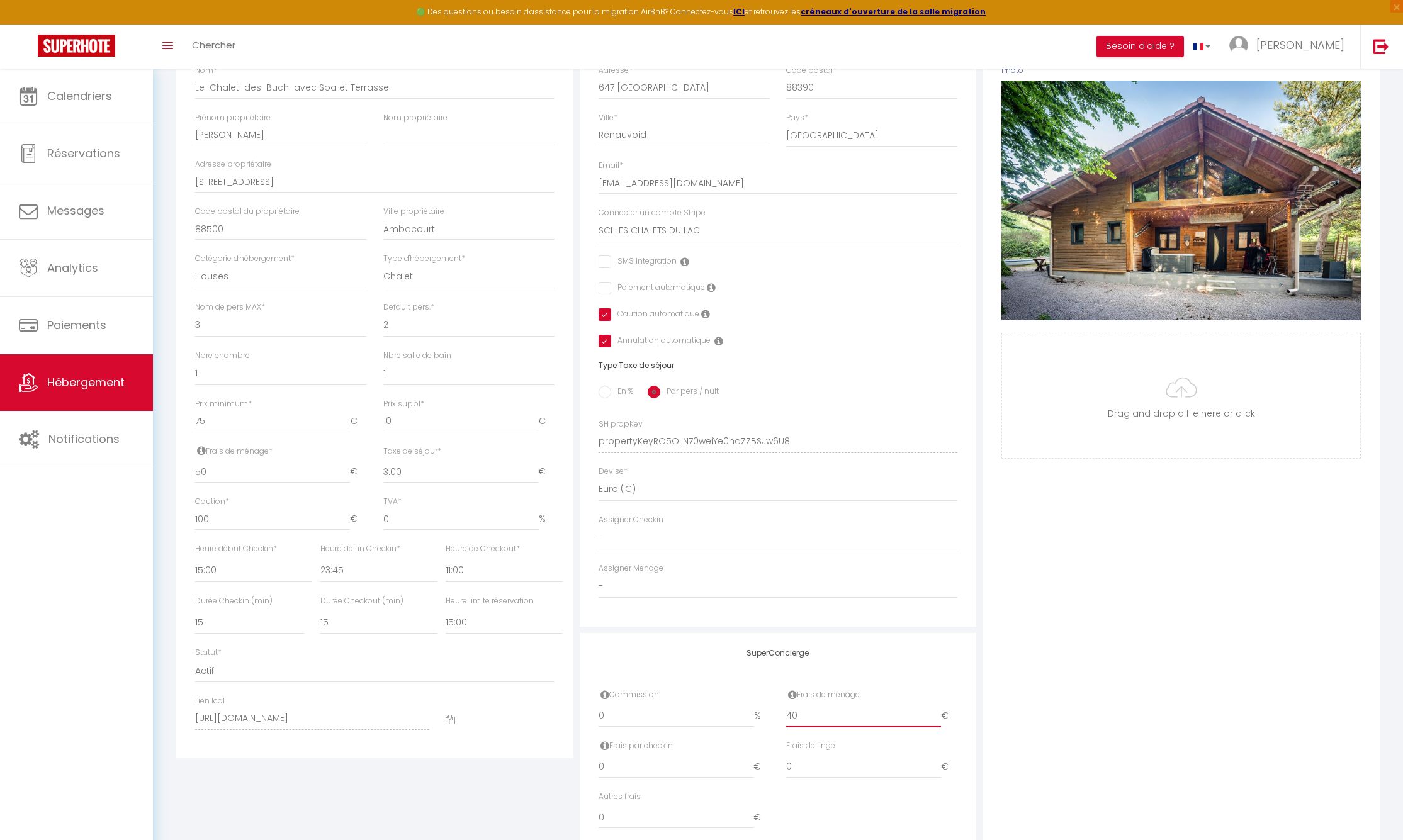
click at [937, 718] on input "40" at bounding box center [864, 716] width 155 height 23
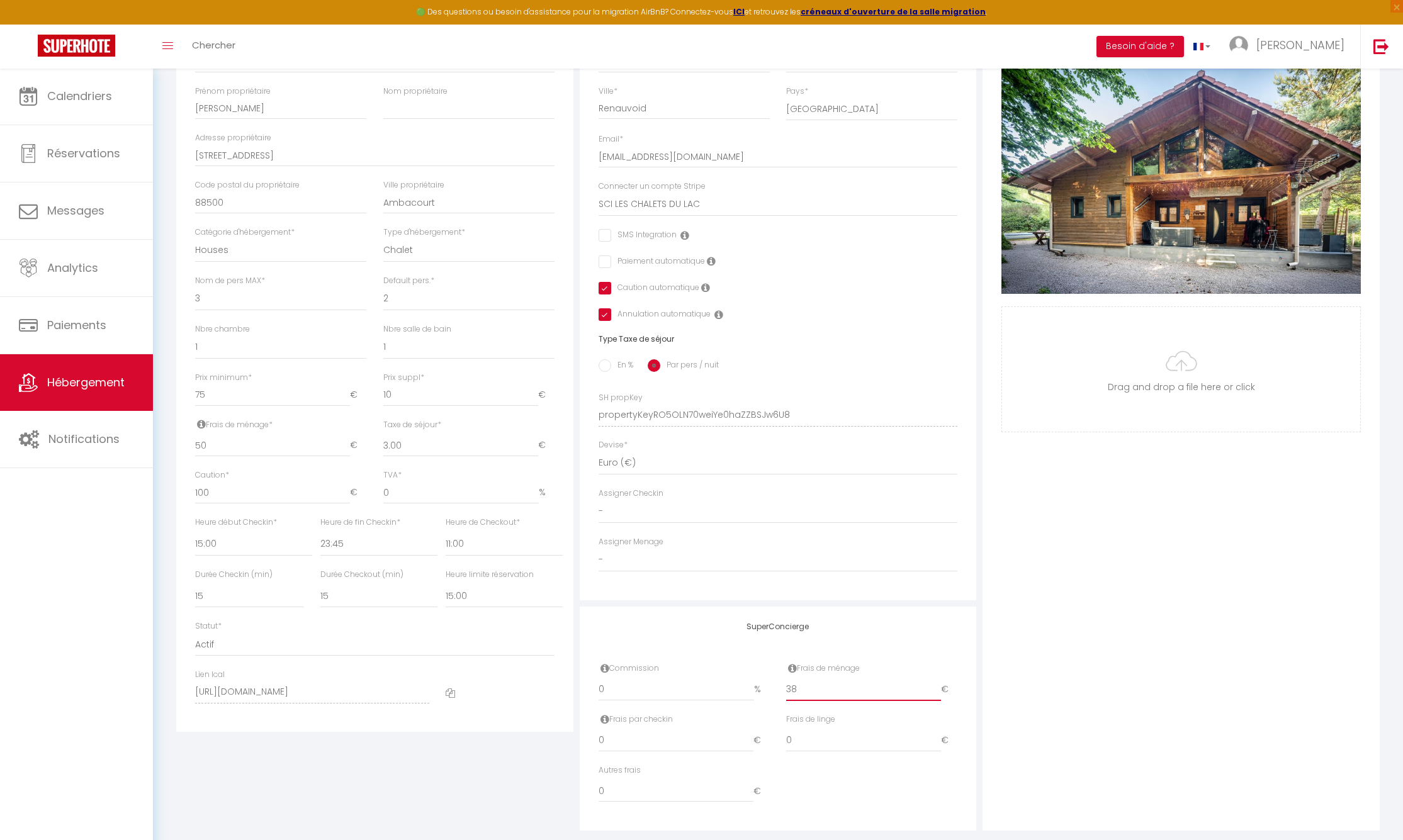
scroll to position [0, 0]
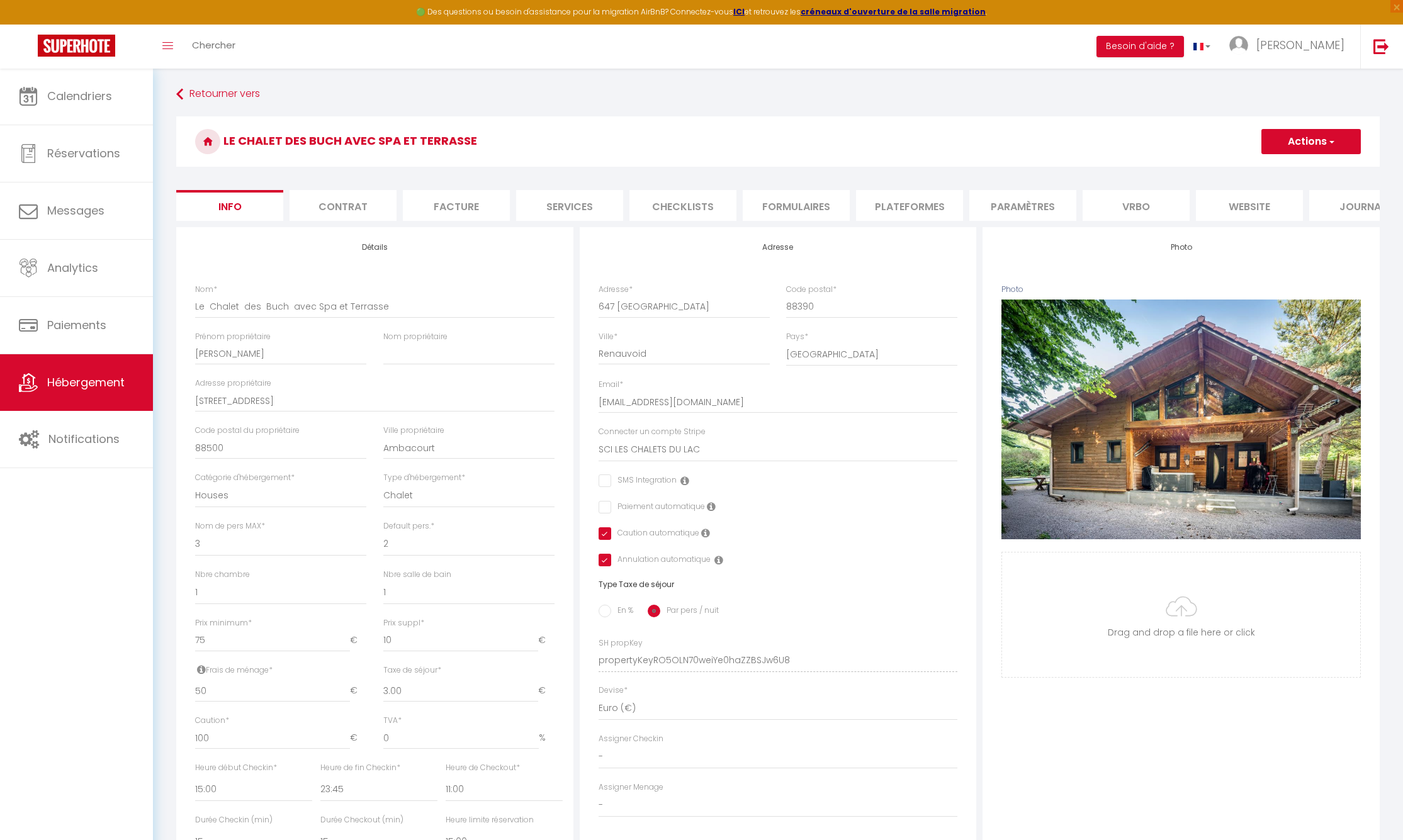
click at [1283, 141] on button "Actions" at bounding box center [1311, 142] width 100 height 25
click at [1268, 167] on input "Enregistrer" at bounding box center [1261, 169] width 47 height 12
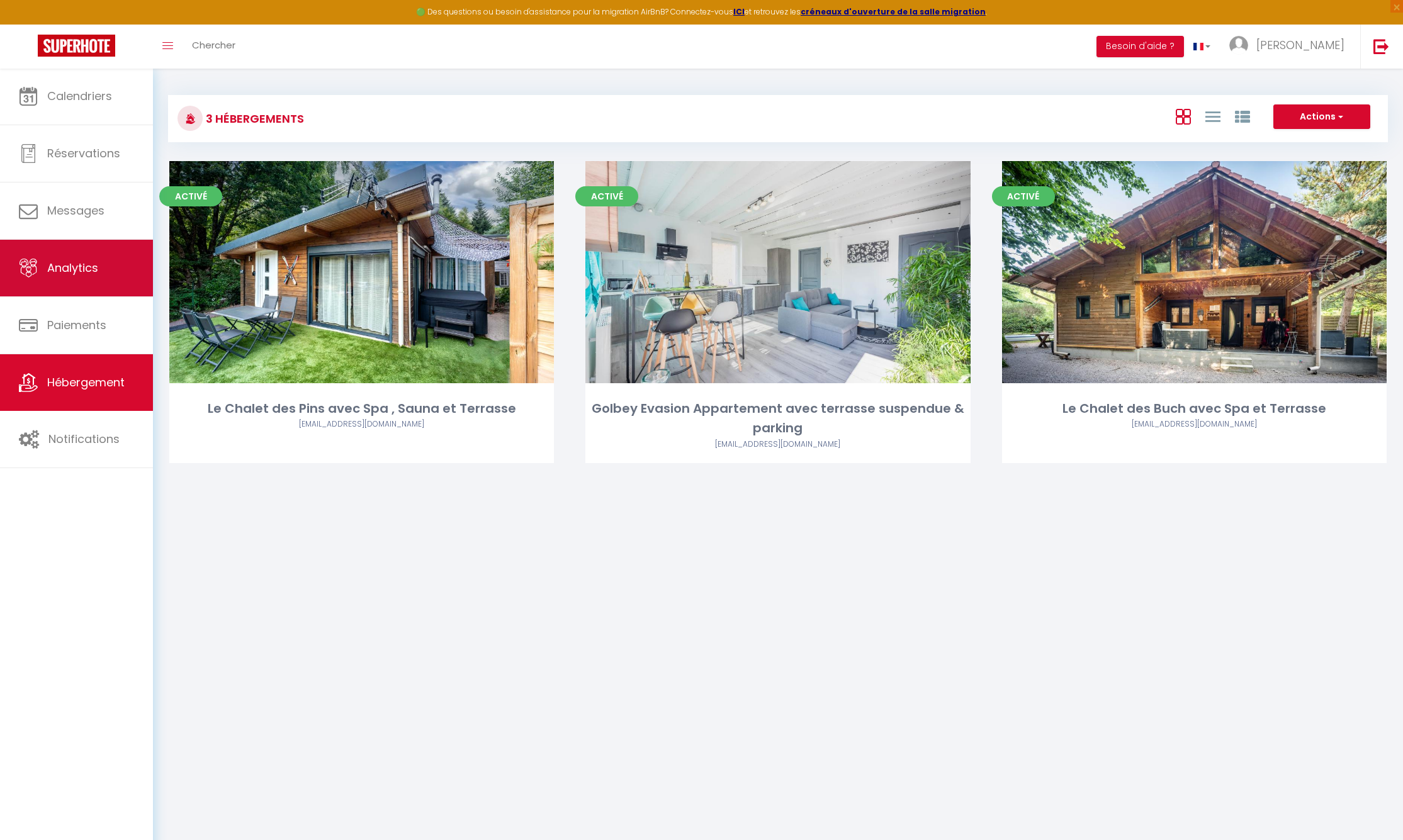
click at [113, 279] on link "Analytics" at bounding box center [76, 268] width 153 height 57
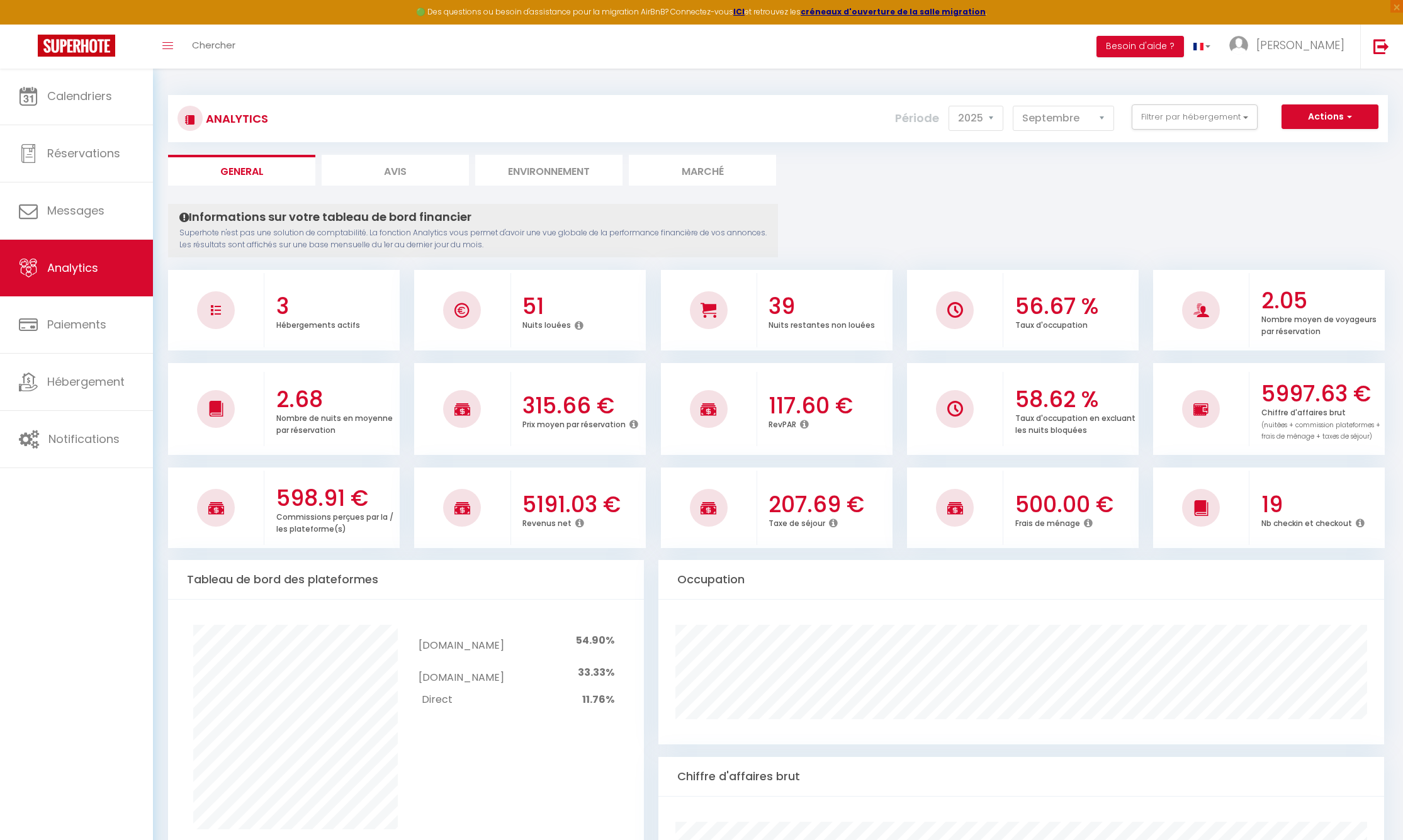
click at [1332, 115] on button "Actions" at bounding box center [1331, 117] width 97 height 25
click at [1318, 142] on link "Génération SuperConciergerie" at bounding box center [1298, 144] width 159 height 16
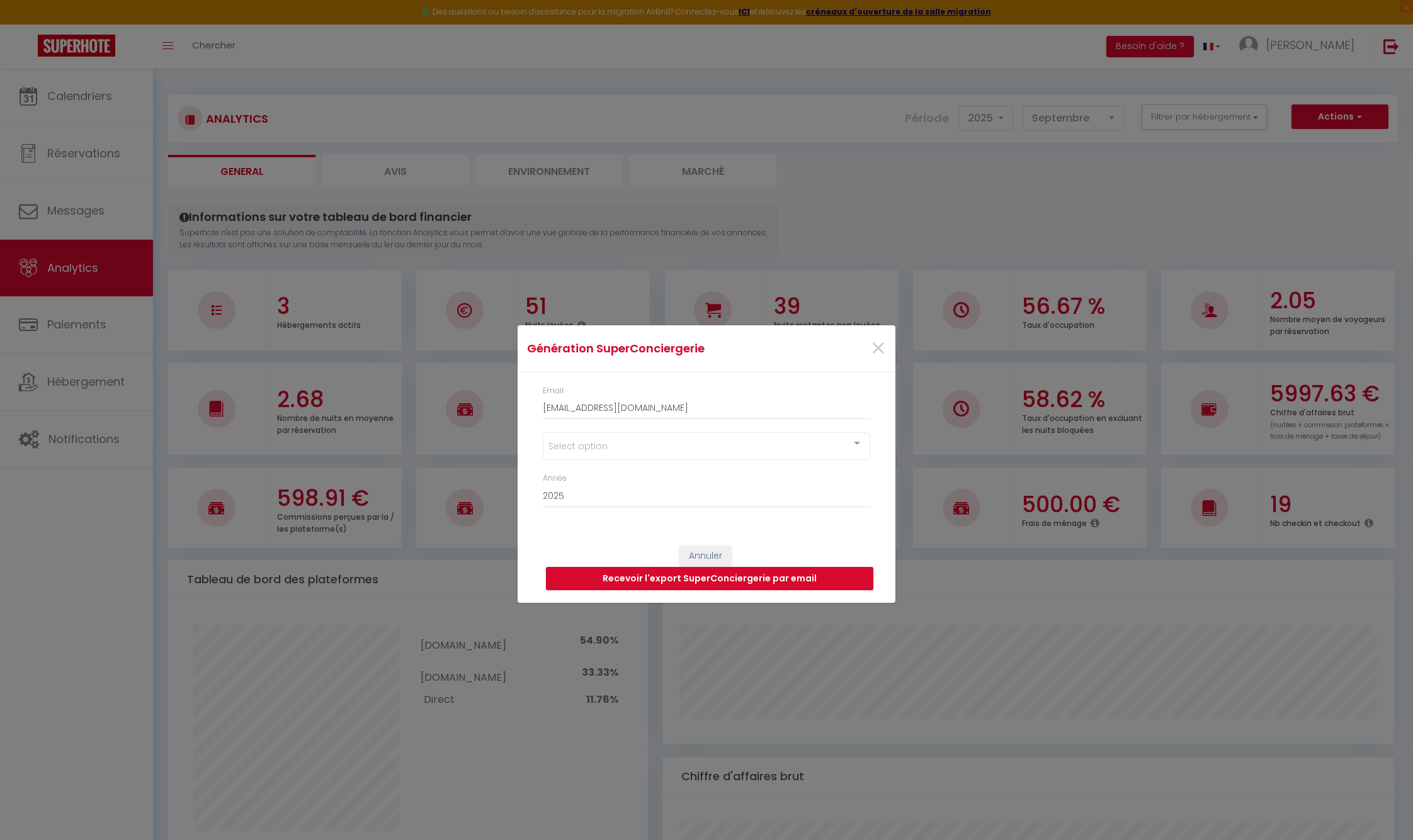
click at [860, 442] on div at bounding box center [857, 445] width 25 height 24
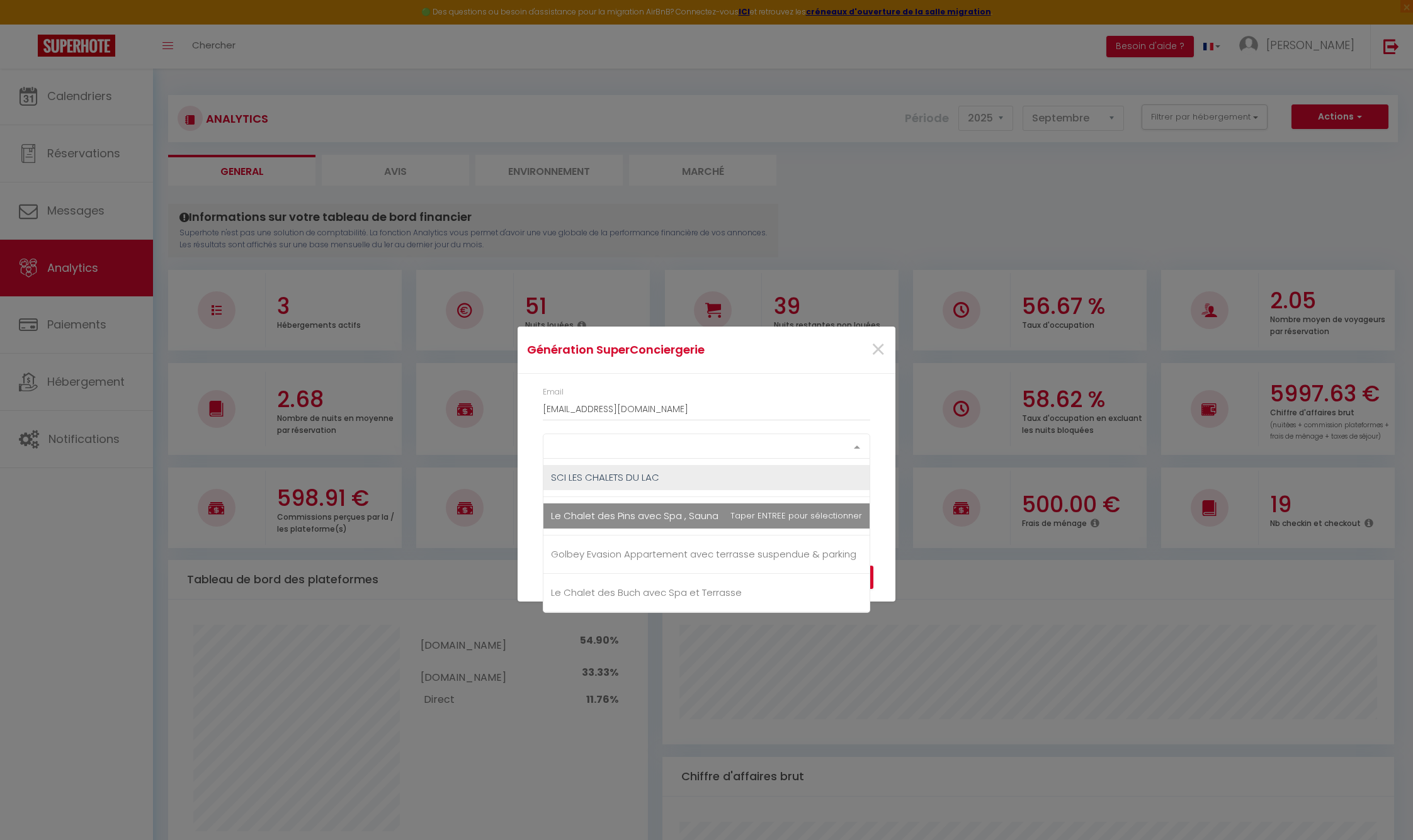
click at [803, 520] on span "Le Chalet des Pins avec Spa , Sauna et Terrasse" at bounding box center [706, 516] width 326 height 25
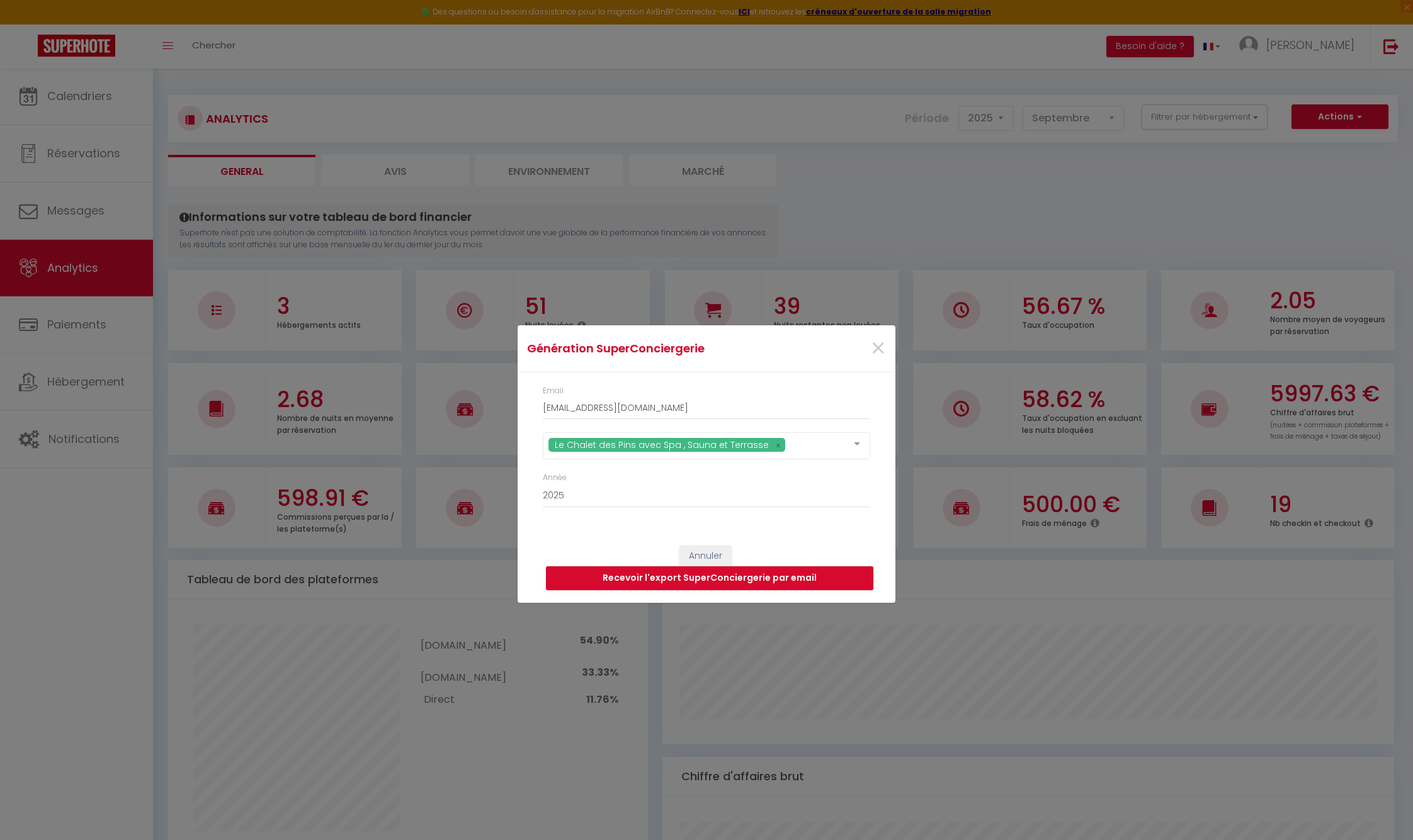
click at [901, 493] on div "Génération SuperConciergerie × Email [EMAIL_ADDRESS][DOMAIN_NAME] Le Chalet des…" at bounding box center [706, 420] width 1413 height 840
click at [690, 579] on button "Recevoir l'export SuperConciergerie par email" at bounding box center [710, 578] width 327 height 24
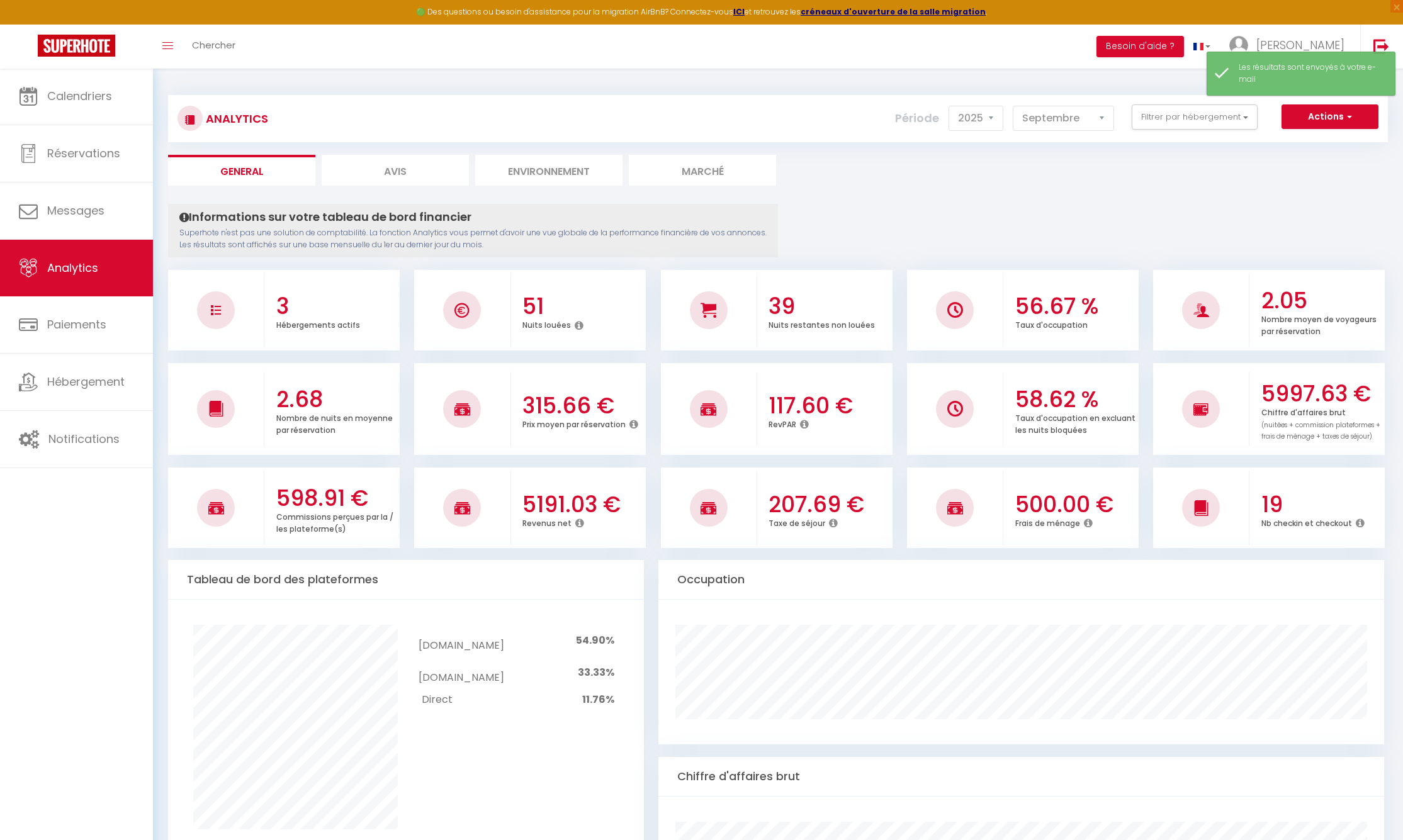
click at [1316, 118] on button "Actions" at bounding box center [1331, 117] width 97 height 25
click at [1303, 138] on link "Génération SuperConciergerie" at bounding box center [1298, 144] width 159 height 16
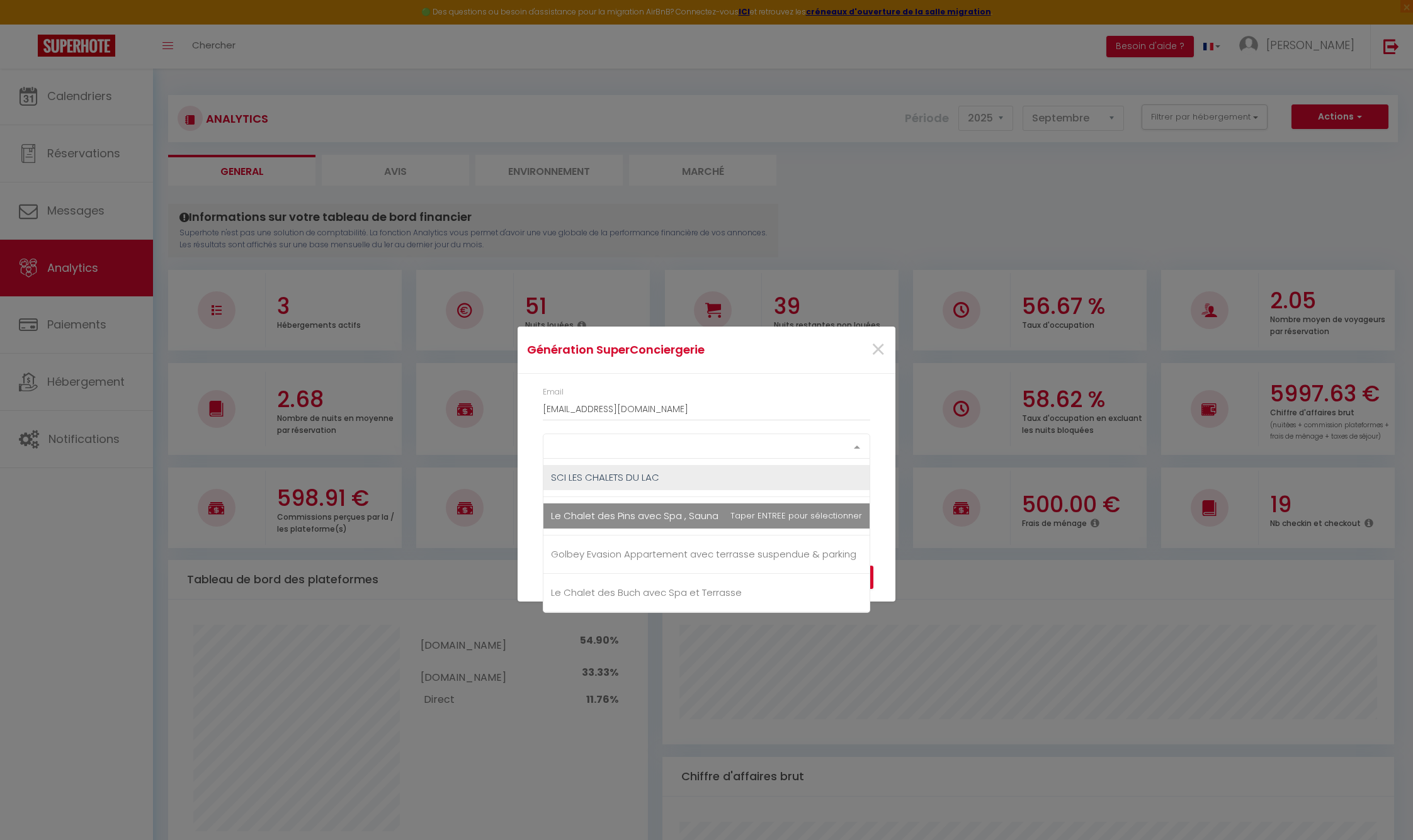
click at [857, 447] on div at bounding box center [857, 446] width 25 height 24
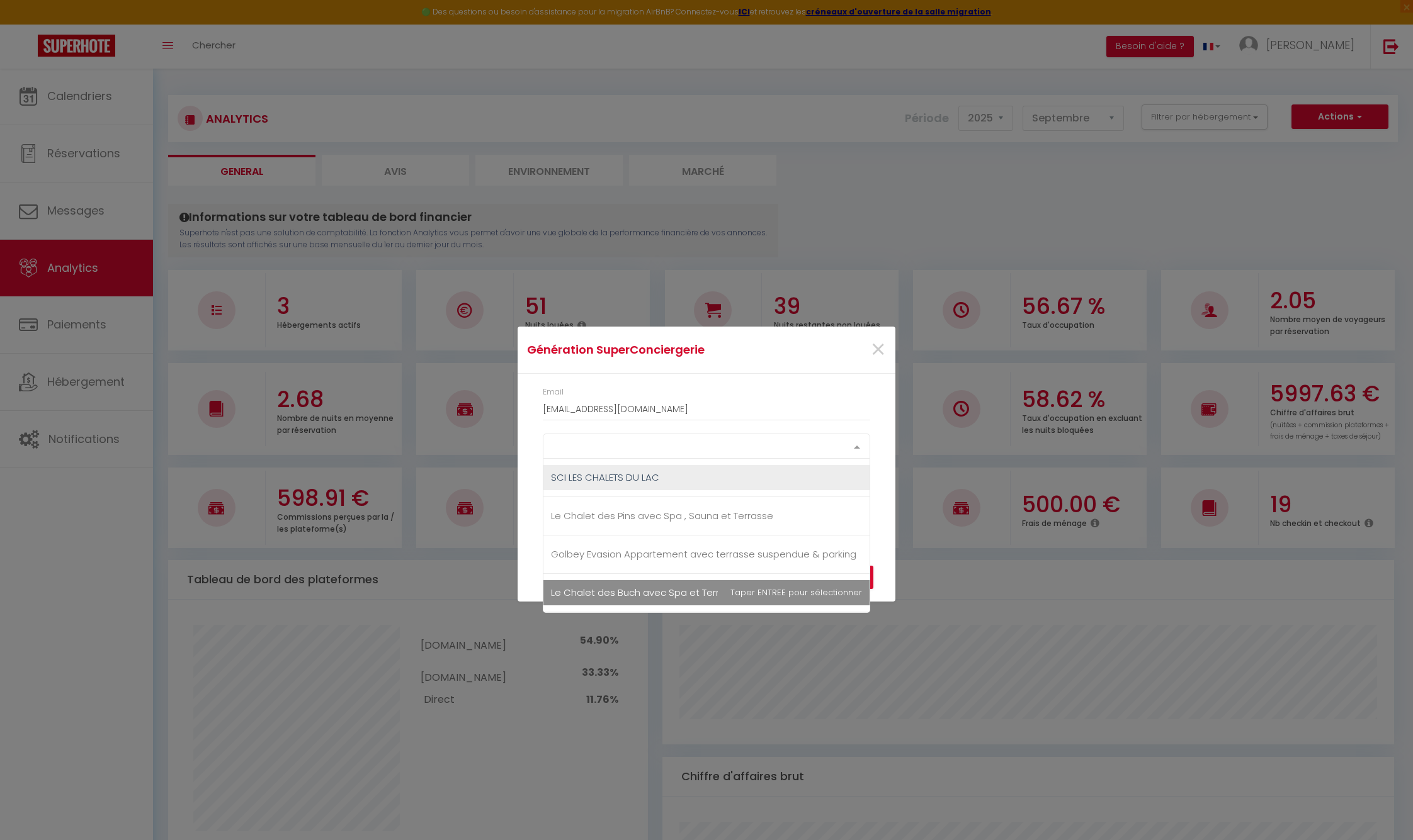
click at [732, 594] on span "Le Chalet des Buch avec Spa et Terrasse" at bounding box center [706, 592] width 326 height 25
click at [873, 636] on div "Génération SuperConciergerie × Email [EMAIL_ADDRESS][DOMAIN_NAME] Le Chalet des…" at bounding box center [706, 420] width 378 height 840
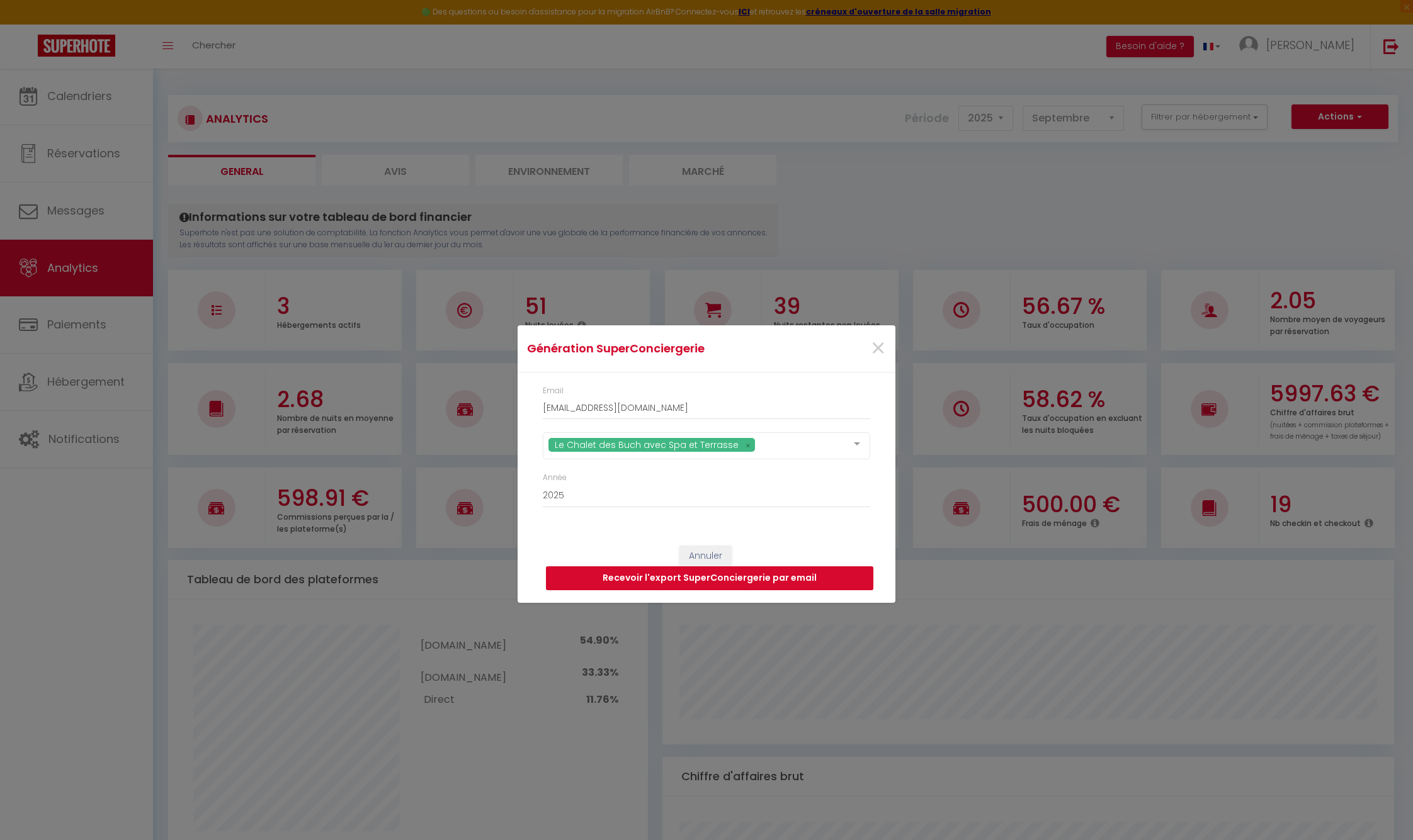
click at [739, 577] on button "Recevoir l'export SuperConciergerie par email" at bounding box center [710, 578] width 327 height 24
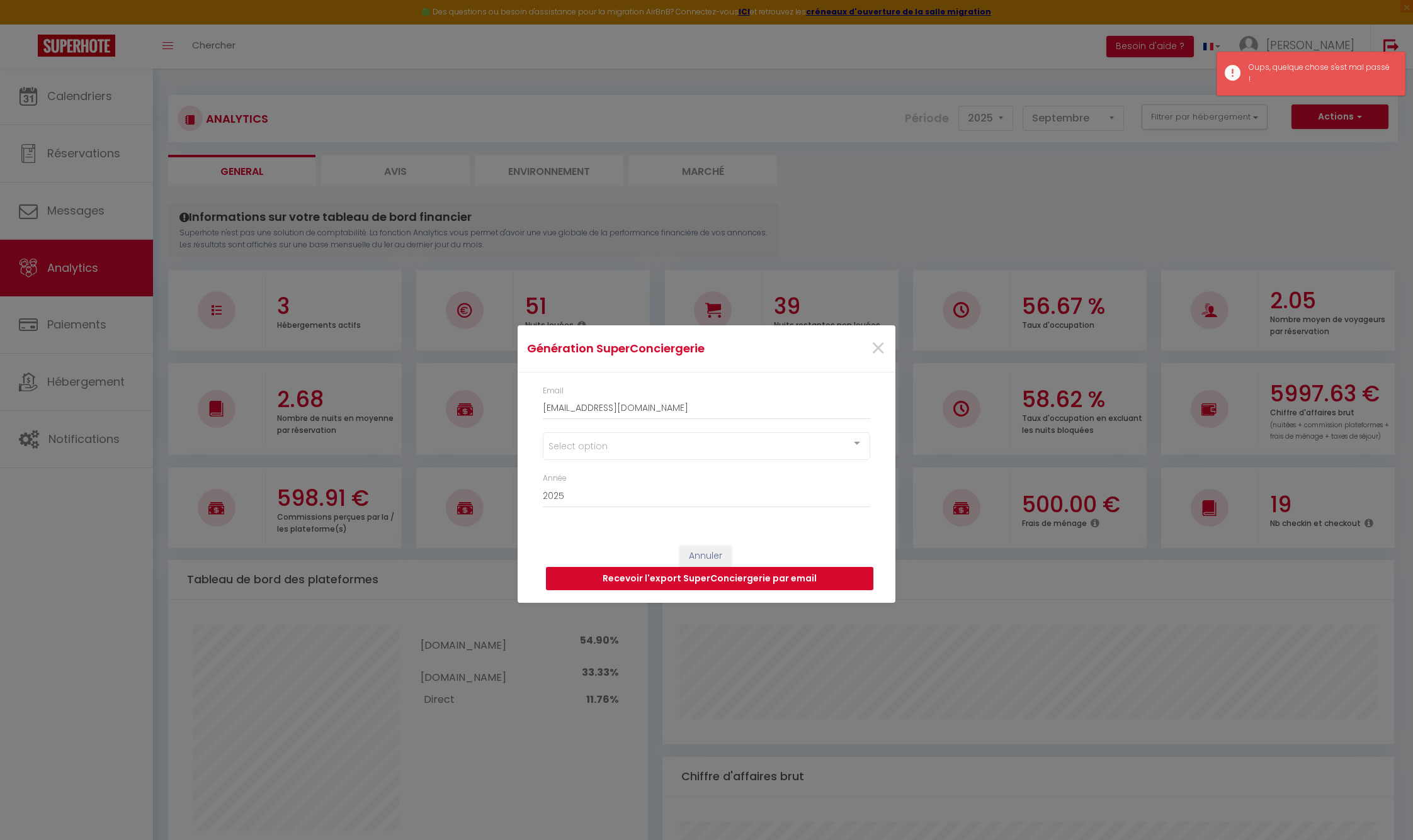
click at [723, 579] on button "Recevoir l'export SuperConciergerie par email" at bounding box center [710, 579] width 327 height 24
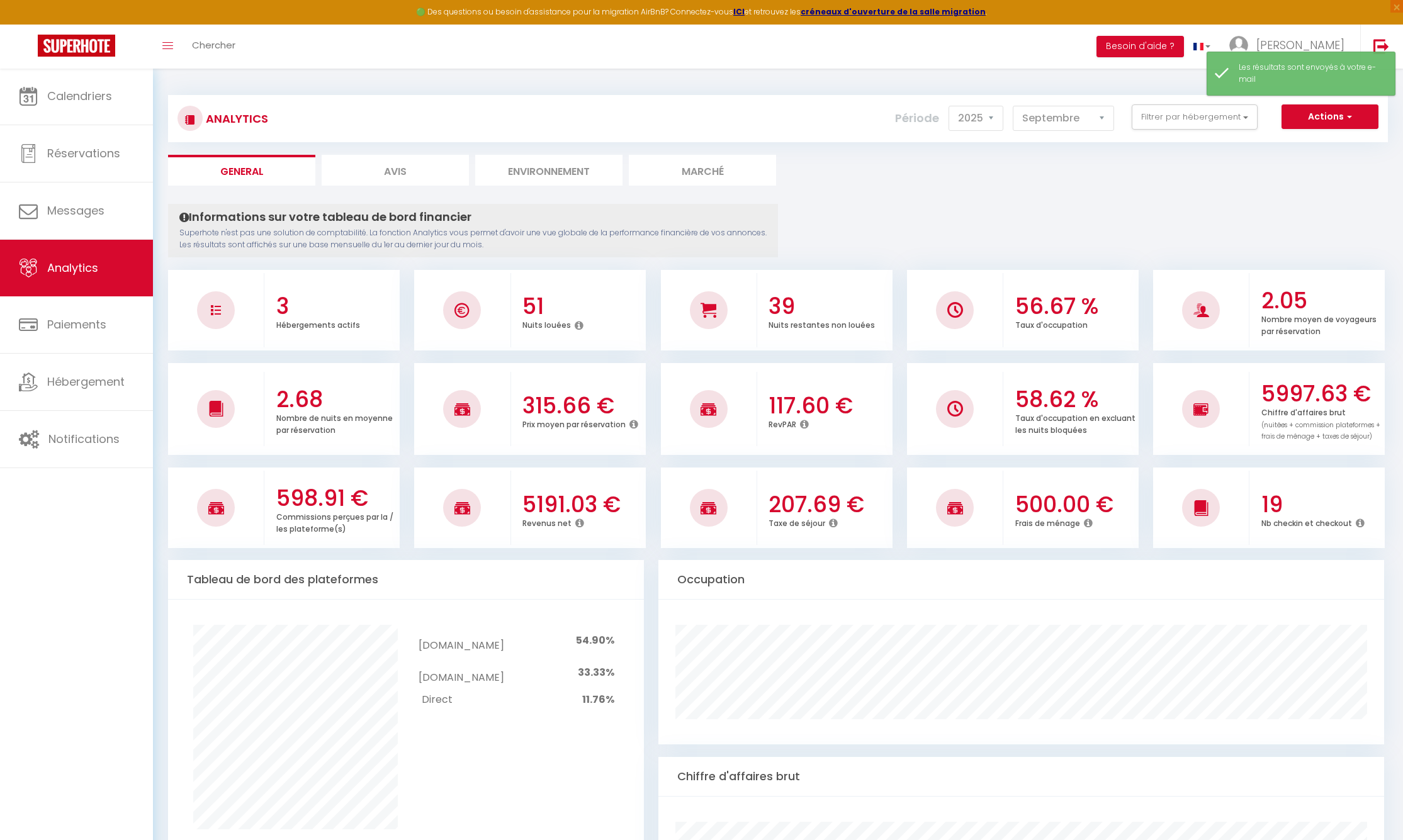
click at [1321, 109] on button "Actions" at bounding box center [1331, 117] width 97 height 25
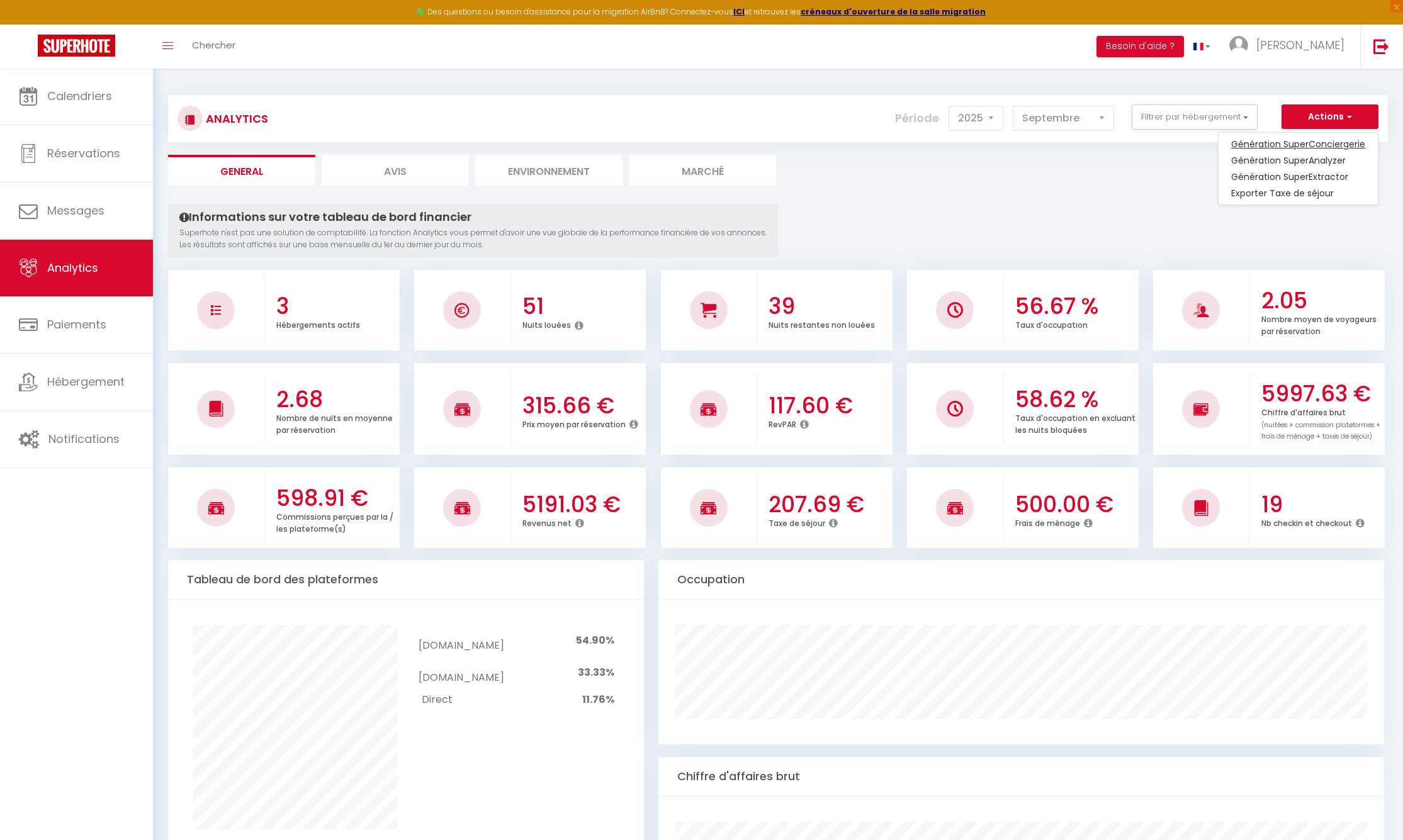
click at [1303, 142] on link "Génération SuperConciergerie" at bounding box center [1298, 144] width 159 height 16
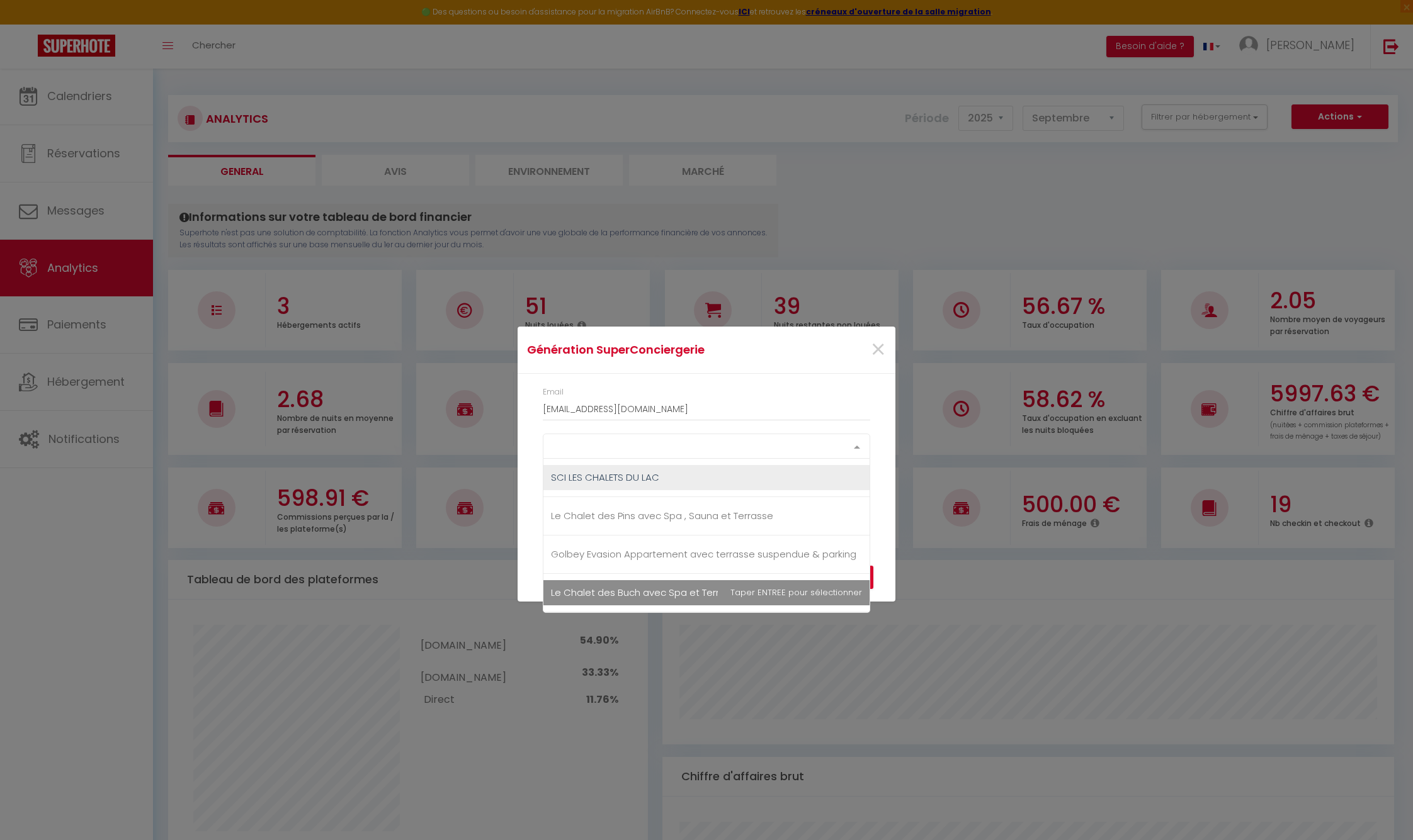
click at [851, 444] on div at bounding box center [857, 446] width 25 height 24
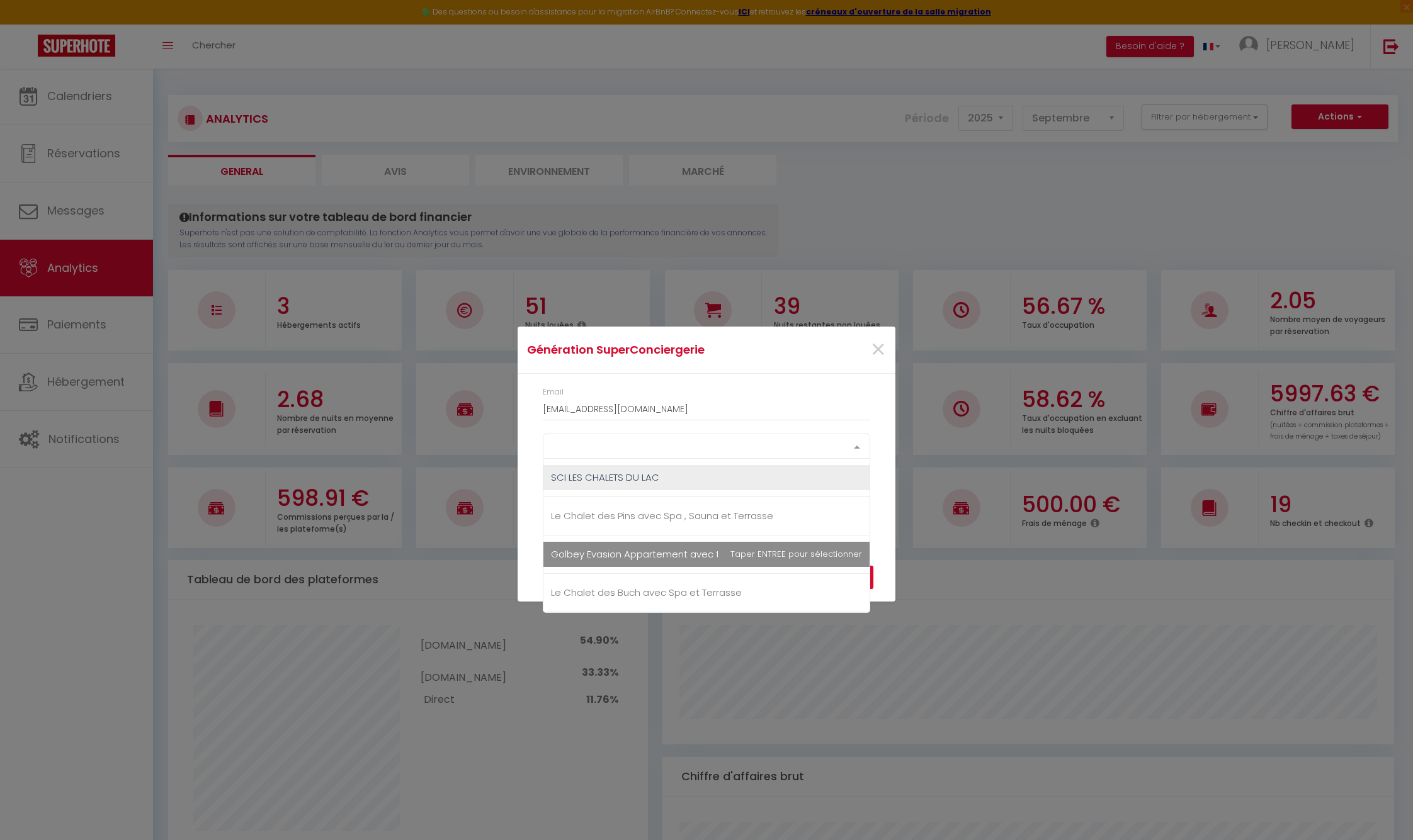
click at [771, 554] on span "Golbey Evasion Appartement avec terrasse suspendue & parking" at bounding box center [706, 554] width 326 height 25
click at [908, 535] on div "Génération SuperConciergerie × Email [EMAIL_ADDRESS][DOMAIN_NAME] Golbey Evasio…" at bounding box center [706, 420] width 1413 height 840
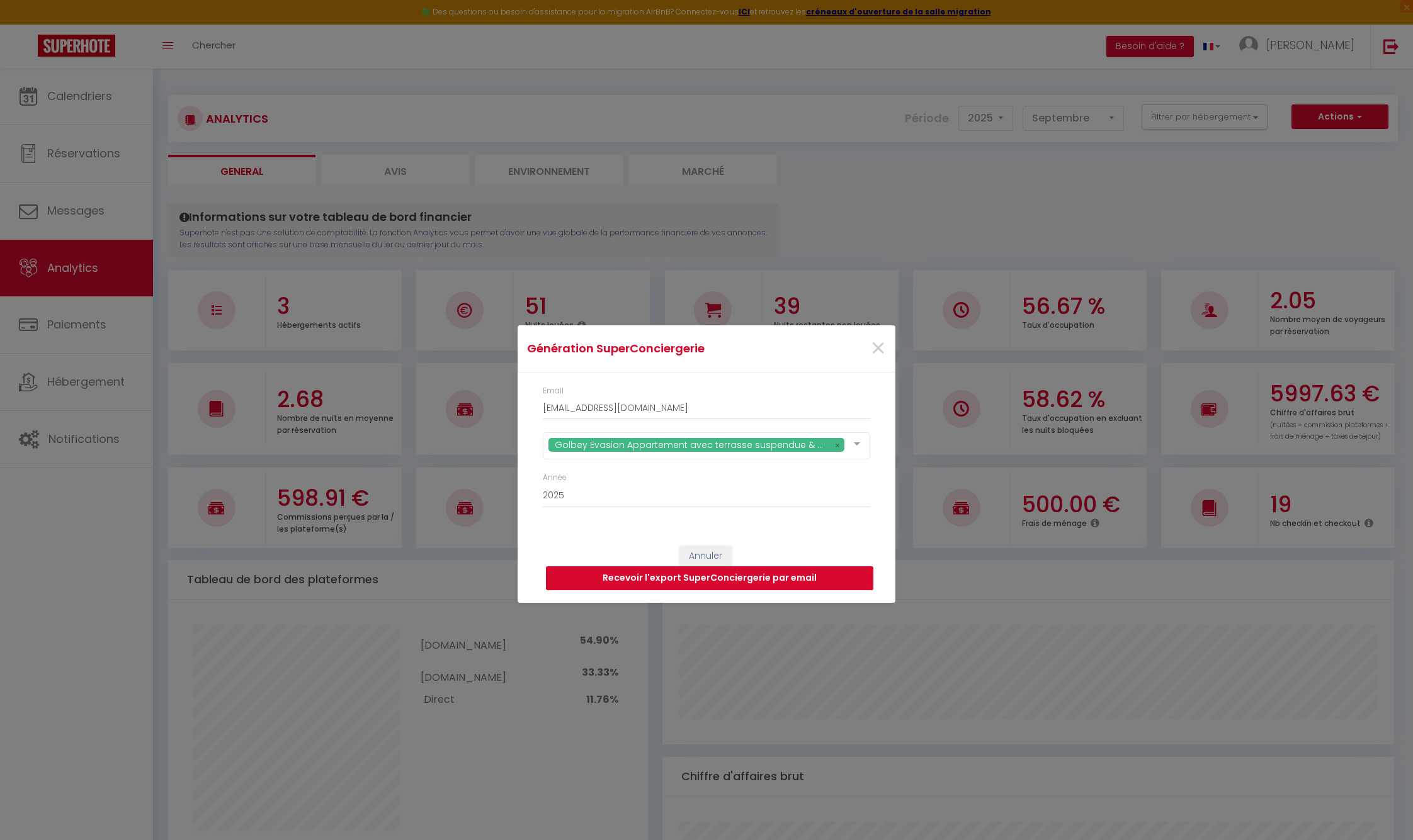
click at [692, 581] on button "Recevoir l'export SuperConciergerie par email" at bounding box center [710, 578] width 327 height 24
